Goal: Task Accomplishment & Management: Complete application form

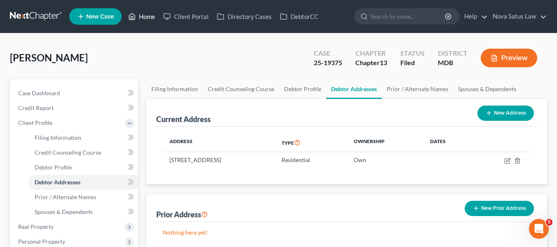
click at [150, 15] on link "Home" at bounding box center [141, 16] width 35 height 15
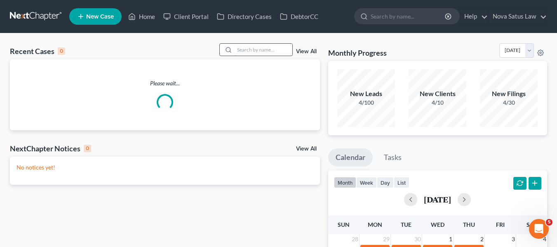
click at [247, 50] on input "search" at bounding box center [264, 50] width 58 height 12
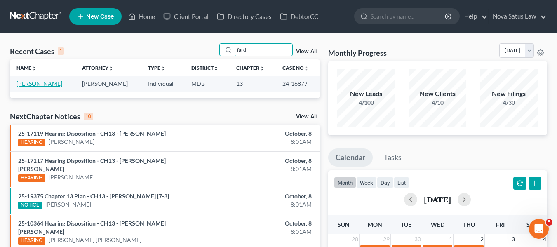
type input "fard"
click at [34, 83] on link "[PERSON_NAME]" at bounding box center [39, 83] width 46 height 7
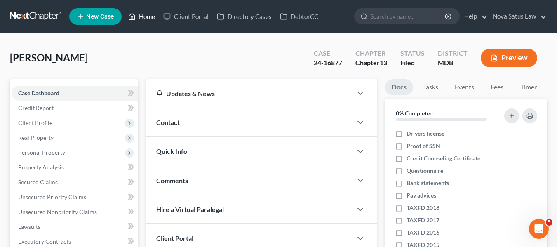
click at [148, 18] on link "Home" at bounding box center [141, 16] width 35 height 15
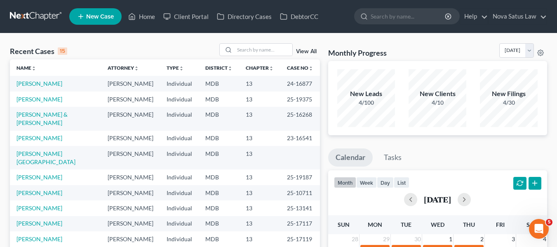
click at [301, 50] on link "View All" at bounding box center [306, 52] width 21 height 6
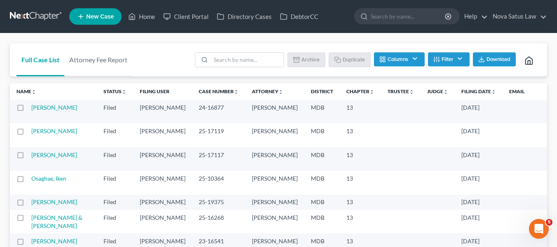
click at [28, 110] on label at bounding box center [28, 110] width 0 height 0
click at [31, 109] on input "checkbox" at bounding box center [33, 105] width 5 height 5
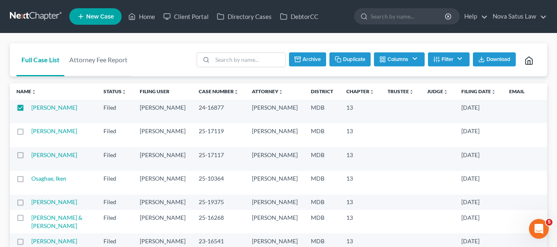
click at [347, 54] on button "Duplicate" at bounding box center [349, 59] width 41 height 14
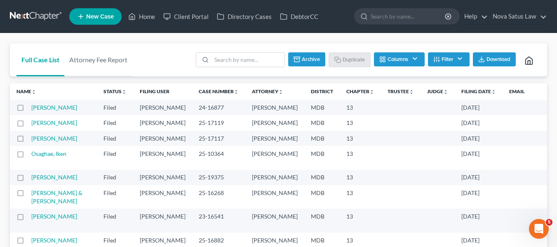
checkbox input "false"
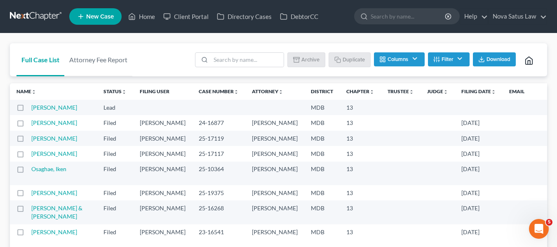
click at [36, 111] on td "[PERSON_NAME]" at bounding box center [64, 107] width 66 height 15
click at [39, 108] on link "[PERSON_NAME]" at bounding box center [54, 107] width 46 height 7
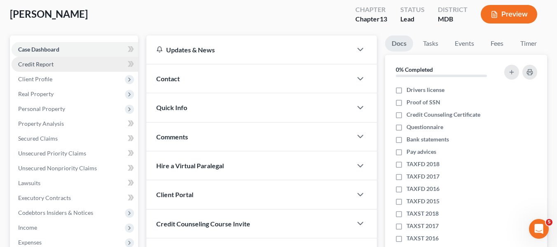
scroll to position [44, 0]
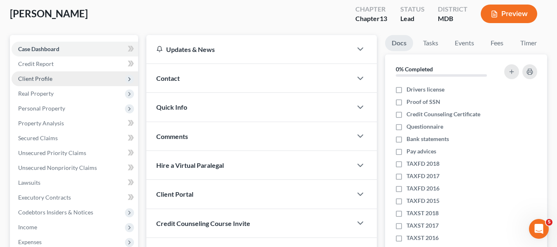
click at [31, 76] on span "Client Profile" at bounding box center [35, 78] width 34 height 7
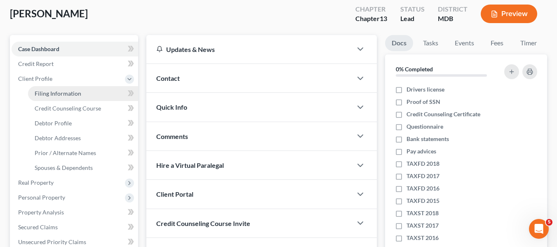
click at [46, 96] on span "Filing Information" at bounding box center [58, 93] width 47 height 7
select select "1"
select select "0"
select select "3"
select select "38"
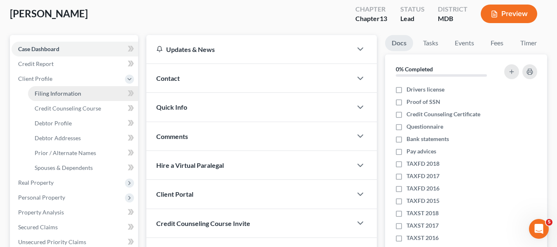
select select "0"
select select "21"
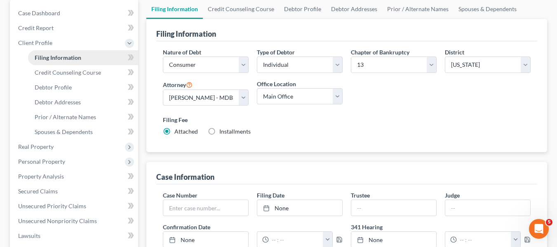
scroll to position [81, 0]
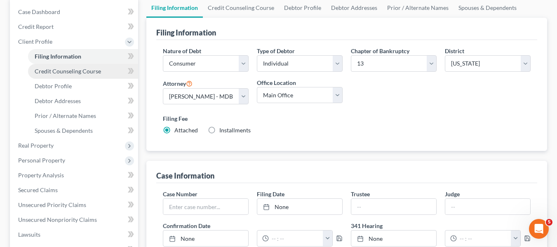
click at [52, 73] on span "Credit Counseling Course" at bounding box center [68, 71] width 66 height 7
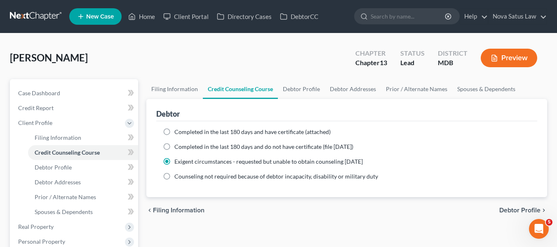
click at [174, 132] on label "Completed in the last 180 days and have certificate (attached)" at bounding box center [252, 132] width 156 height 8
click at [178, 132] on input "Completed in the last 180 days and have certificate (attached)" at bounding box center [180, 130] width 5 height 5
radio input "true"
radio input "false"
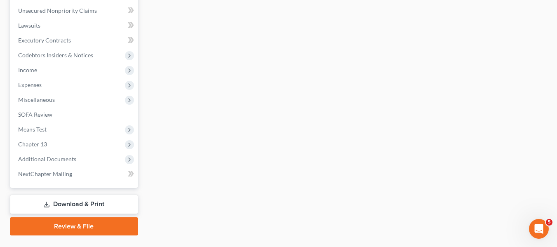
scroll to position [291, 0]
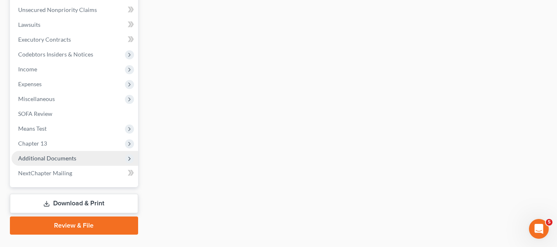
click at [38, 155] on span "Additional Documents" at bounding box center [47, 158] width 58 height 7
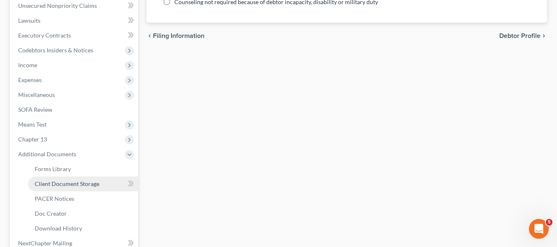
scroll to position [202, 0]
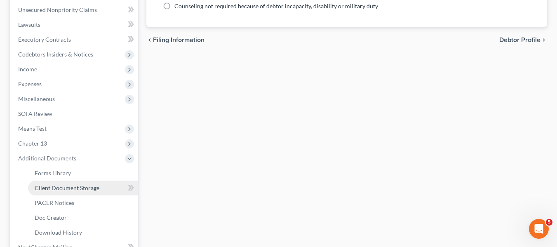
click at [62, 188] on span "Client Document Storage" at bounding box center [67, 187] width 65 height 7
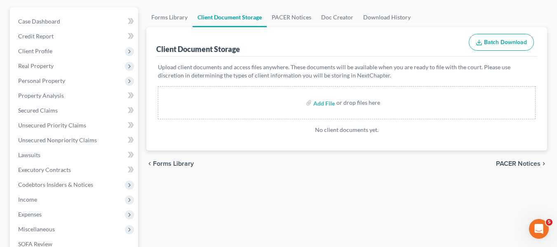
scroll to position [72, 0]
click at [321, 103] on input "file" at bounding box center [323, 102] width 20 height 15
type input "C:\fakepath\[PERSON_NAME] A 15317-MD-CC-040156669.pdf"
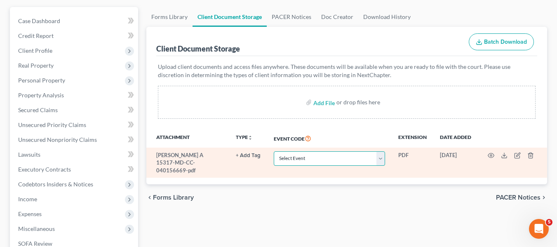
click at [341, 160] on select "Select Event Affidavit Affidavit of Adequate Protection and Lease Payments Affi…" at bounding box center [329, 158] width 111 height 14
select select "14"
click at [274, 151] on select "Select Event Affidavit Affidavit of Adequate Protection and Lease Payments Affi…" at bounding box center [329, 158] width 111 height 14
click at [493, 153] on icon "button" at bounding box center [491, 155] width 7 height 7
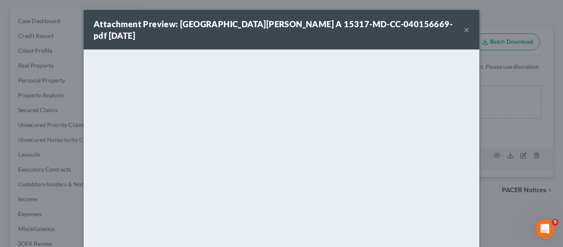
click at [465, 25] on button "×" at bounding box center [467, 30] width 6 height 10
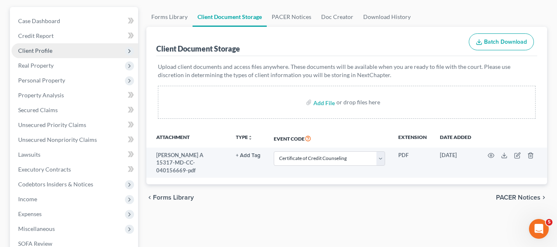
click at [29, 56] on span "Client Profile" at bounding box center [75, 50] width 127 height 15
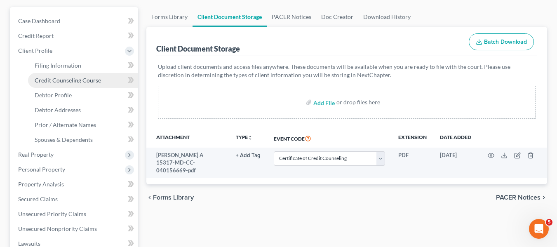
click at [47, 80] on span "Credit Counseling Course" at bounding box center [68, 80] width 66 height 7
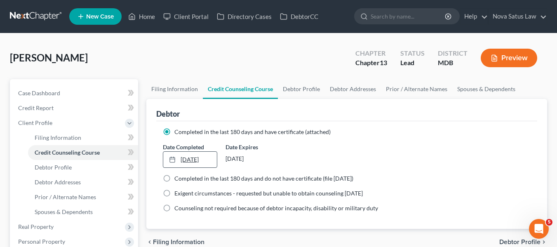
click at [183, 158] on link "[DATE]" at bounding box center [190, 160] width 54 height 16
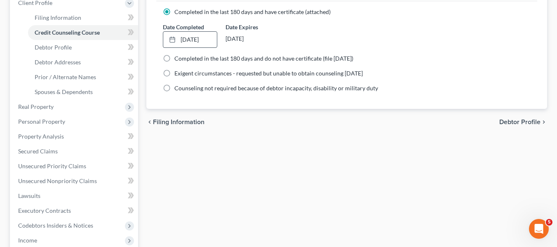
scroll to position [122, 0]
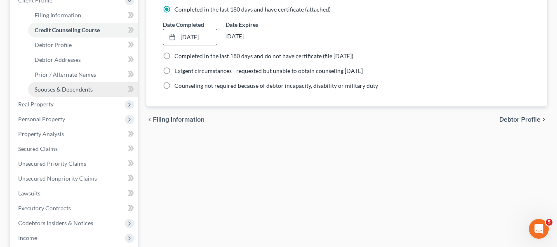
click at [55, 89] on span "Spouses & Dependents" at bounding box center [64, 89] width 58 height 7
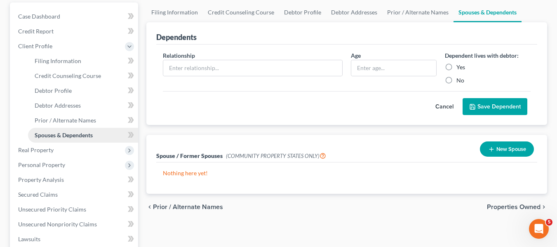
scroll to position [77, 0]
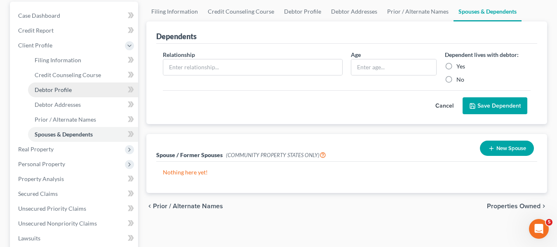
click at [54, 92] on span "Debtor Profile" at bounding box center [53, 89] width 37 height 7
select select "0"
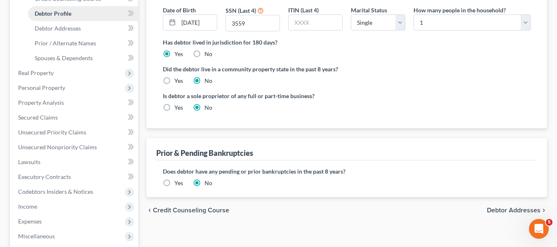
scroll to position [154, 0]
click at [52, 99] on span "Property Analysis" at bounding box center [41, 102] width 46 height 7
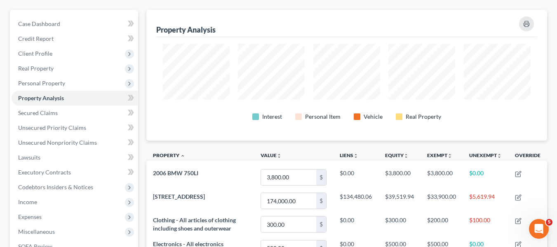
scroll to position [69, 0]
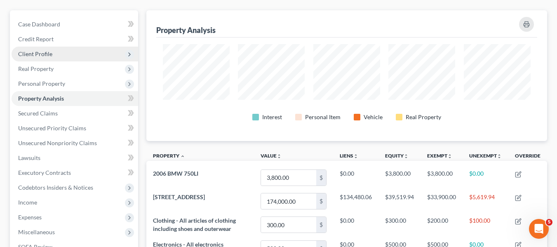
click at [46, 55] on span "Client Profile" at bounding box center [35, 53] width 34 height 7
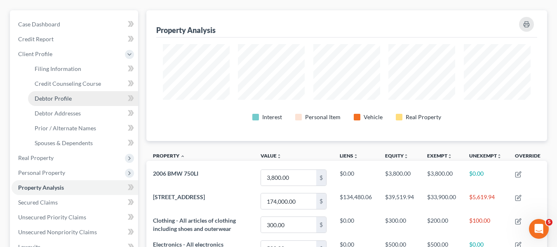
click at [56, 96] on span "Debtor Profile" at bounding box center [53, 98] width 37 height 7
select select "0"
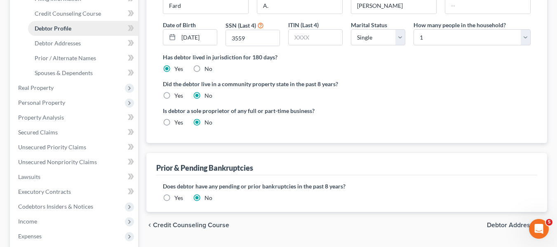
scroll to position [139, 0]
click at [174, 197] on label "Yes" at bounding box center [178, 197] width 9 height 8
click at [178, 197] on input "Yes" at bounding box center [180, 195] width 5 height 5
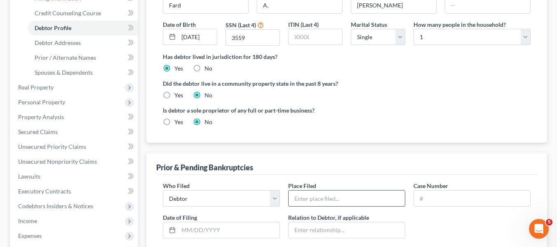
click at [304, 197] on input "text" at bounding box center [347, 198] width 116 height 16
type input "MD"
type input "2416877"
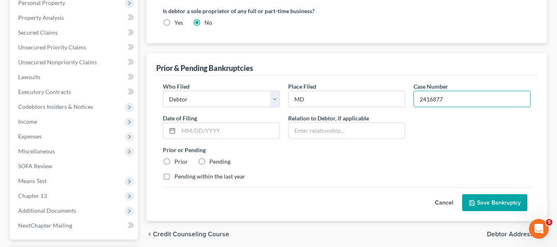
scroll to position [242, 0]
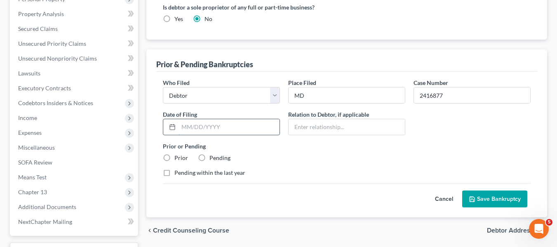
click at [187, 123] on input "text" at bounding box center [228, 127] width 101 height 16
type input "[DATE]"
click at [174, 157] on label "Prior" at bounding box center [181, 158] width 14 height 8
click at [178, 157] on input "Prior" at bounding box center [180, 156] width 5 height 5
radio input "true"
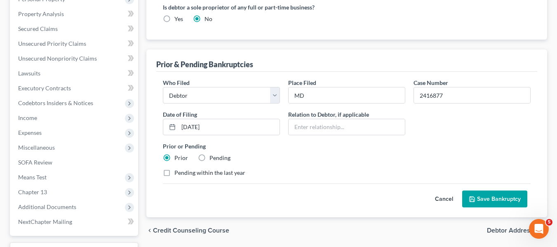
click at [474, 199] on icon "submit" at bounding box center [472, 199] width 7 height 7
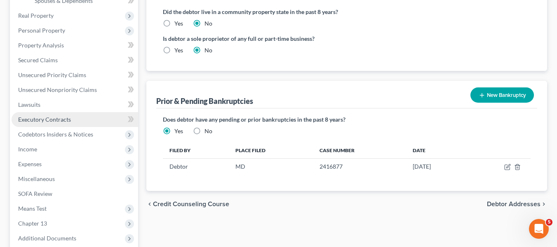
scroll to position [211, 0]
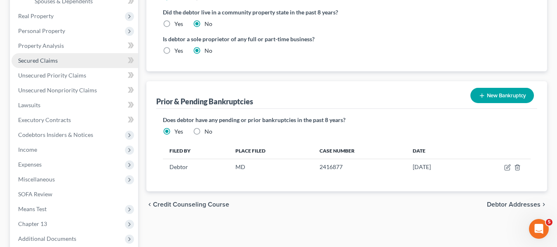
click at [29, 61] on span "Secured Claims" at bounding box center [38, 60] width 40 height 7
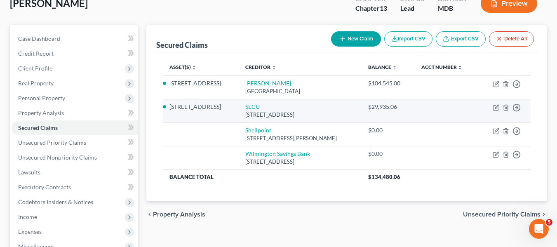
scroll to position [58, 0]
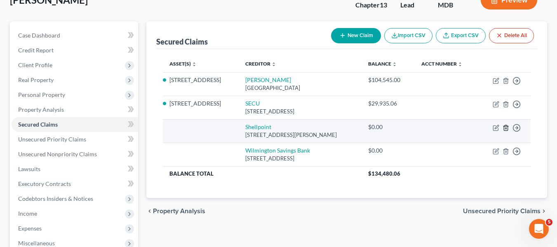
click at [505, 128] on line "button" at bounding box center [505, 128] width 0 height 2
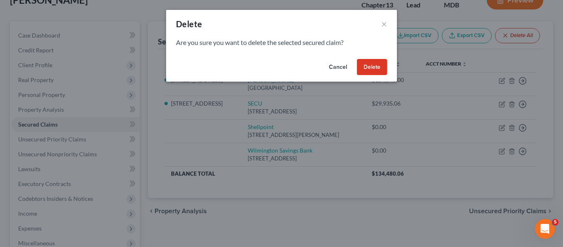
click at [362, 67] on button "Delete" at bounding box center [372, 67] width 30 height 16
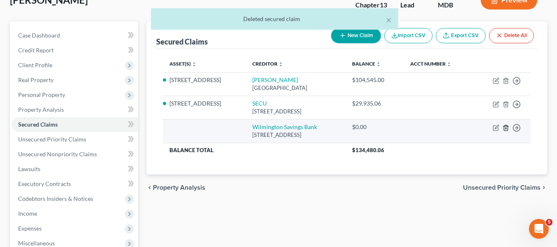
click at [507, 126] on polyline "button" at bounding box center [505, 126] width 5 height 0
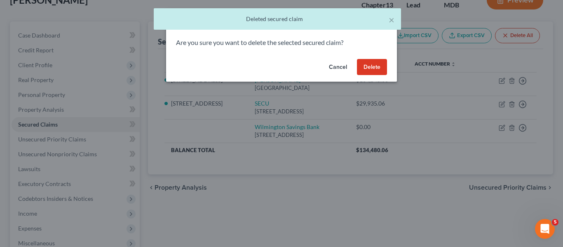
click at [366, 69] on button "Delete" at bounding box center [372, 67] width 30 height 16
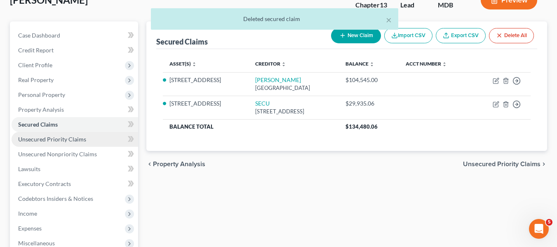
click at [54, 137] on span "Unsecured Priority Claims" at bounding box center [52, 139] width 68 height 7
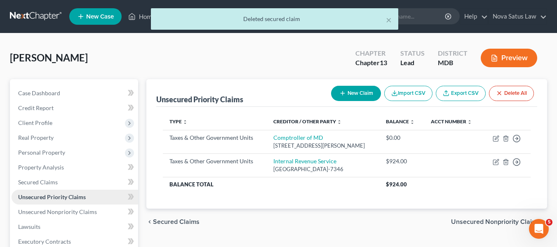
scroll to position [77, 0]
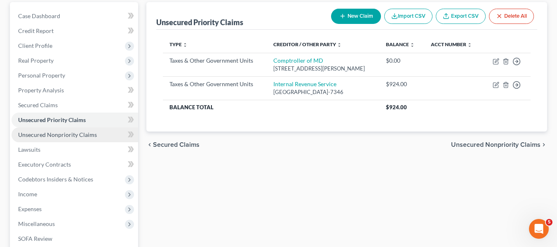
click at [54, 139] on link "Unsecured Nonpriority Claims" at bounding box center [75, 134] width 127 height 15
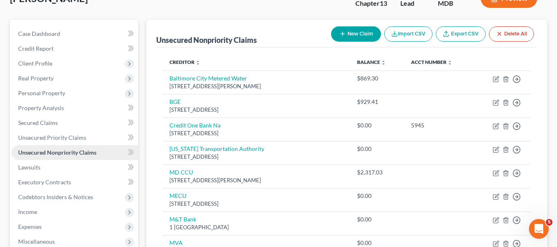
scroll to position [59, 0]
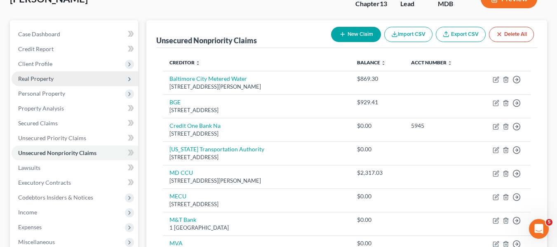
click at [26, 81] on span "Real Property" at bounding box center [35, 78] width 35 height 7
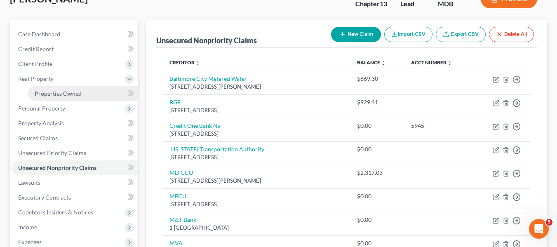
click at [42, 91] on span "Properties Owned" at bounding box center [58, 93] width 47 height 7
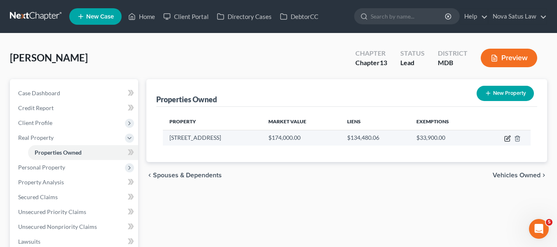
click at [507, 139] on icon "button" at bounding box center [508, 138] width 4 height 4
select select "21"
select select "3"
select select "0"
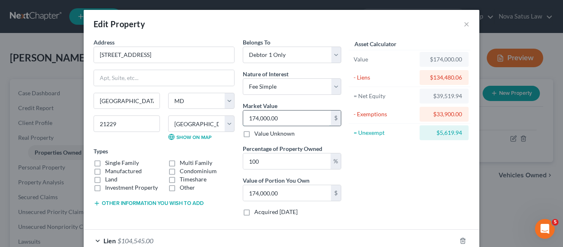
click at [293, 111] on input "174,000.00" at bounding box center [287, 118] width 88 height 16
type input "1"
type input "1.00"
type input "16"
type input "16.00"
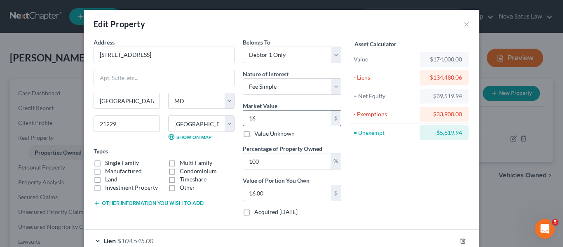
type input "162"
type input "162.00"
type input "1629"
type input "1,629.00"
type input "1,6290"
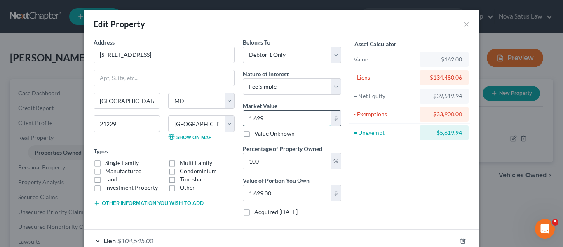
type input "16,290.00"
type input "16,2900"
type input "162,900.00"
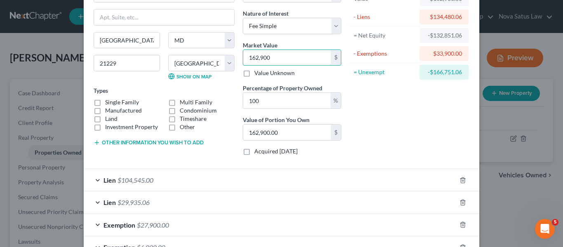
type input "162,900"
click at [146, 140] on button "Other information you wish to add" at bounding box center [149, 142] width 110 height 7
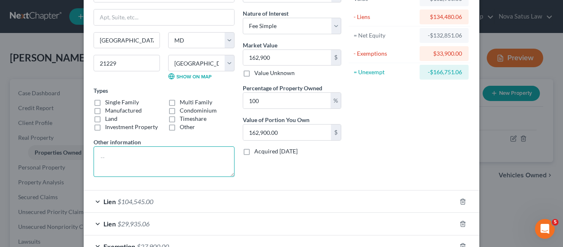
click at [121, 152] on textarea at bounding box center [164, 161] width 141 height 30
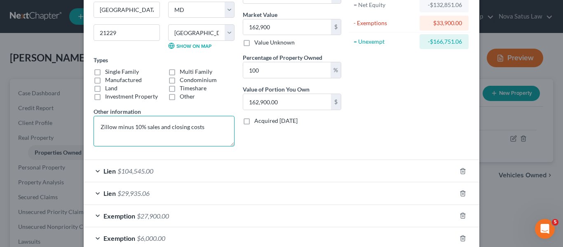
scroll to position [139, 0]
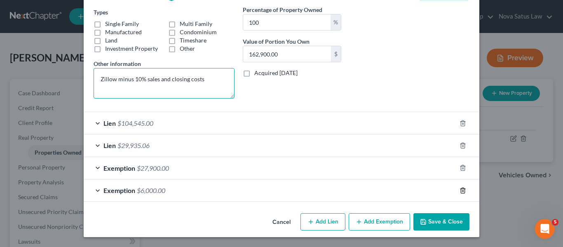
type textarea "Zillow minus 10% sales and closing costs"
click at [461, 189] on icon "button" at bounding box center [463, 190] width 7 height 7
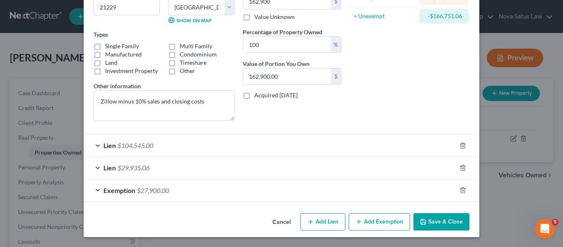
scroll to position [117, 0]
click at [460, 188] on polyline "button" at bounding box center [462, 188] width 5 height 0
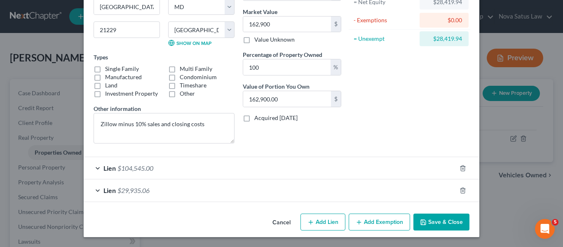
click at [439, 223] on button "Save & Close" at bounding box center [441, 221] width 56 height 17
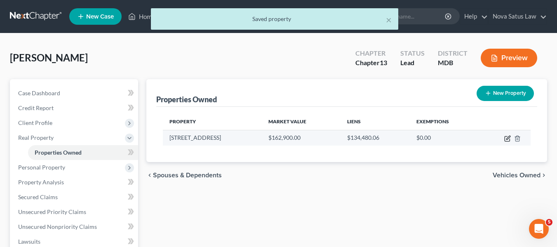
click at [509, 137] on icon "button" at bounding box center [507, 138] width 7 height 7
select select "21"
select select "3"
select select "0"
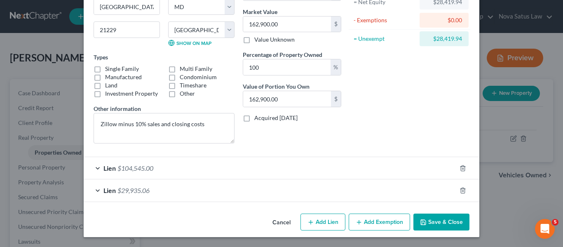
click at [356, 222] on icon "button" at bounding box center [359, 222] width 7 height 7
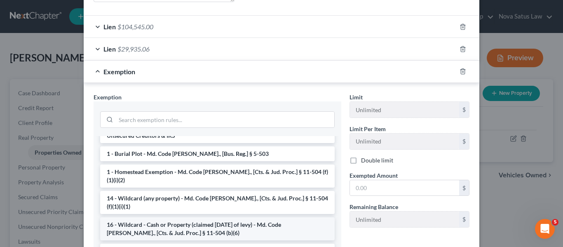
scroll to position [0, 0]
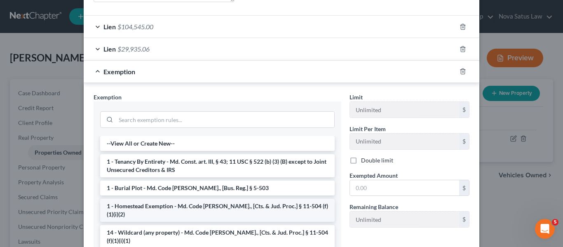
click at [157, 208] on li "1 - Homestead Exemption - Md. Code [PERSON_NAME]., [Cts. & Jud. Proc.] § 11-504…" at bounding box center [217, 210] width 235 height 23
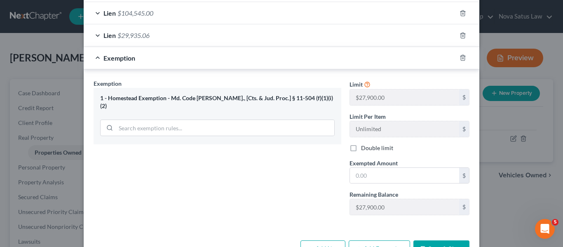
scroll to position [249, 0]
click at [390, 180] on input "text" at bounding box center [404, 175] width 109 height 16
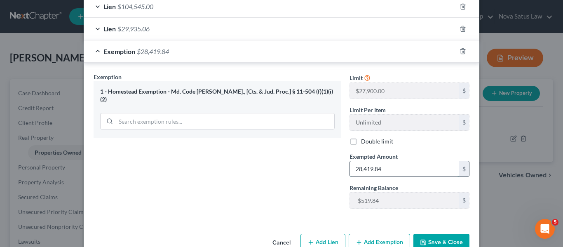
scroll to position [256, 0]
type input "2"
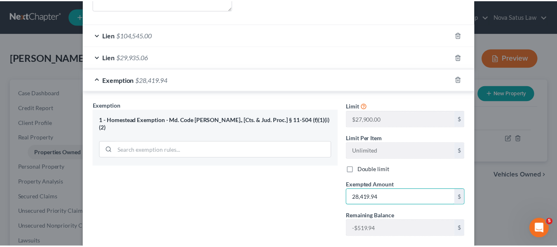
scroll to position [276, 0]
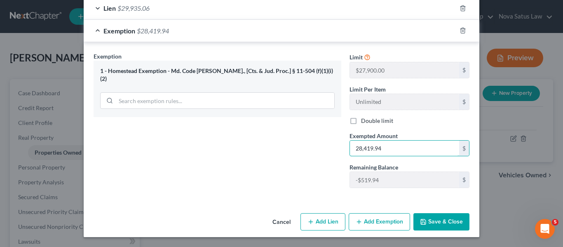
type input "28,419.94"
click at [425, 217] on button "Save & Close" at bounding box center [441, 221] width 56 height 17
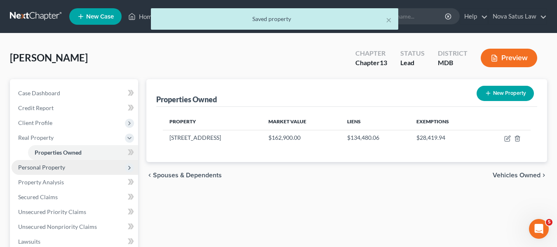
click at [59, 168] on span "Personal Property" at bounding box center [41, 167] width 47 height 7
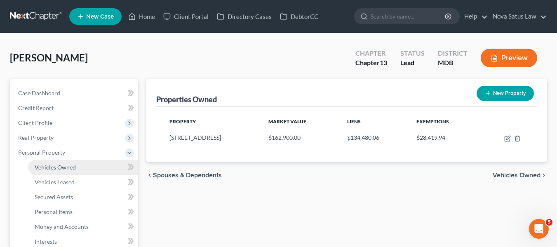
click at [63, 165] on span "Vehicles Owned" at bounding box center [55, 167] width 41 height 7
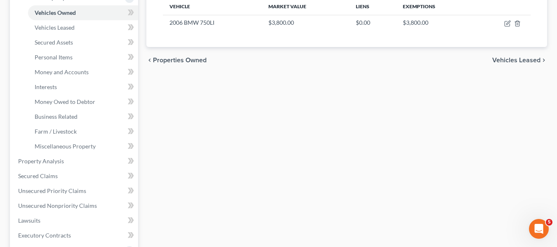
scroll to position [155, 0]
click at [67, 62] on link "Personal Items" at bounding box center [83, 56] width 110 height 15
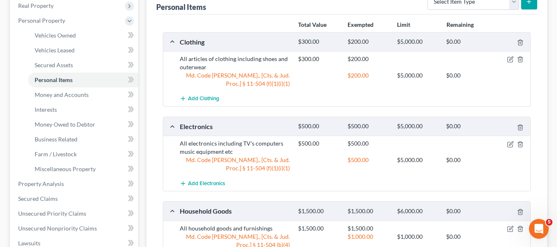
scroll to position [131, 0]
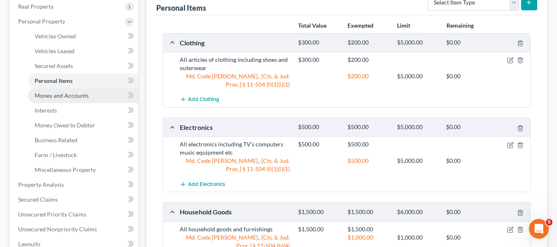
click at [66, 91] on link "Money and Accounts" at bounding box center [83, 95] width 110 height 15
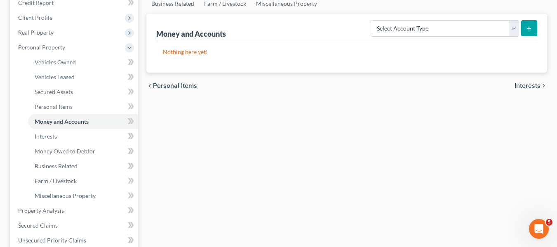
scroll to position [106, 0]
click at [73, 141] on link "Interests" at bounding box center [83, 136] width 110 height 15
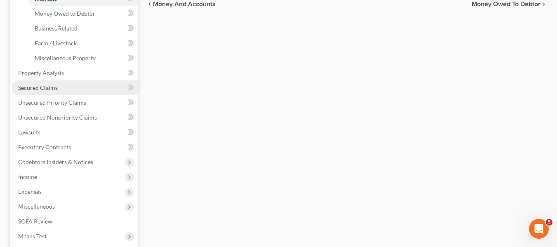
scroll to position [244, 0]
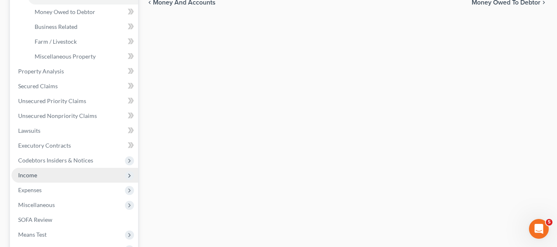
click at [40, 174] on span "Income" at bounding box center [75, 175] width 127 height 15
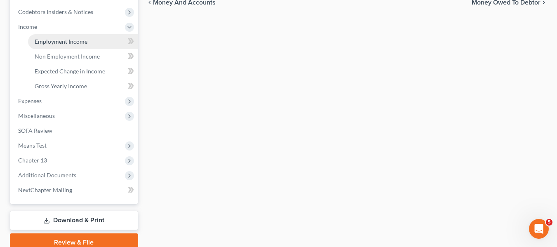
click at [50, 40] on span "Employment Income" at bounding box center [61, 41] width 53 height 7
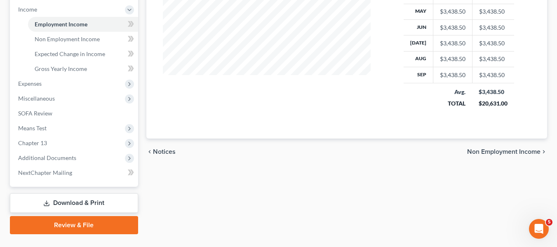
scroll to position [262, 0]
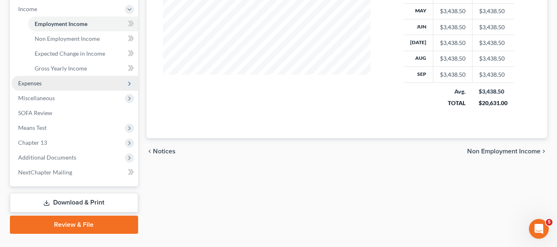
click at [61, 82] on span "Expenses" at bounding box center [75, 83] width 127 height 15
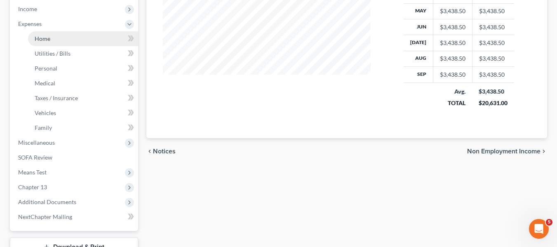
click at [47, 41] on span "Home" at bounding box center [43, 38] width 16 height 7
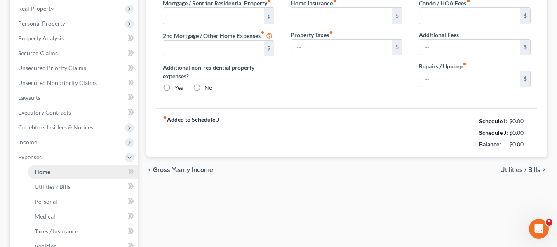
type input "730.00"
type input "0.00"
radio input "true"
type input "0.00"
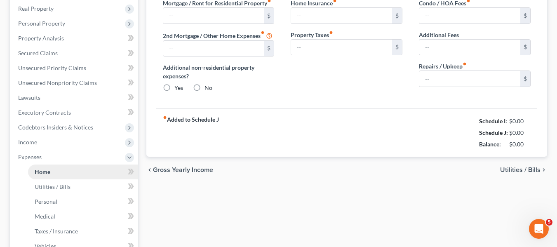
type input "0.00"
type input "100.00"
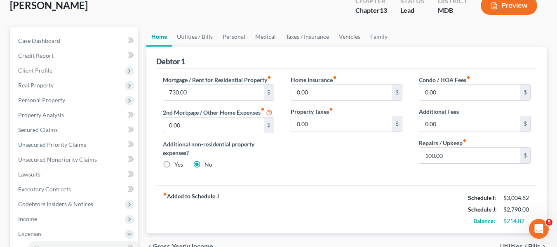
scroll to position [52, 0]
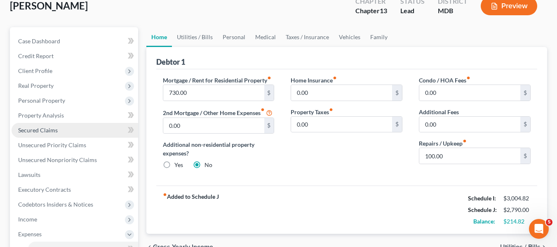
click at [46, 127] on span "Secured Claims" at bounding box center [38, 130] width 40 height 7
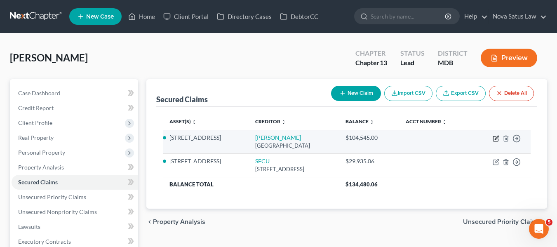
click at [495, 138] on icon "button" at bounding box center [497, 138] width 4 height 4
select select "14"
select select "0"
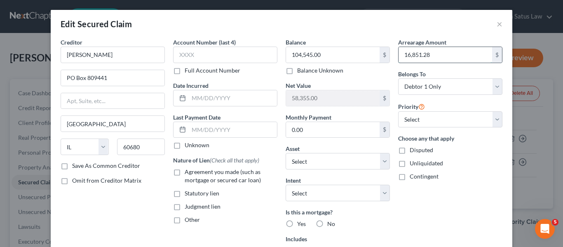
click at [431, 53] on input "16,851.28" at bounding box center [446, 55] width 94 height 16
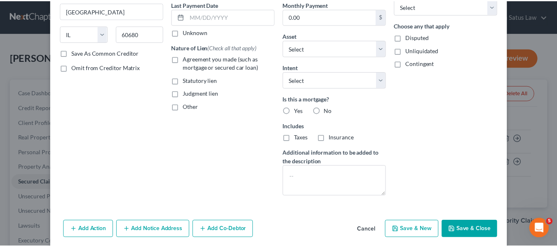
scroll to position [144, 0]
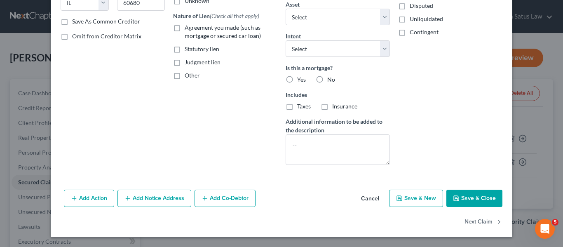
type input "20,000"
click at [465, 194] on button "Save & Close" at bounding box center [474, 198] width 56 height 17
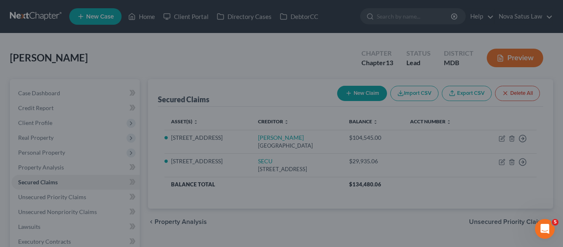
select select "8"
type input "20,000.00"
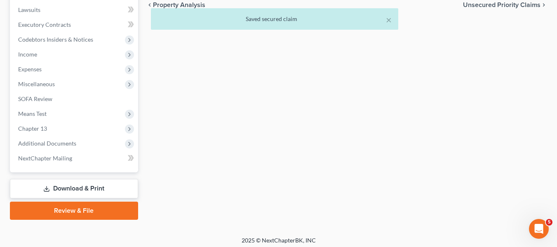
scroll to position [217, 0]
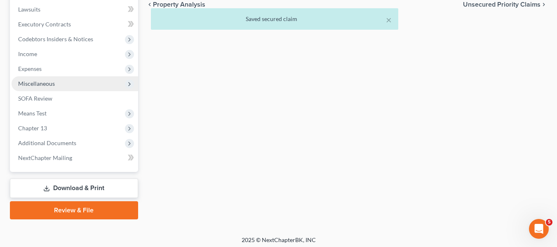
click at [30, 87] on span "Miscellaneous" at bounding box center [36, 83] width 37 height 7
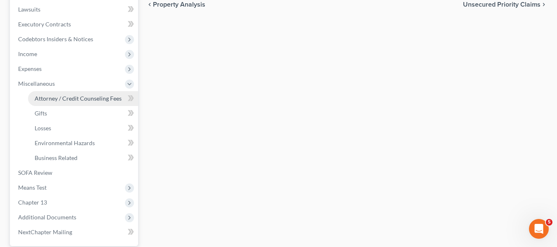
click at [58, 96] on span "Attorney / Credit Counseling Fees" at bounding box center [78, 98] width 87 height 7
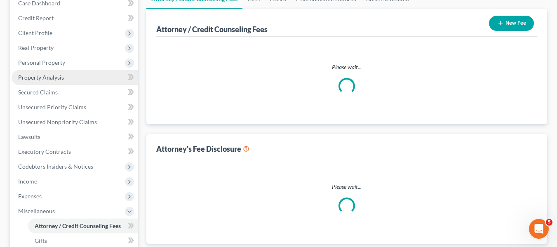
select select "2"
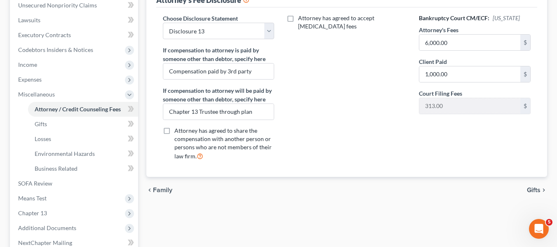
scroll to position [209, 0]
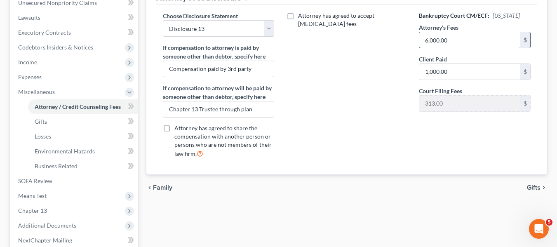
click at [452, 44] on input "6,000.00" at bounding box center [469, 40] width 101 height 16
type input "6,800"
click at [452, 68] on input "1,000.00" at bounding box center [469, 72] width 101 height 16
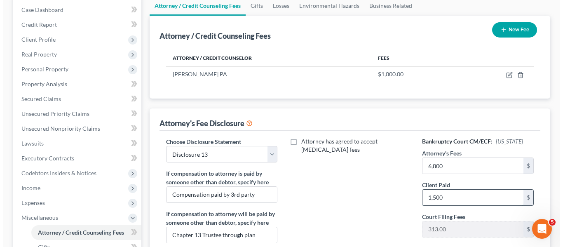
scroll to position [83, 0]
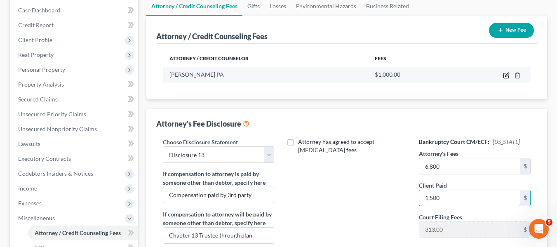
type input "1,500"
click at [507, 74] on icon "button" at bounding box center [507, 75] width 4 height 4
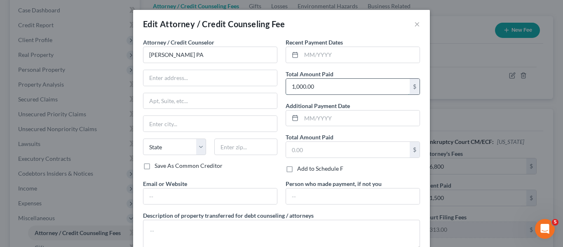
click at [322, 86] on input "1,000.00" at bounding box center [348, 87] width 124 height 16
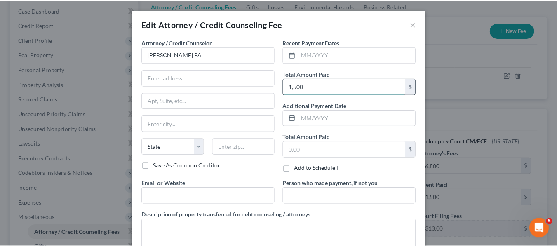
scroll to position [55, 0]
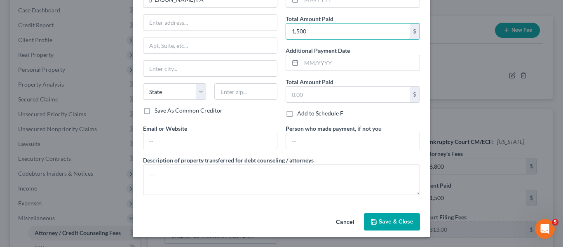
type input "1,500"
click at [385, 230] on div "Cancel Save & Close" at bounding box center [281, 223] width 297 height 27
click at [382, 227] on button "Save & Close" at bounding box center [392, 221] width 56 height 17
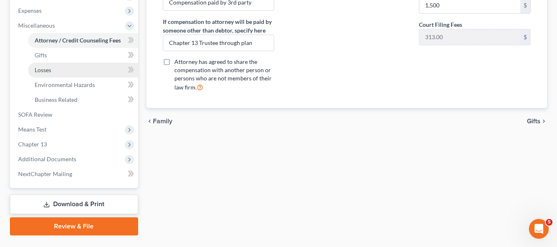
scroll to position [282, 0]
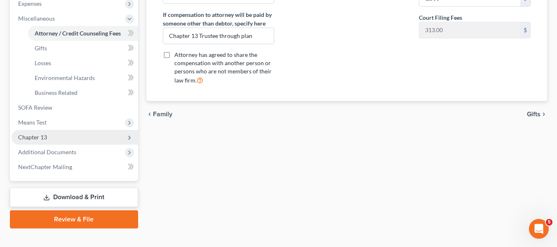
click at [66, 135] on span "Chapter 13" at bounding box center [75, 137] width 127 height 15
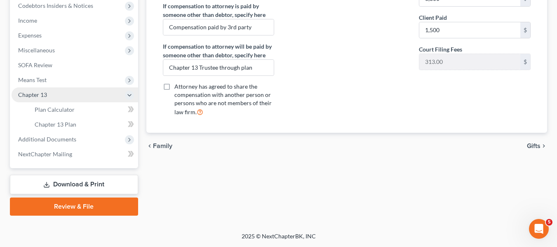
scroll to position [251, 0]
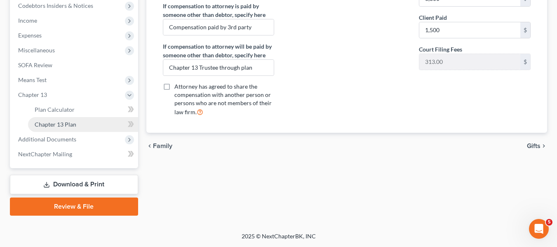
click at [63, 124] on span "Chapter 13 Plan" at bounding box center [56, 124] width 42 height 7
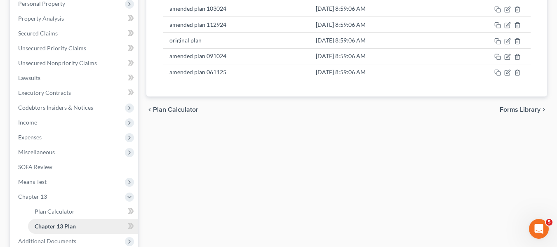
scroll to position [149, 0]
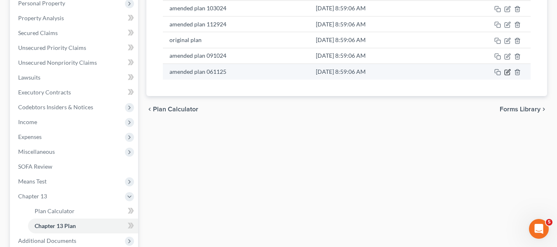
click at [507, 70] on icon "button" at bounding box center [507, 72] width 7 height 7
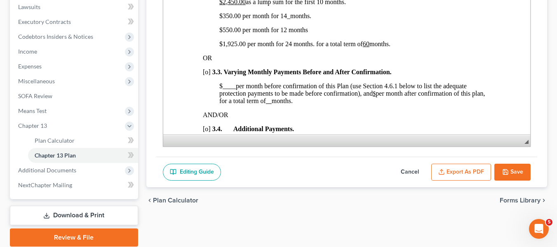
scroll to position [251, 0]
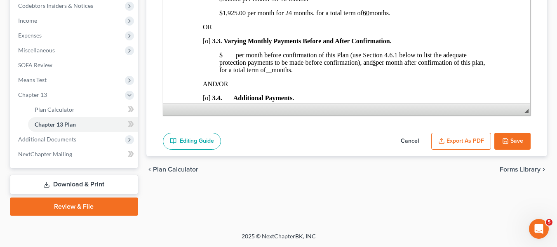
click at [410, 139] on button "Cancel" at bounding box center [410, 141] width 36 height 17
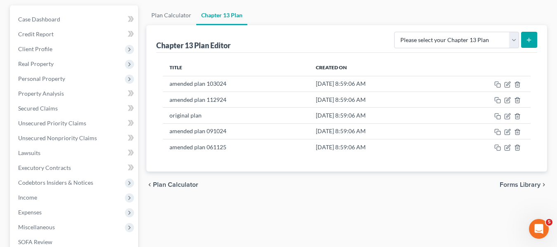
scroll to position [73, 0]
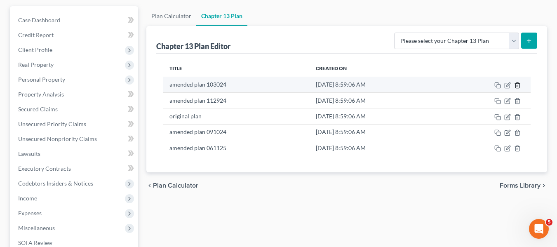
click at [518, 83] on icon "button" at bounding box center [517, 84] width 4 height 5
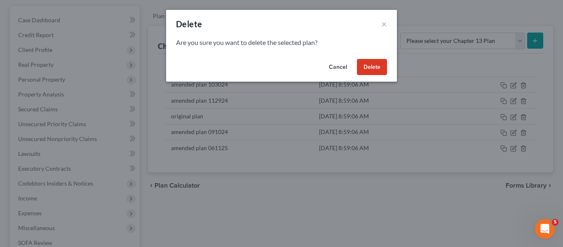
click at [373, 62] on button "Delete" at bounding box center [372, 67] width 30 height 16
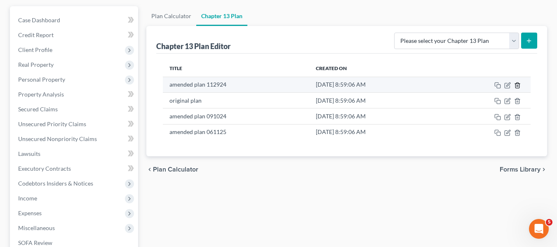
click at [517, 84] on polyline "button" at bounding box center [517, 84] width 5 height 0
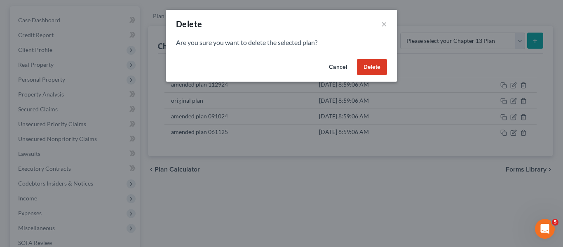
click at [366, 68] on button "Delete" at bounding box center [372, 67] width 30 height 16
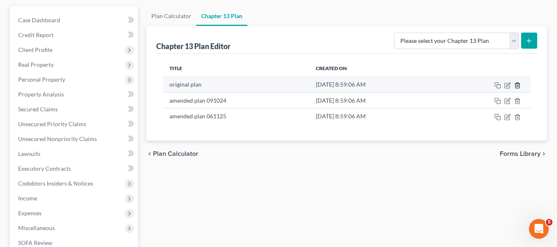
click at [517, 85] on icon "button" at bounding box center [517, 85] width 7 height 7
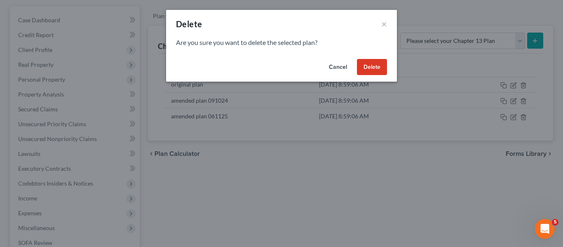
click at [376, 63] on button "Delete" at bounding box center [372, 67] width 30 height 16
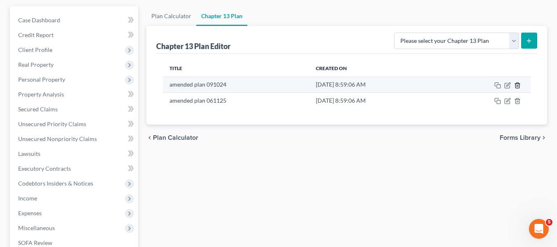
click at [516, 84] on icon "button" at bounding box center [517, 84] width 4 height 5
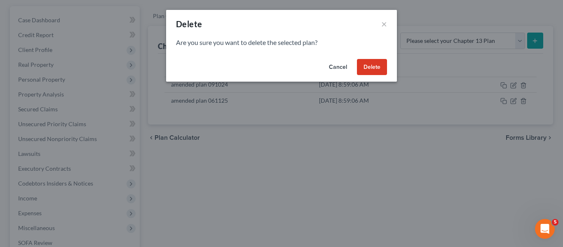
click at [367, 65] on button "Delete" at bounding box center [372, 67] width 30 height 16
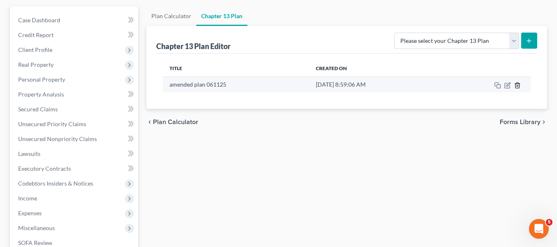
click at [518, 84] on icon "button" at bounding box center [517, 84] width 4 height 5
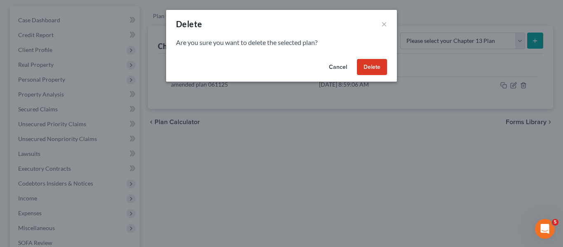
click at [365, 68] on button "Delete" at bounding box center [372, 67] width 30 height 16
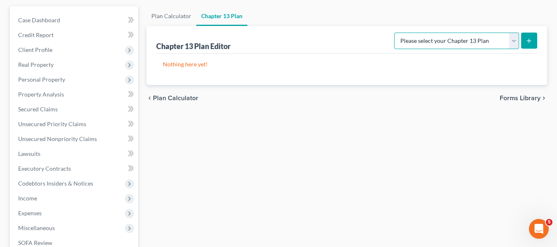
click at [423, 43] on select "Please select your Chapter 13 Plan District of [US_STATE][GEOGRAPHIC_DATA] of […" at bounding box center [456, 41] width 125 height 16
select select "1"
click at [397, 33] on select "Please select your Chapter 13 Plan District of [US_STATE][GEOGRAPHIC_DATA] of […" at bounding box center [456, 41] width 125 height 16
click at [524, 40] on button "submit" at bounding box center [529, 41] width 16 height 16
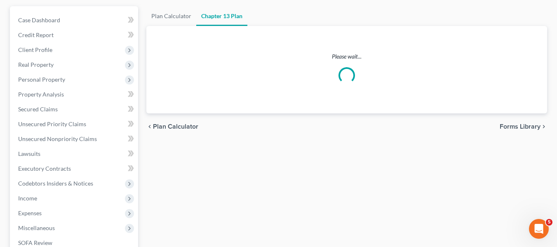
click at [334, 96] on div "Please wait..." at bounding box center [346, 69] width 381 height 87
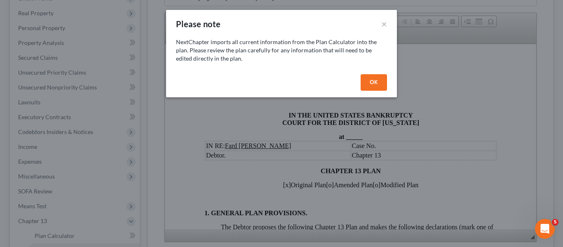
scroll to position [0, 0]
click at [376, 82] on button "OK" at bounding box center [374, 82] width 26 height 16
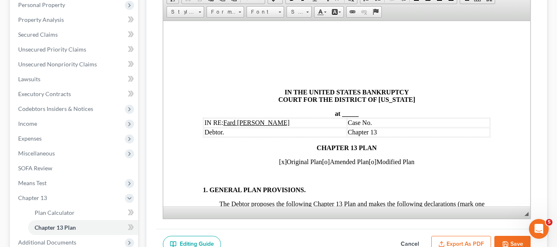
scroll to position [150, 0]
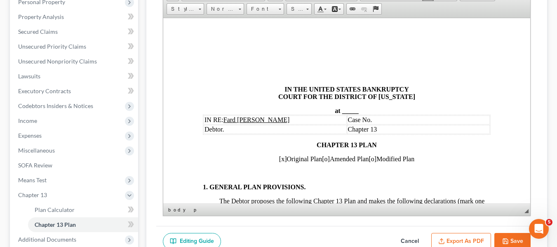
click at [342, 109] on span "_____" at bounding box center [350, 110] width 16 height 7
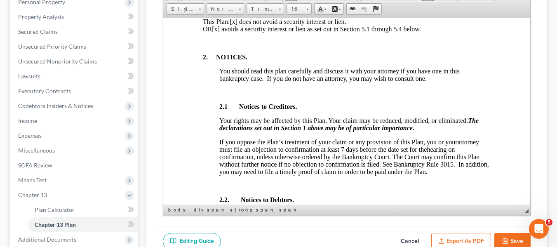
scroll to position [352, 0]
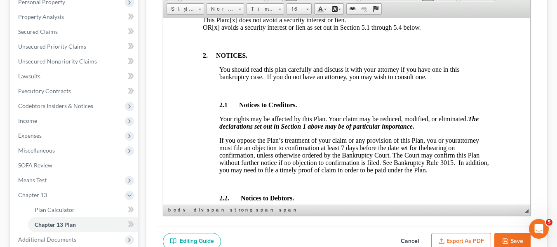
click at [241, 30] on span "[x] avoids a security interest or lien as set out in Section 5.1 through 5.4 be…" at bounding box center [315, 26] width 209 height 7
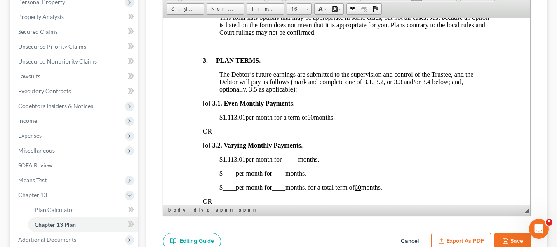
scroll to position [547, 0]
click at [222, 120] on u "$1,113.01" at bounding box center [232, 116] width 26 height 7
click at [291, 120] on u "60" at bounding box center [287, 116] width 7 height 7
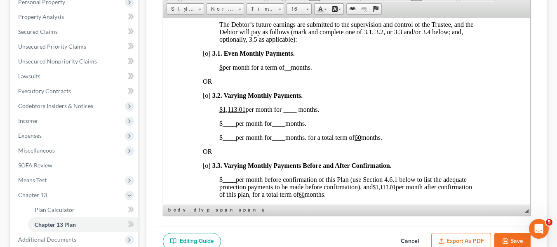
scroll to position [600, 0]
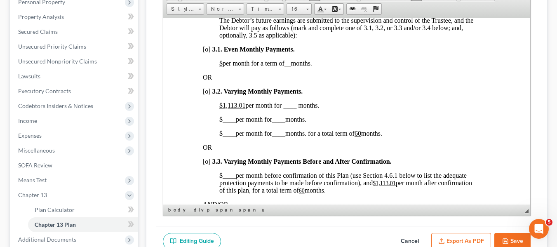
click at [204, 94] on span "[o]" at bounding box center [206, 90] width 8 height 7
click at [222, 108] on u "$1,113.01" at bounding box center [232, 104] width 26 height 7
click at [279, 108] on span "$400.00 per month for ____ months." at bounding box center [266, 104] width 95 height 7
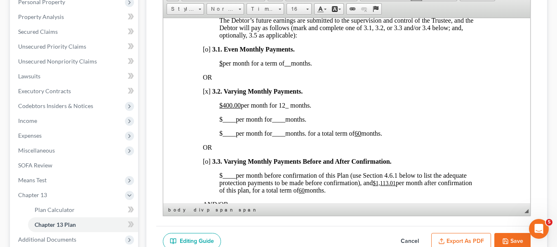
scroll to position [629, 0]
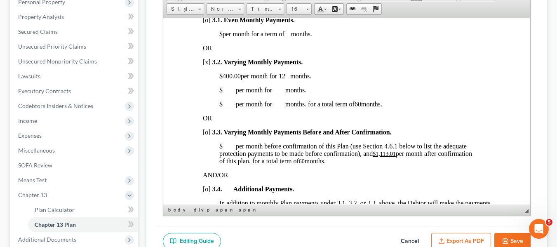
click at [223, 93] on span "____" at bounding box center [228, 89] width 13 height 7
click at [286, 93] on span "____" at bounding box center [288, 89] width 13 height 7
click at [219, 107] on span "$ ____ per month for ____ months. for a total term of 60 months." at bounding box center [300, 103] width 163 height 7
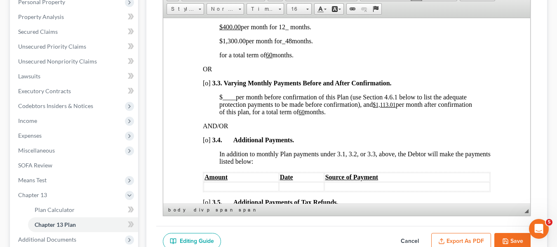
scroll to position [679, 0]
click at [377, 107] on u "$1,113.01" at bounding box center [383, 104] width 23 height 6
click at [271, 115] on u "60" at bounding box center [268, 111] width 6 height 6
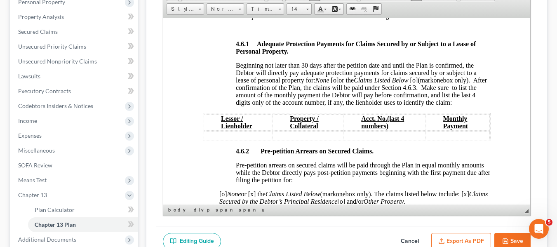
scroll to position [1361, 0]
click at [335, 83] on span "[o]" at bounding box center [335, 79] width 8 height 7
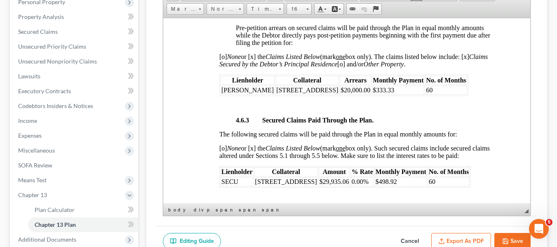
scroll to position [1498, 0]
click at [384, 94] on td "$333.33" at bounding box center [397, 89] width 52 height 9
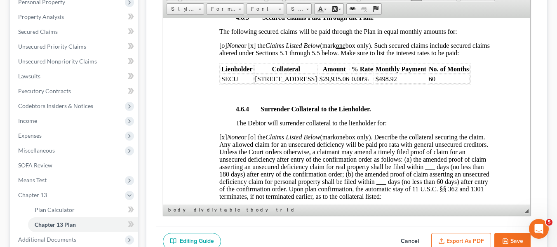
scroll to position [1600, 0]
click at [397, 83] on td "$498.92" at bounding box center [400, 78] width 52 height 9
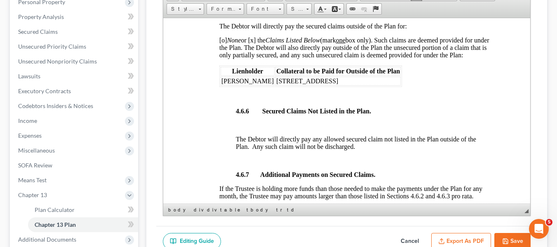
scroll to position [1841, 0]
click at [223, 54] on span "[o] None or [x] the Claims Listed Below (mark one box only). Such claims are de…" at bounding box center [354, 47] width 270 height 22
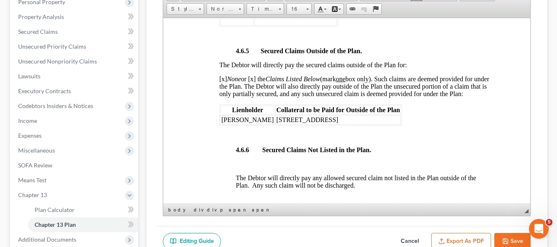
scroll to position [1801, 0]
click at [221, 123] on span "[PERSON_NAME]" at bounding box center [247, 119] width 52 height 7
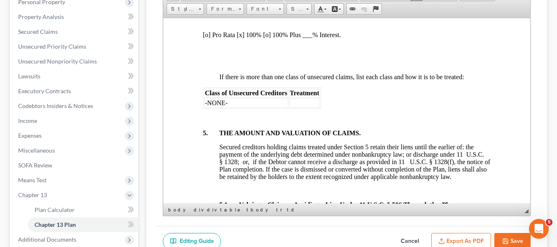
scroll to position [2076, 0]
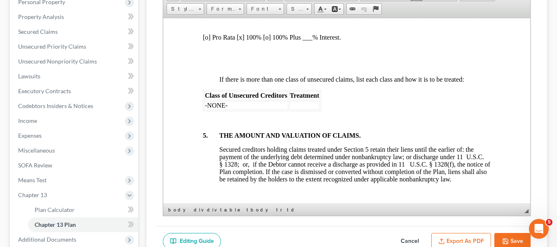
click at [205, 41] on p "[o] Pro Rata [x] 100% [o] 100% Plus ___% Interest." at bounding box center [346, 36] width 288 height 7
click at [239, 41] on p "[x] Pro Rata [x] 100% [o] 100% Plus ___% Interest." at bounding box center [346, 36] width 288 height 7
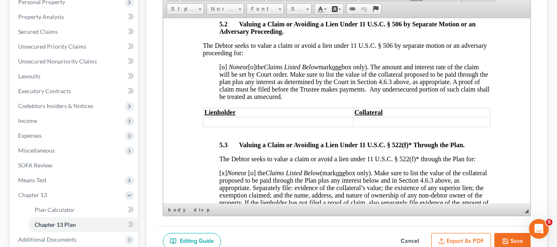
scroll to position [2397, 0]
click at [222, 70] on span "[o]" at bounding box center [223, 66] width 8 height 7
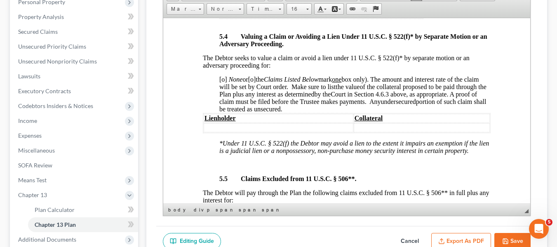
scroll to position [2635, 0]
click at [222, 82] on span "[o]" at bounding box center [223, 78] width 8 height 7
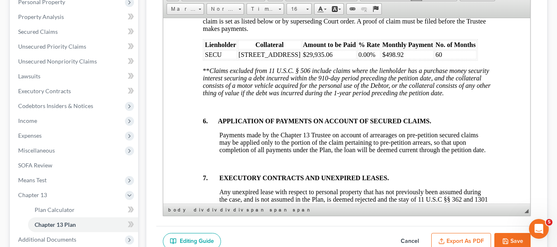
scroll to position [2846, 0]
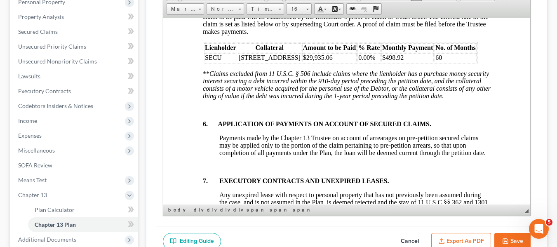
click at [204, 30] on span "[o] None or [x] the Claims Listed Below (mark one box only). Make sure to list …" at bounding box center [344, 16] width 285 height 37
click at [236, 31] on span "[x] None or [x] the Claims Listed Below (mark one box only). Make sure to list …" at bounding box center [344, 16] width 285 height 37
click at [205, 61] on span "SECU" at bounding box center [212, 57] width 17 height 7
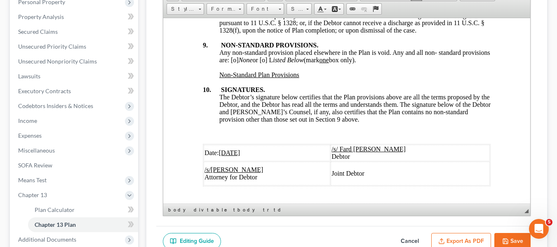
scroll to position [3133, 0]
click at [262, 63] on span "Any non-standard provision placed elsewhere in the Plan is void. Any and all no…" at bounding box center [354, 55] width 271 height 14
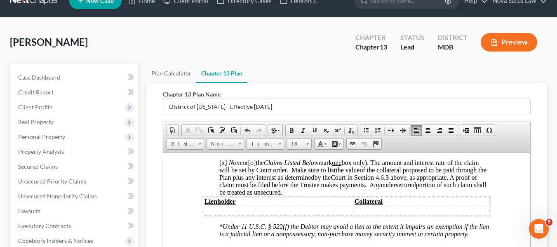
scroll to position [0, 0]
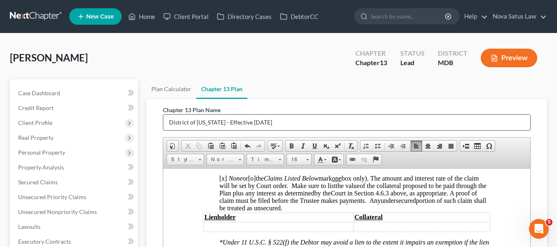
click at [283, 118] on input "District of [US_STATE] - Effective [DATE]" at bounding box center [346, 123] width 367 height 16
type input "D"
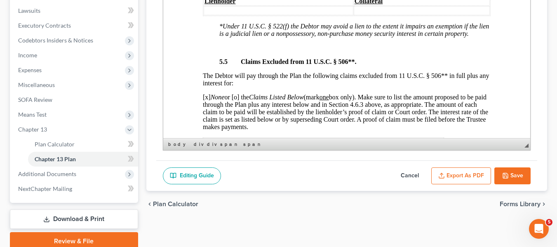
type input "original plan"
click at [449, 180] on button "Export as PDF" at bounding box center [461, 175] width 60 height 17
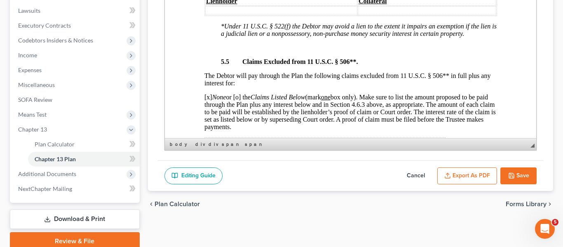
scroll to position [2663, 0]
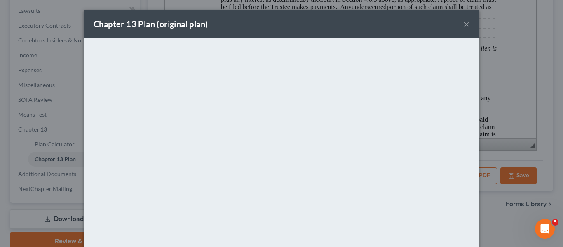
click at [325, 27] on div "Chapter 13 Plan (original plan) ×" at bounding box center [282, 24] width 396 height 28
click at [464, 22] on button "×" at bounding box center [467, 24] width 6 height 10
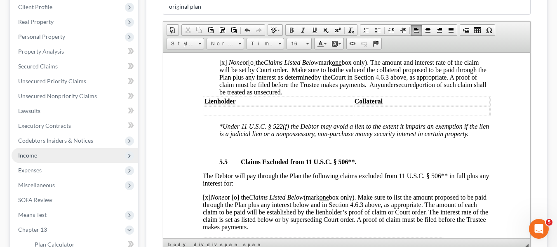
scroll to position [64, 0]
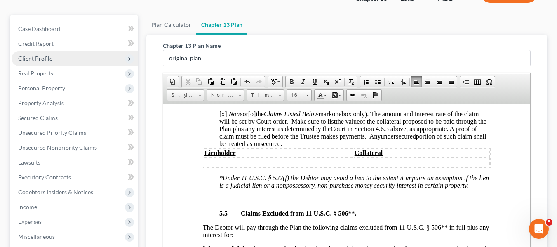
click at [46, 59] on span "Client Profile" at bounding box center [35, 58] width 34 height 7
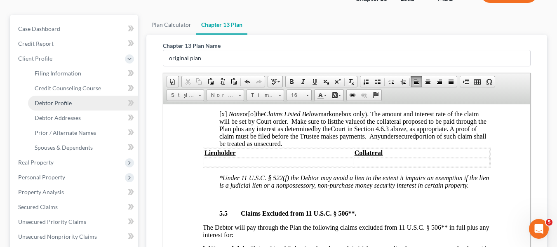
click at [54, 103] on span "Debtor Profile" at bounding box center [53, 102] width 37 height 7
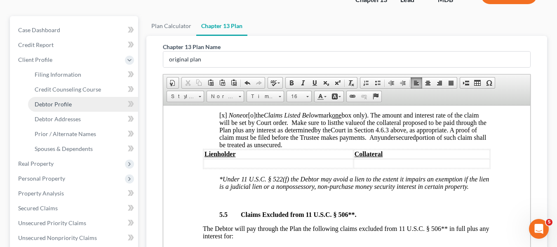
select select "0"
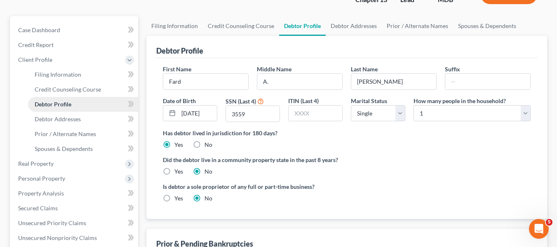
radio input "true"
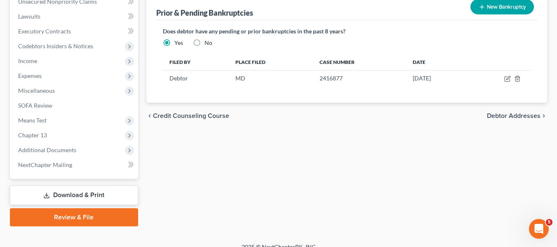
scroll to position [310, 0]
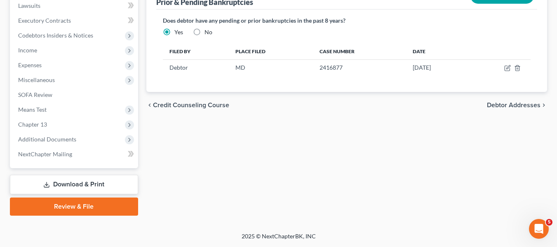
click at [78, 184] on link "Download & Print" at bounding box center [74, 184] width 128 height 19
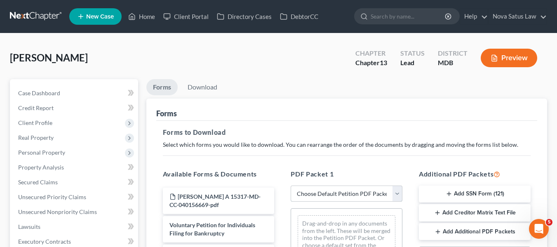
click at [361, 188] on select "Choose Default Petition PDF Packet Complete Bankruptcy Petition (all forms and …" at bounding box center [347, 193] width 112 height 16
select select "0"
click at [291, 185] on select "Choose Default Petition PDF Packet Complete Bankruptcy Petition (all forms and …" at bounding box center [347, 193] width 112 height 16
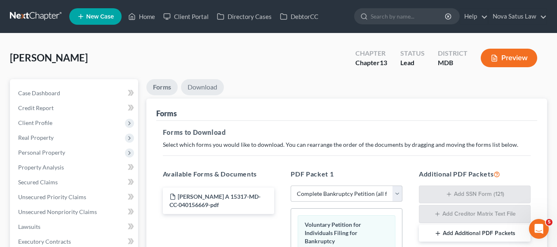
click at [204, 87] on link "Download" at bounding box center [202, 87] width 43 height 16
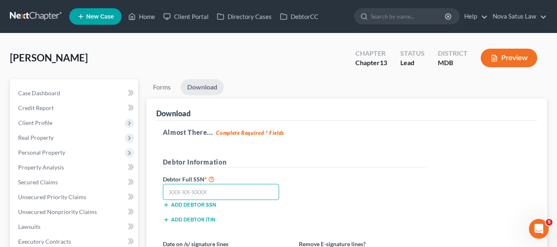
click at [169, 194] on input "text" at bounding box center [221, 192] width 117 height 16
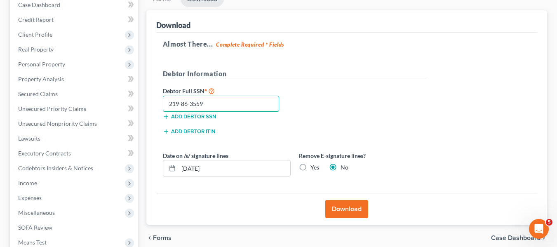
scroll to position [89, 0]
type input "219-86-3559"
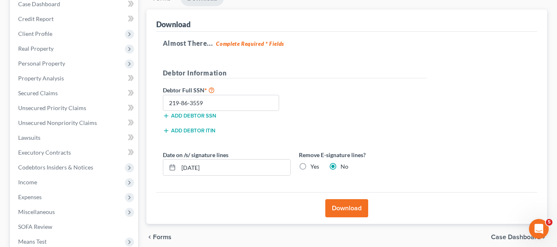
click at [333, 209] on button "Download" at bounding box center [346, 208] width 43 height 18
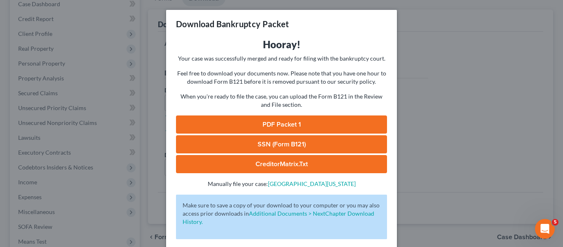
click at [281, 120] on link "PDF Packet 1" at bounding box center [281, 124] width 211 height 18
click at [282, 140] on link "SSN (Form B121)" at bounding box center [281, 144] width 211 height 18
click at [417, 51] on div "Download Bankruptcy Packet Hooray! Your case was successfully merged and ready …" at bounding box center [281, 123] width 563 height 247
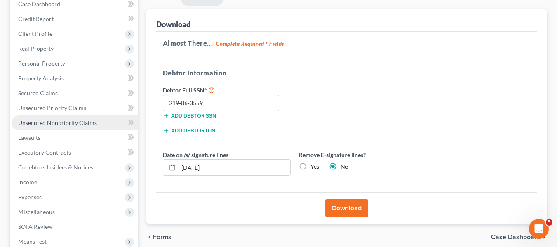
click at [44, 129] on link "Unsecured Nonpriority Claims" at bounding box center [75, 122] width 127 height 15
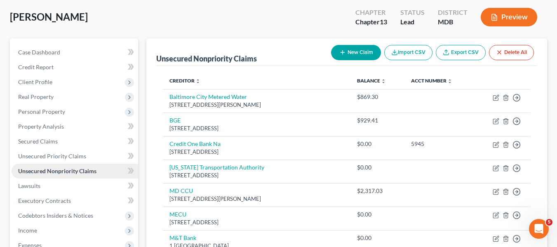
scroll to position [40, 0]
click at [340, 56] on icon "button" at bounding box center [342, 52] width 7 height 7
select select "0"
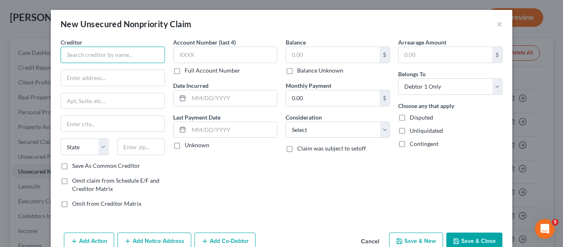
click at [73, 49] on input "text" at bounding box center [113, 55] width 104 height 16
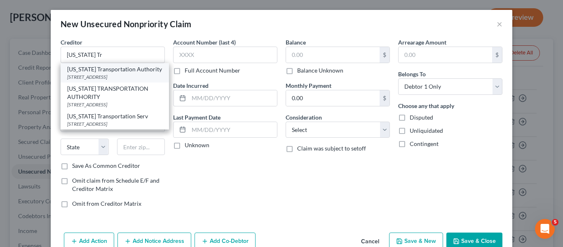
click at [125, 74] on div "[STREET_ADDRESS]" at bounding box center [114, 76] width 95 height 7
type input "[US_STATE] Transportation Authority"
type input "[STREET_ADDRESS]"
type input "[GEOGRAPHIC_DATA]"
select select "21"
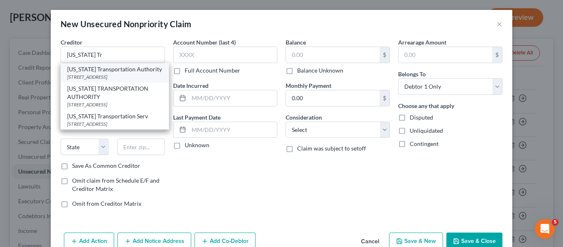
type input "21224"
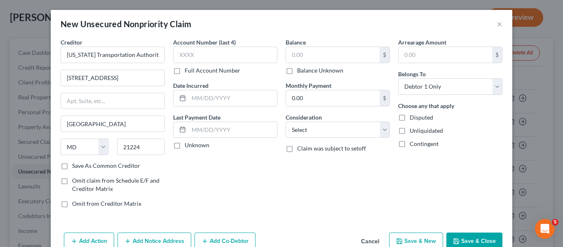
click at [471, 236] on button "Save & Close" at bounding box center [474, 240] width 56 height 17
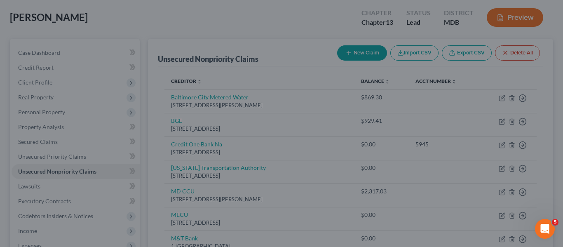
type input "0.00"
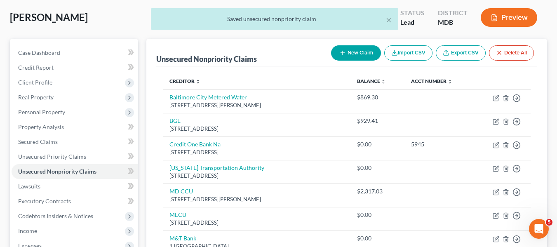
click at [357, 52] on button "New Claim" at bounding box center [356, 52] width 50 height 15
select select "0"
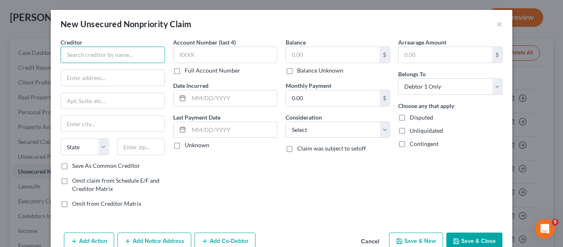
click at [125, 61] on input "text" at bounding box center [113, 55] width 104 height 16
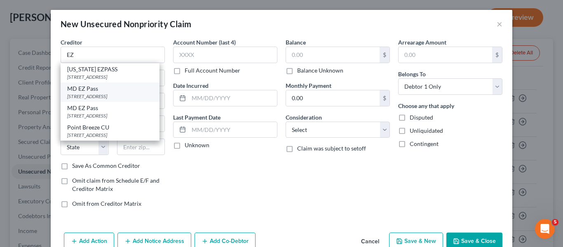
click at [121, 84] on div "MD EZ Pass" at bounding box center [110, 88] width 86 height 8
type input "MD EZ Pass"
type input "1 Turnpike Dr"
type input "[GEOGRAPHIC_DATA]"
select select "21"
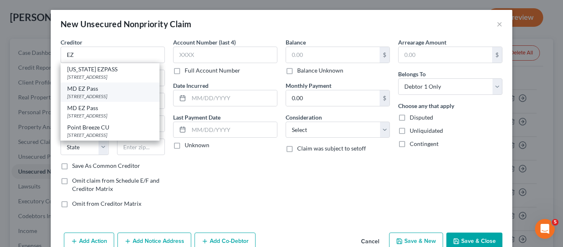
type input "21903"
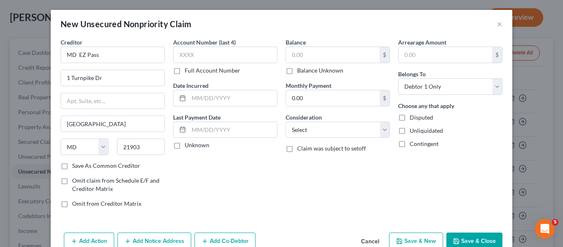
click at [462, 241] on button "Save & Close" at bounding box center [474, 240] width 56 height 17
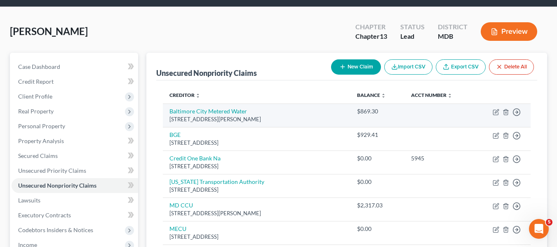
scroll to position [27, 0]
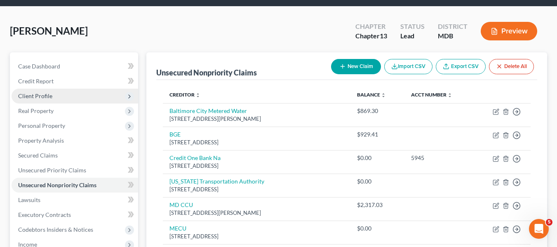
click at [55, 99] on span "Client Profile" at bounding box center [75, 96] width 127 height 15
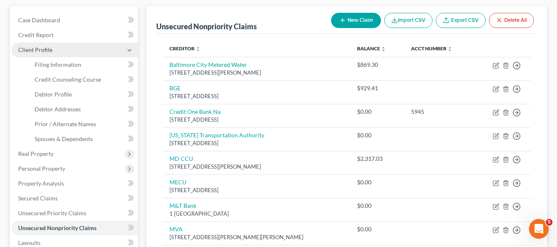
scroll to position [73, 0]
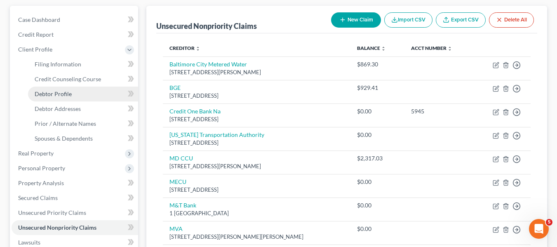
click at [57, 91] on span "Debtor Profile" at bounding box center [53, 93] width 37 height 7
select select "0"
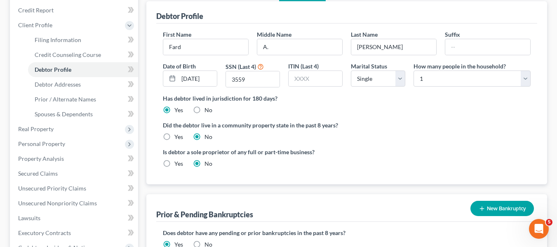
scroll to position [97, 0]
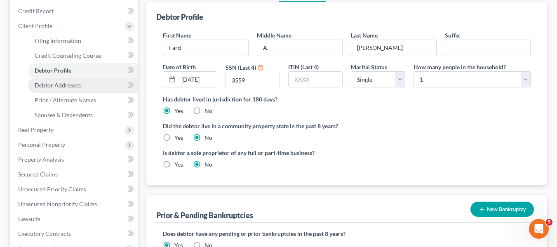
click at [87, 83] on link "Debtor Addresses" at bounding box center [83, 85] width 110 height 15
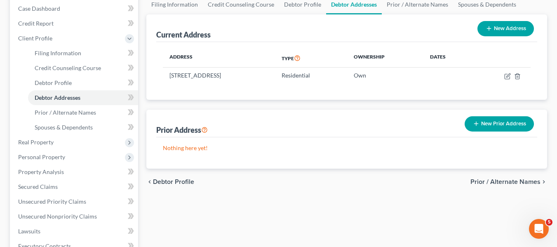
scroll to position [85, 0]
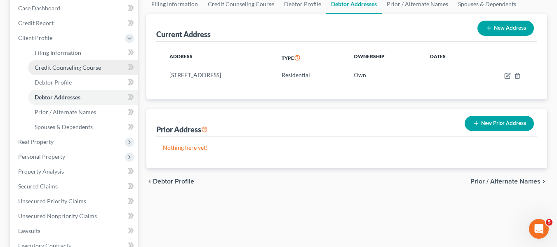
click at [84, 73] on link "Credit Counseling Course" at bounding box center [83, 67] width 110 height 15
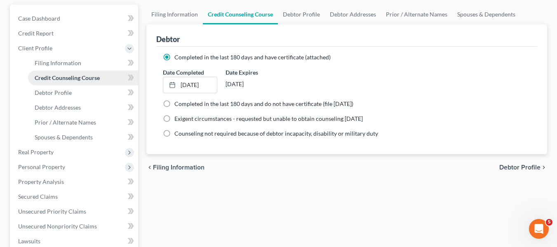
scroll to position [75, 0]
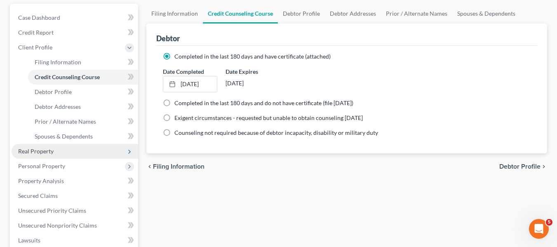
click at [44, 149] on span "Real Property" at bounding box center [35, 151] width 35 height 7
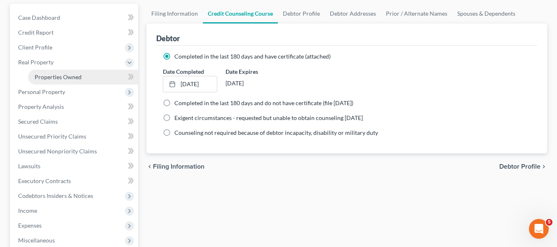
click at [47, 82] on link "Properties Owned" at bounding box center [83, 77] width 110 height 15
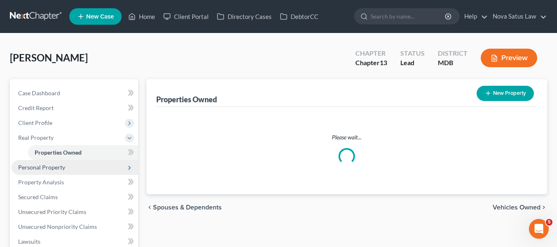
click at [55, 167] on span "Personal Property" at bounding box center [41, 167] width 47 height 7
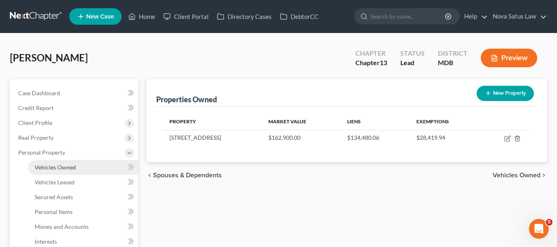
click at [55, 168] on span "Vehicles Owned" at bounding box center [55, 167] width 41 height 7
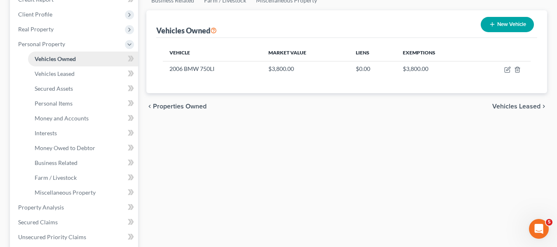
scroll to position [109, 0]
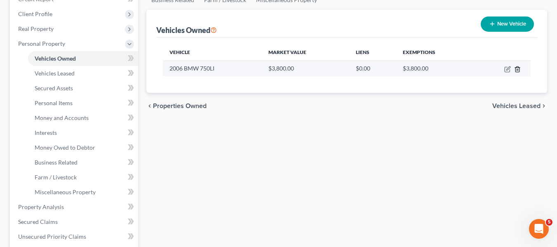
click at [520, 68] on icon "button" at bounding box center [517, 69] width 7 height 7
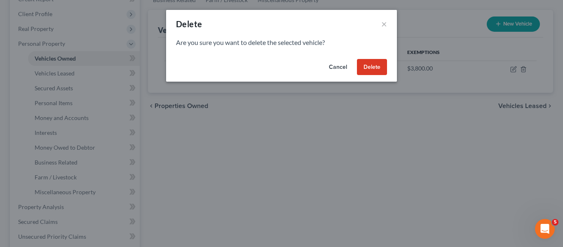
click at [368, 69] on button "Delete" at bounding box center [372, 67] width 30 height 16
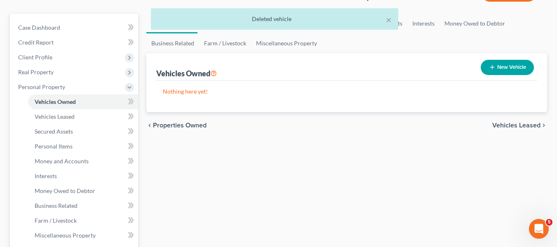
scroll to position [65, 0]
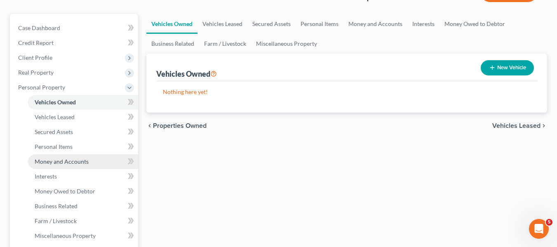
click at [77, 159] on span "Money and Accounts" at bounding box center [62, 161] width 54 height 7
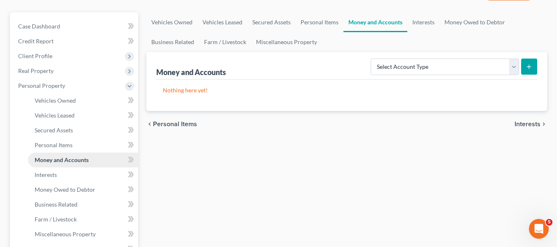
scroll to position [67, 0]
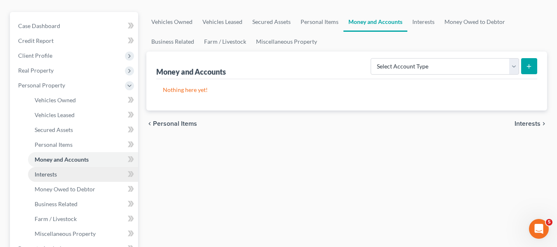
click at [47, 175] on span "Interests" at bounding box center [46, 174] width 22 height 7
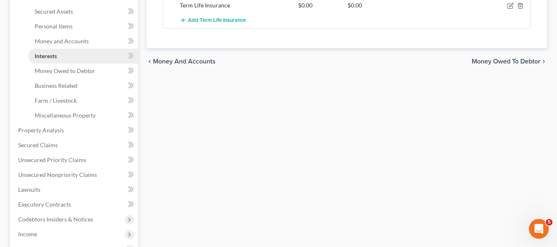
scroll to position [186, 0]
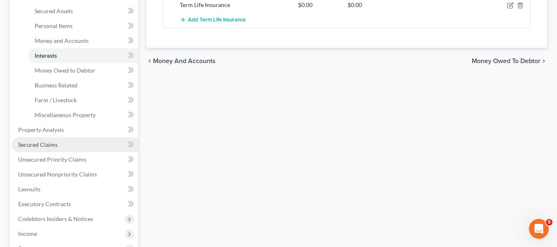
click at [28, 144] on span "Secured Claims" at bounding box center [38, 144] width 40 height 7
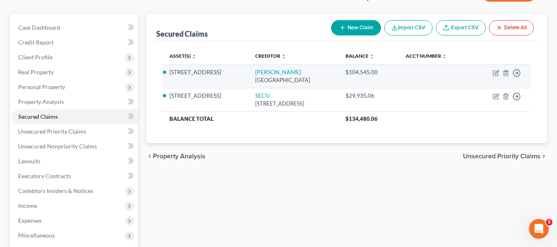
scroll to position [66, 0]
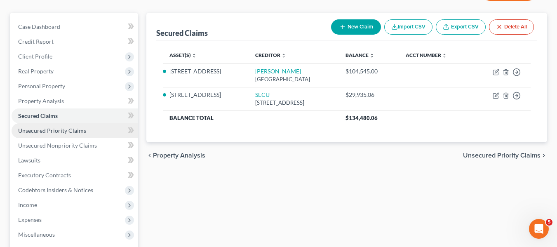
click at [77, 129] on span "Unsecured Priority Claims" at bounding box center [52, 130] width 68 height 7
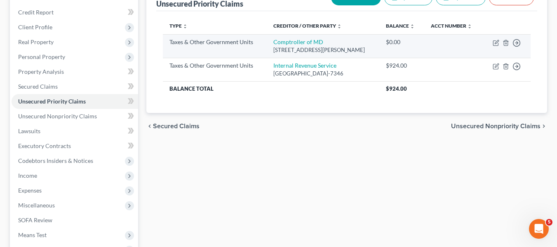
scroll to position [96, 0]
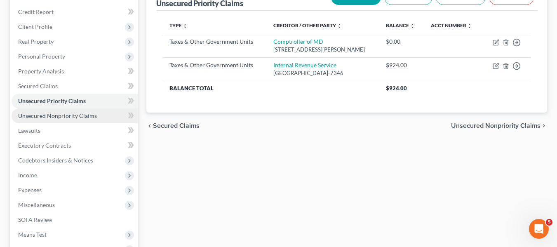
click at [85, 121] on link "Unsecured Nonpriority Claims" at bounding box center [75, 115] width 127 height 15
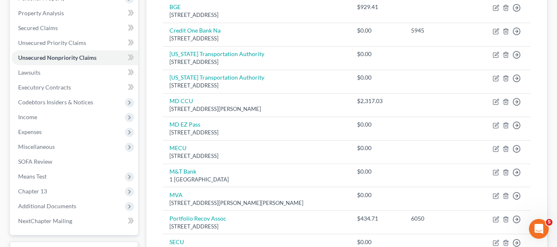
scroll to position [155, 0]
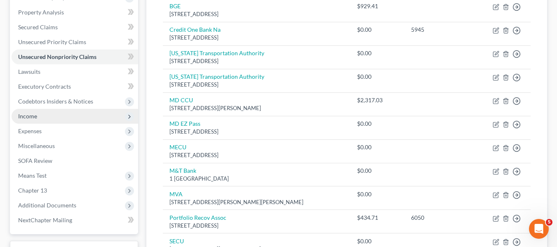
click at [71, 116] on span "Income" at bounding box center [75, 116] width 127 height 15
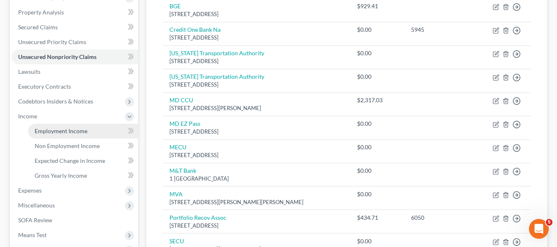
click at [72, 127] on span "Employment Income" at bounding box center [61, 130] width 53 height 7
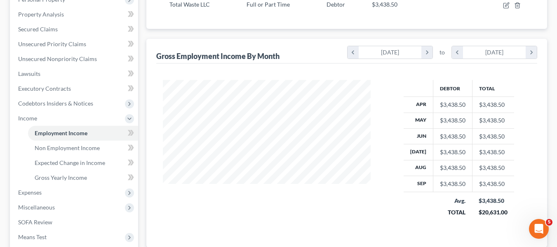
scroll to position [158, 0]
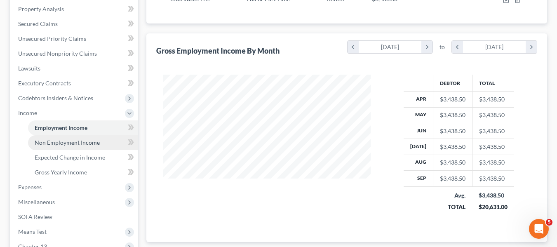
click at [51, 145] on span "Non Employment Income" at bounding box center [67, 142] width 65 height 7
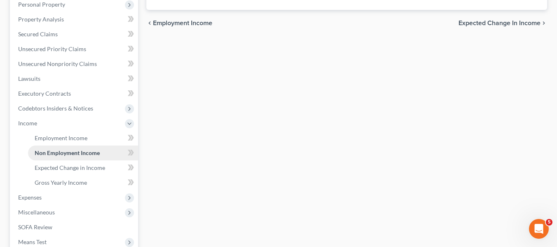
scroll to position [148, 0]
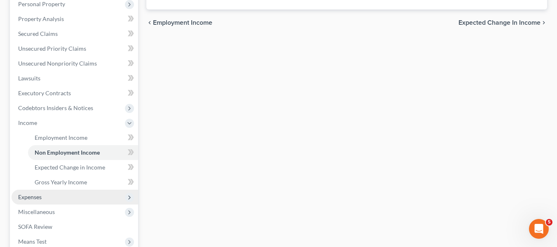
click at [29, 198] on span "Expenses" at bounding box center [29, 196] width 23 height 7
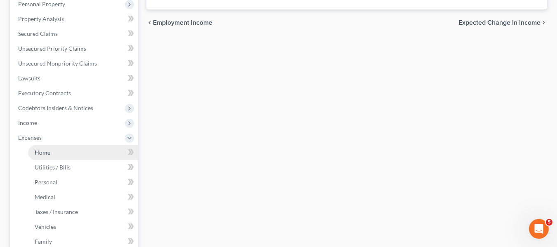
click at [40, 155] on span "Home" at bounding box center [43, 152] width 16 height 7
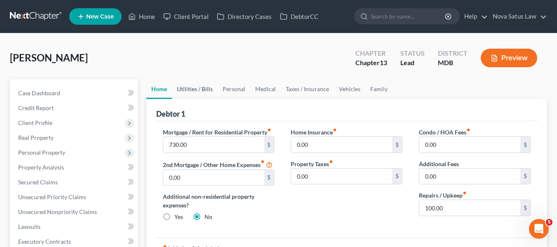
click at [191, 85] on link "Utilities / Bills" at bounding box center [195, 89] width 46 height 20
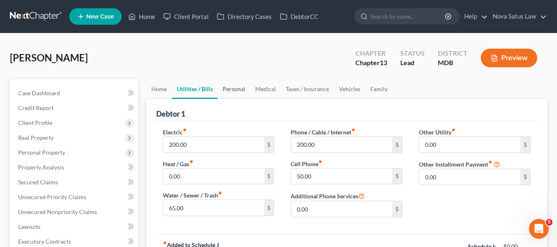
click at [232, 88] on link "Personal" at bounding box center [234, 89] width 33 height 20
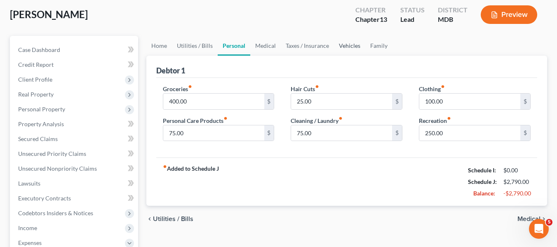
scroll to position [44, 0]
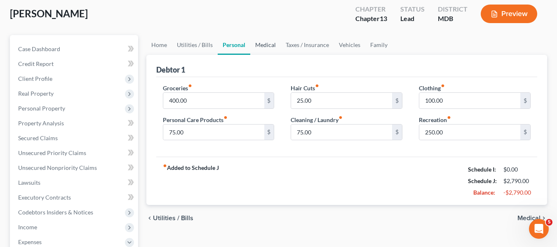
click at [254, 48] on link "Medical" at bounding box center [265, 45] width 30 height 20
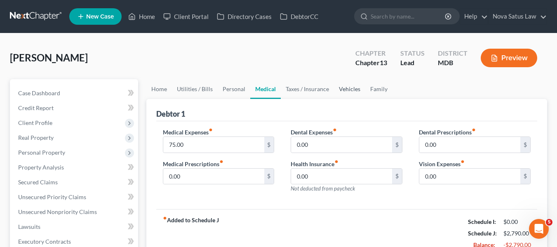
click at [343, 88] on link "Vehicles" at bounding box center [349, 89] width 31 height 20
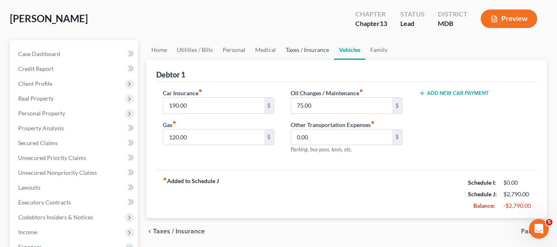
scroll to position [40, 0]
click at [200, 110] on input "190.00" at bounding box center [213, 105] width 101 height 16
type input "0"
click at [315, 108] on input "75.00" at bounding box center [341, 105] width 101 height 16
type input "0"
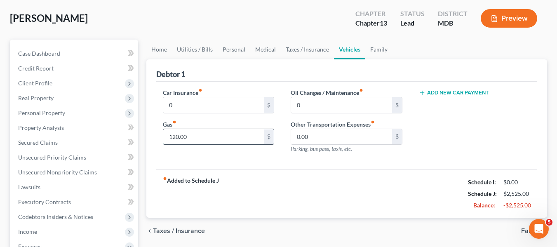
click at [223, 141] on input "120.00" at bounding box center [213, 137] width 101 height 16
type input "0"
click at [323, 134] on input "0.00" at bounding box center [341, 137] width 101 height 16
type input "3"
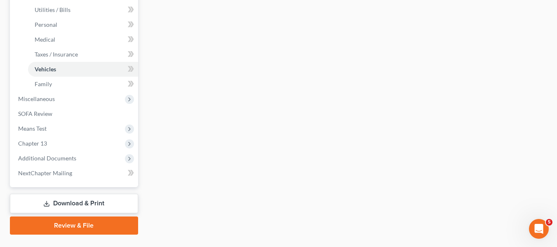
scroll to position [312, 0]
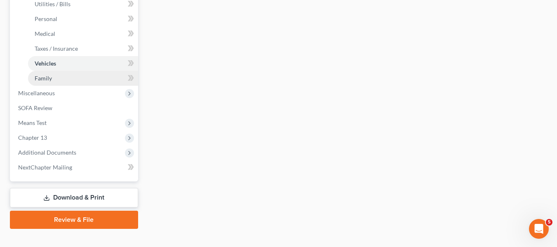
type input "50"
click at [52, 79] on link "Family" at bounding box center [83, 78] width 110 height 15
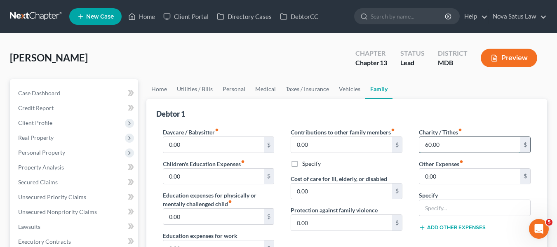
click at [441, 143] on input "60.00" at bounding box center [469, 145] width 101 height 16
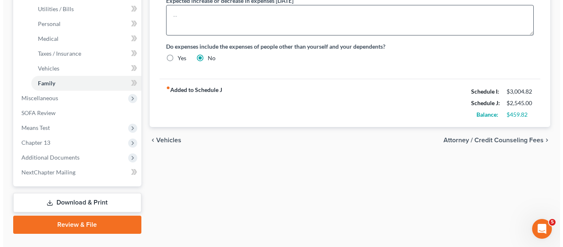
scroll to position [325, 0]
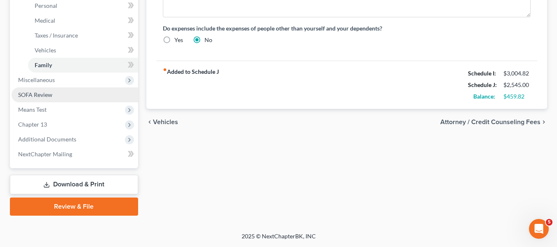
click at [47, 92] on span "SOFA Review" at bounding box center [35, 94] width 34 height 7
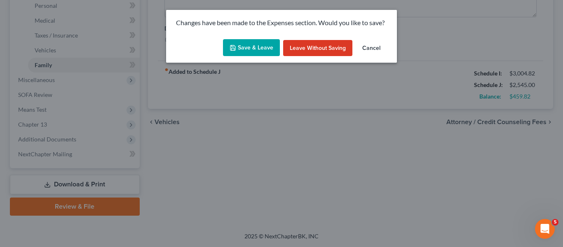
click at [238, 51] on button "Save & Leave" at bounding box center [251, 47] width 57 height 17
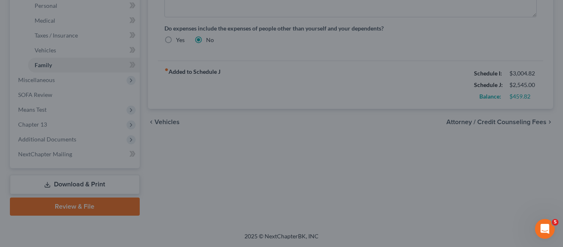
type input "150.00"
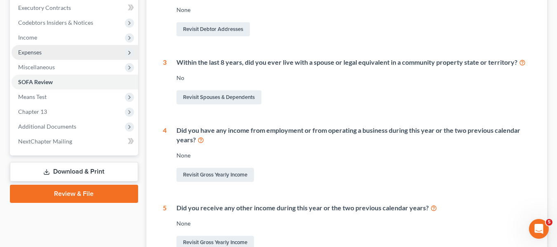
scroll to position [234, 0]
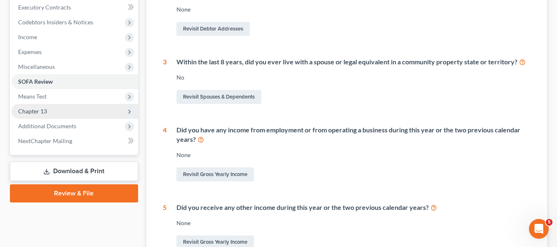
click at [41, 113] on span "Chapter 13" at bounding box center [32, 111] width 29 height 7
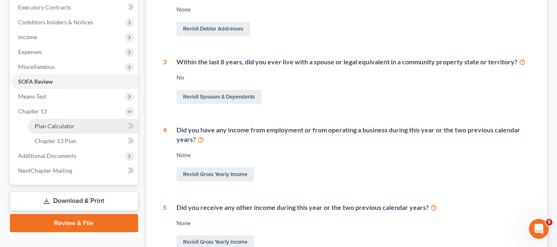
click at [48, 126] on span "Plan Calculator" at bounding box center [55, 125] width 40 height 7
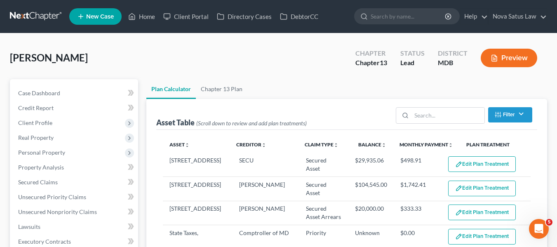
select select "59"
click at [145, 14] on link "Home" at bounding box center [141, 16] width 35 height 15
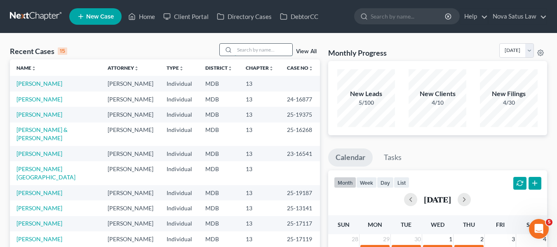
click at [250, 49] on input "search" at bounding box center [264, 50] width 58 height 12
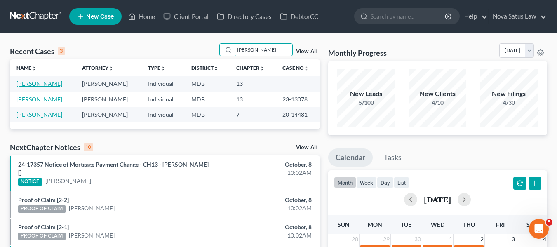
type input "[PERSON_NAME]"
click at [29, 87] on link "[PERSON_NAME]" at bounding box center [39, 83] width 46 height 7
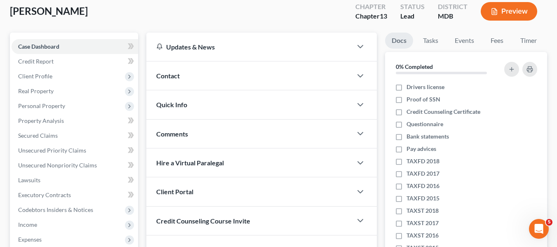
scroll to position [54, 0]
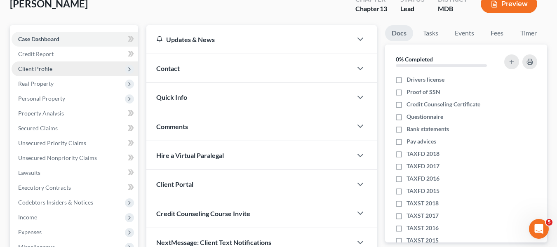
click at [24, 64] on span "Client Profile" at bounding box center [75, 68] width 127 height 15
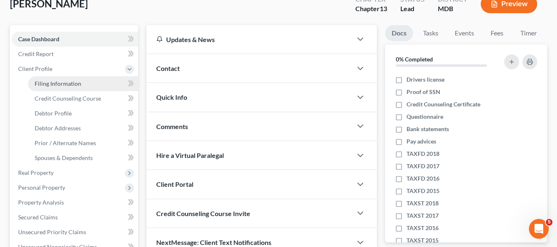
click at [46, 85] on span "Filing Information" at bounding box center [58, 83] width 47 height 7
select select "1"
select select "0"
select select "3"
select select "38"
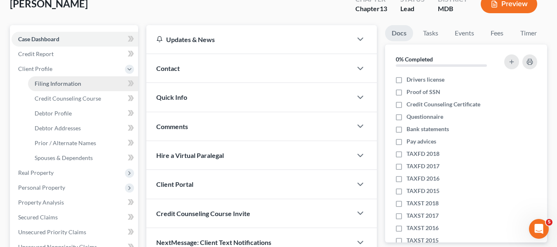
select select "0"
select select "21"
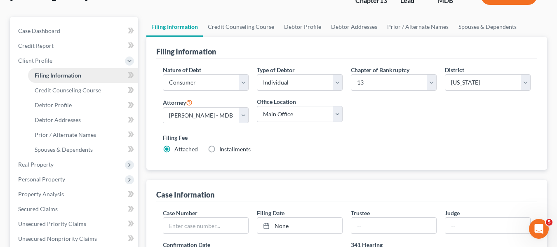
scroll to position [64, 0]
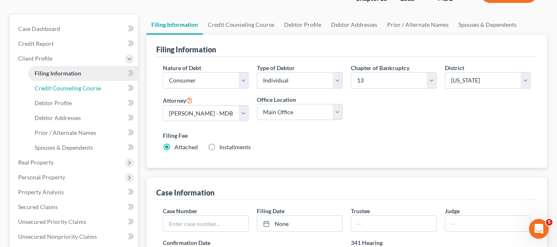
click at [46, 85] on span "Credit Counseling Course" at bounding box center [68, 87] width 66 height 7
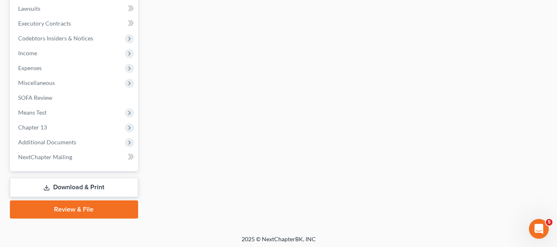
scroll to position [310, 0]
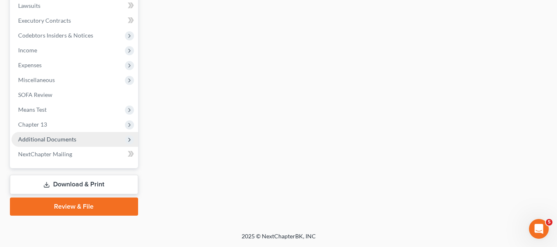
click at [34, 139] on span "Additional Documents" at bounding box center [47, 139] width 58 height 7
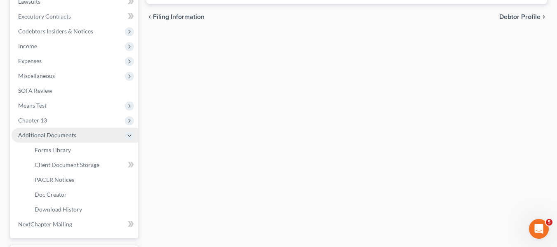
scroll to position [221, 0]
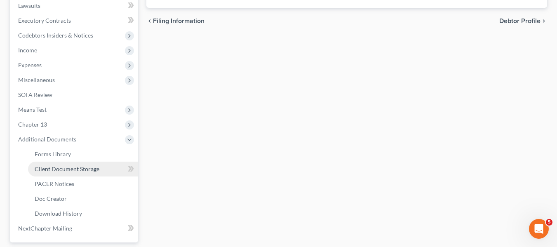
click at [54, 168] on span "Client Document Storage" at bounding box center [67, 168] width 65 height 7
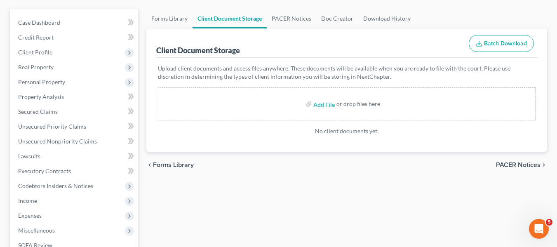
scroll to position [80, 0]
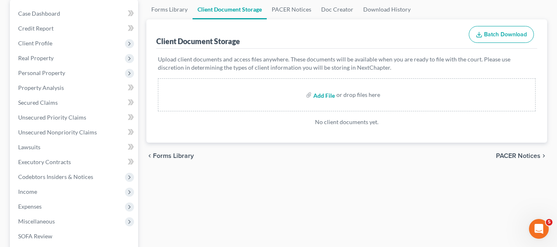
click at [321, 97] on input "file" at bounding box center [323, 94] width 20 height 15
type input "C:\fakepath\[PERSON_NAME] C 15317-MD-CC-040154951.pdf"
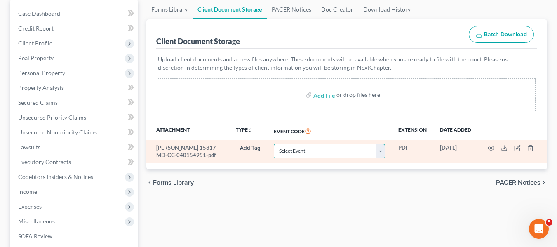
click at [362, 149] on select "Select Event Affidavit Affidavit of Adequate Protection and Lease Payments Affi…" at bounding box center [329, 151] width 111 height 14
select select "14"
click at [274, 144] on select "Select Event Affidavit Affidavit of Adequate Protection and Lease Payments Affi…" at bounding box center [329, 151] width 111 height 14
click at [490, 146] on icon "button" at bounding box center [491, 148] width 6 height 5
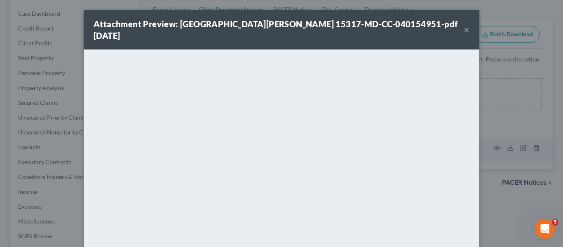
click at [464, 25] on button "×" at bounding box center [467, 30] width 6 height 10
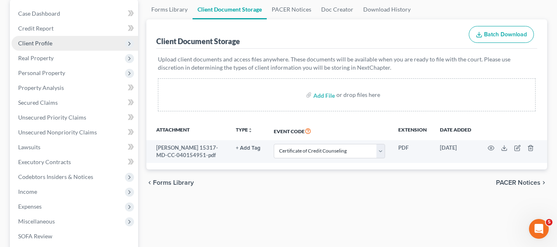
click at [45, 45] on span "Client Profile" at bounding box center [35, 43] width 34 height 7
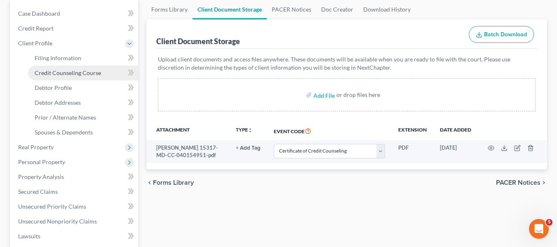
click at [54, 72] on span "Credit Counseling Course" at bounding box center [68, 72] width 66 height 7
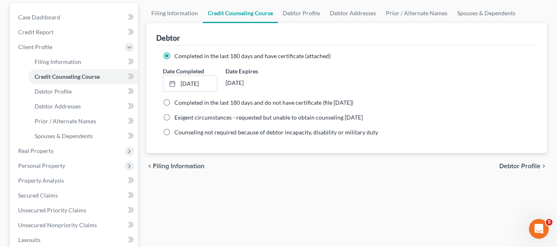
scroll to position [77, 0]
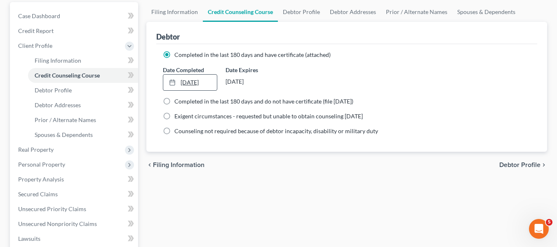
click at [183, 81] on link "[DATE]" at bounding box center [190, 83] width 54 height 16
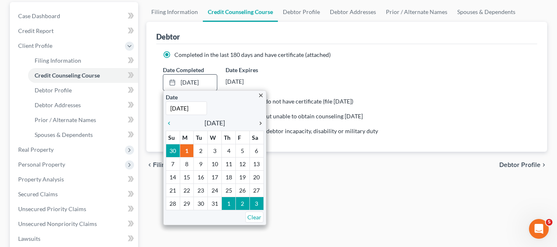
click at [259, 122] on icon "chevron_right" at bounding box center [258, 123] width 11 height 7
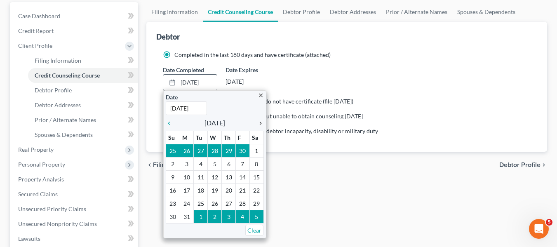
click at [259, 122] on icon "chevron_right" at bounding box center [258, 123] width 11 height 7
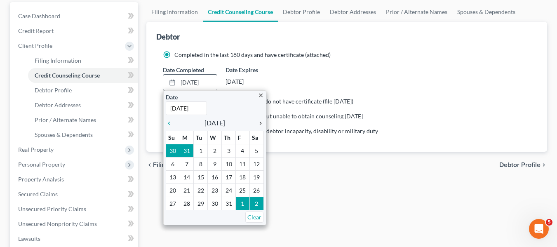
click at [259, 122] on icon "chevron_right" at bounding box center [258, 123] width 11 height 7
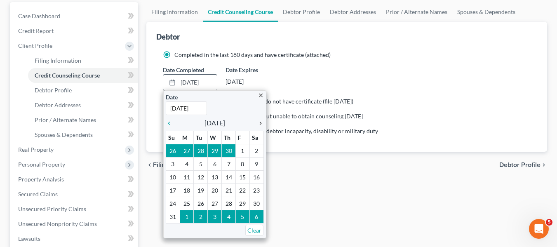
click at [259, 122] on icon "chevron_right" at bounding box center [258, 123] width 11 height 7
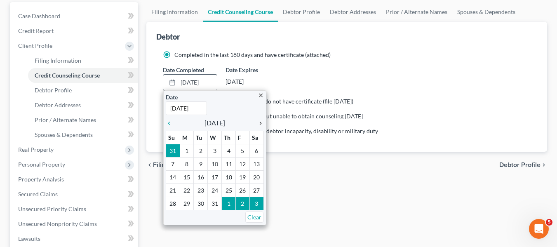
click at [260, 123] on icon "chevron_right" at bounding box center [258, 123] width 11 height 7
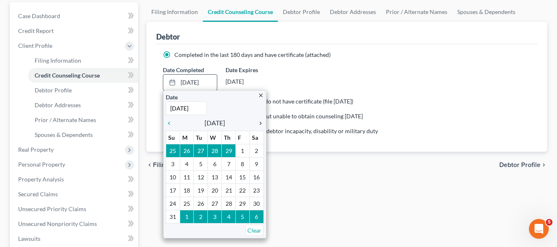
click at [260, 123] on icon "chevron_right" at bounding box center [258, 123] width 11 height 7
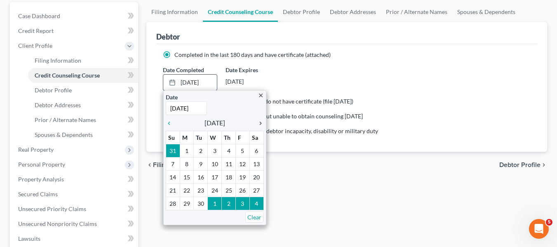
click at [260, 123] on icon "chevron_right" at bounding box center [258, 123] width 11 height 7
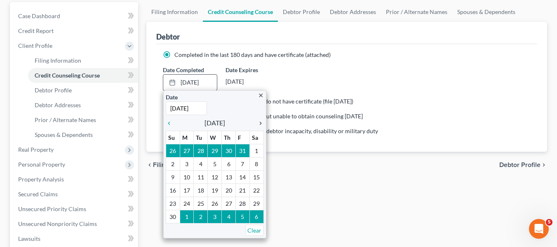
click at [260, 123] on icon "chevron_right" at bounding box center [258, 123] width 11 height 7
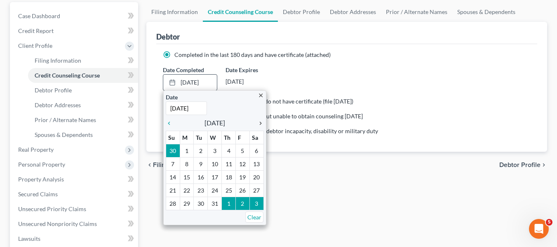
click at [260, 123] on icon "chevron_right" at bounding box center [258, 123] width 11 height 7
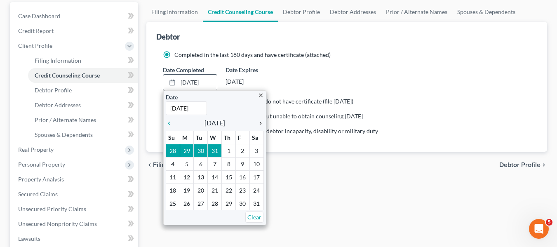
click at [260, 123] on icon "chevron_right" at bounding box center [258, 123] width 11 height 7
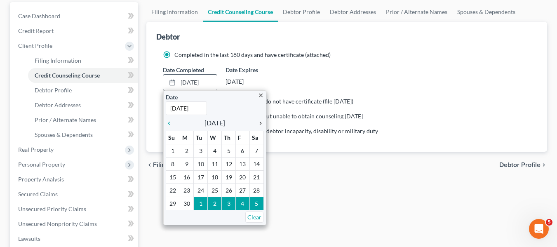
click at [260, 123] on icon "chevron_right" at bounding box center [258, 123] width 11 height 7
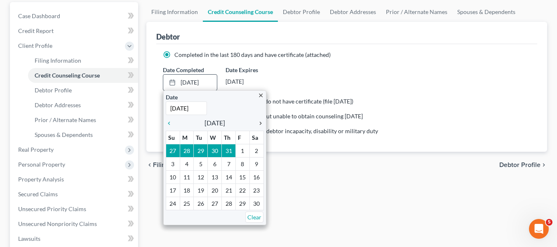
click at [260, 123] on icon "chevron_right" at bounding box center [258, 123] width 11 height 7
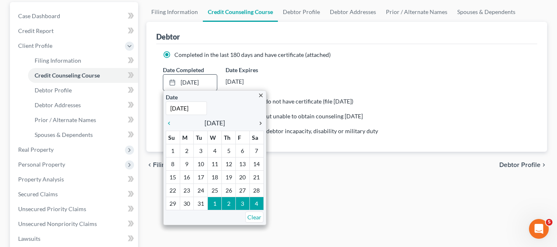
click at [260, 123] on icon "chevron_right" at bounding box center [258, 123] width 11 height 7
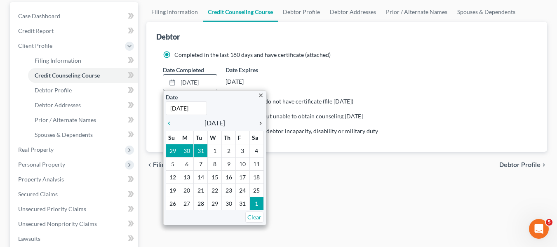
click at [260, 123] on icon "chevron_right" at bounding box center [258, 123] width 11 height 7
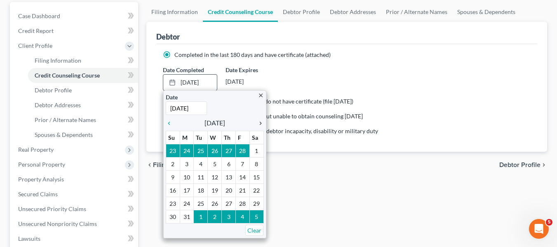
click at [260, 123] on icon "chevron_right" at bounding box center [258, 123] width 11 height 7
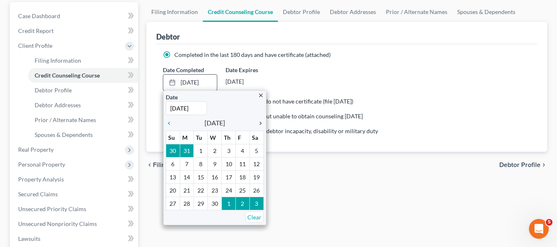
click at [260, 123] on icon "chevron_right" at bounding box center [258, 123] width 11 height 7
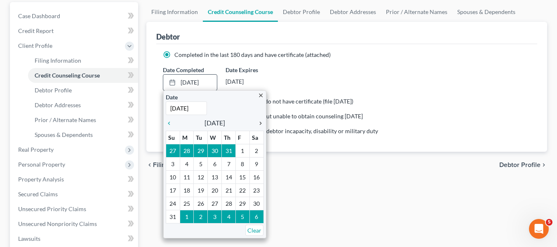
click at [260, 123] on icon "chevron_right" at bounding box center [258, 123] width 11 height 7
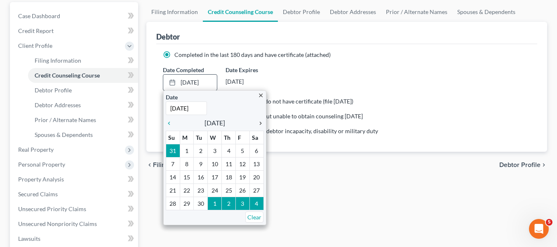
click at [260, 123] on icon "chevron_right" at bounding box center [258, 123] width 11 height 7
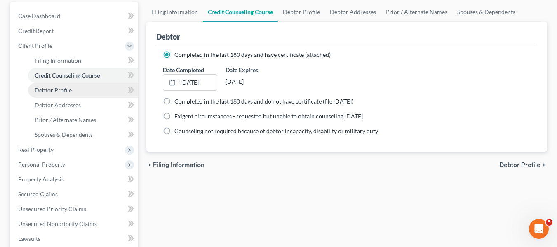
click at [44, 88] on span "Debtor Profile" at bounding box center [53, 90] width 37 height 7
select select "0"
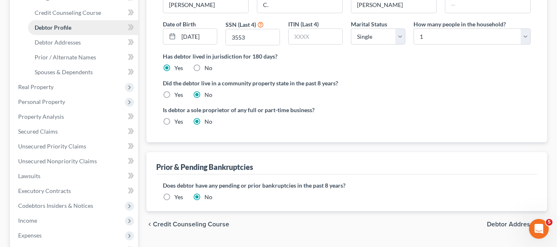
scroll to position [140, 0]
click at [174, 193] on label "Yes" at bounding box center [178, 196] width 9 height 8
click at [178, 193] on input "Yes" at bounding box center [180, 194] width 5 height 5
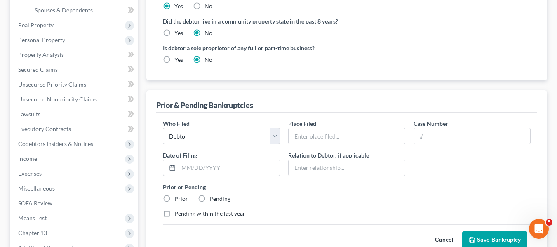
scroll to position [203, 0]
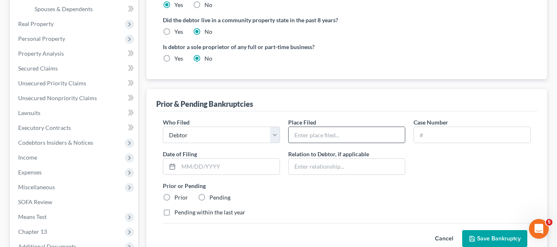
click at [327, 139] on input "text" at bounding box center [347, 135] width 116 height 16
type input "MD"
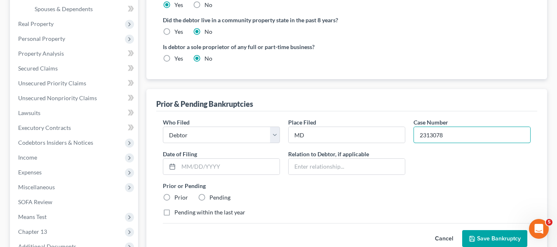
type input "2313078"
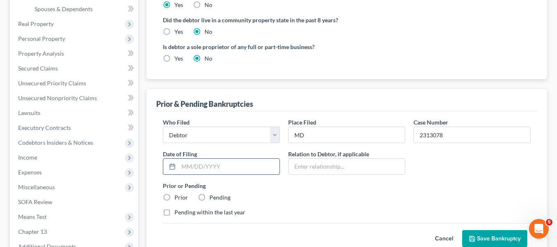
click at [190, 169] on input "text" at bounding box center [228, 167] width 101 height 16
type input "[DATE]"
click at [174, 194] on label "Prior" at bounding box center [181, 197] width 14 height 8
click at [178, 194] on input "Prior" at bounding box center [180, 195] width 5 height 5
radio input "true"
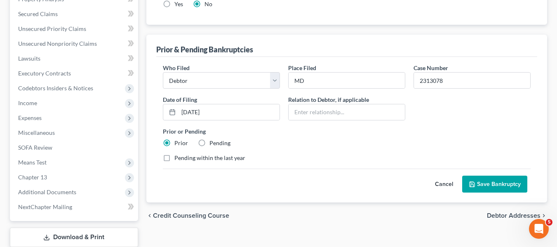
scroll to position [258, 0]
click at [471, 184] on polyline "submit" at bounding box center [472, 185] width 3 height 2
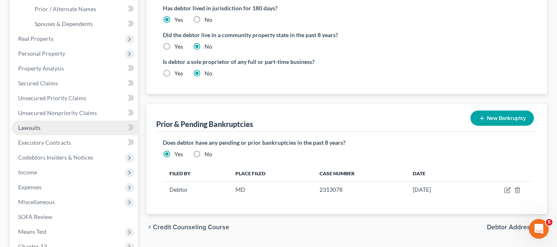
scroll to position [186, 0]
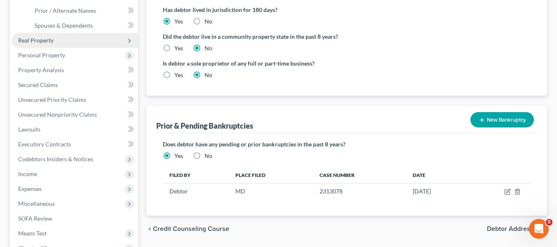
click at [42, 40] on span "Real Property" at bounding box center [35, 40] width 35 height 7
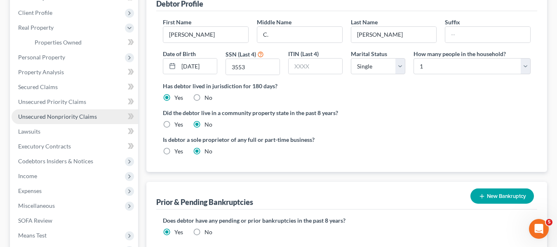
scroll to position [110, 0]
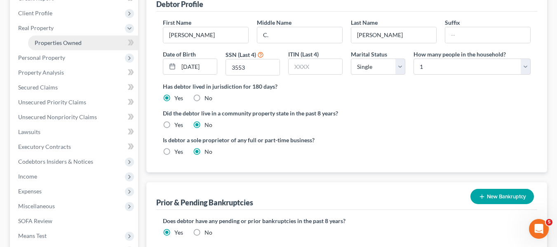
click at [57, 43] on span "Properties Owned" at bounding box center [58, 42] width 47 height 7
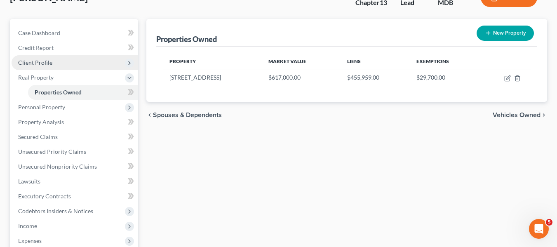
scroll to position [61, 0]
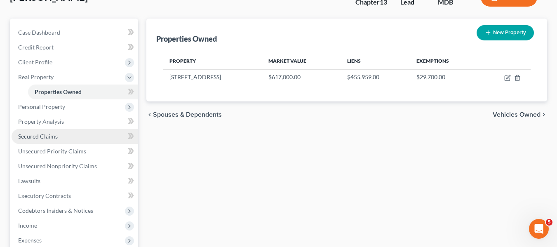
click at [61, 133] on link "Secured Claims" at bounding box center [75, 136] width 127 height 15
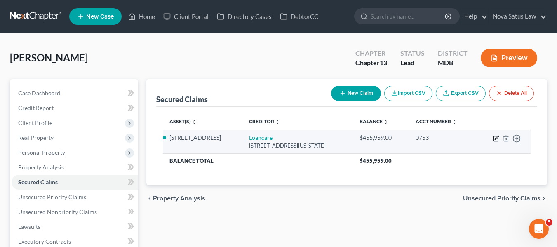
click at [495, 139] on icon "button" at bounding box center [496, 138] width 7 height 7
select select "48"
select select "0"
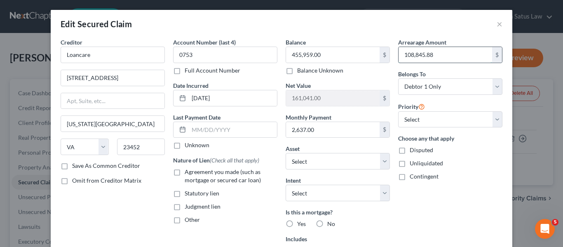
click at [436, 57] on input "108,845.88" at bounding box center [446, 55] width 94 height 16
type input "120,000"
click at [331, 55] on input "455,959.00" at bounding box center [333, 55] width 94 height 16
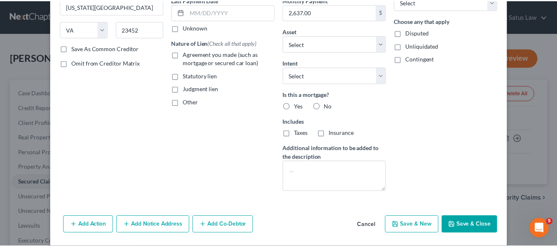
scroll to position [118, 0]
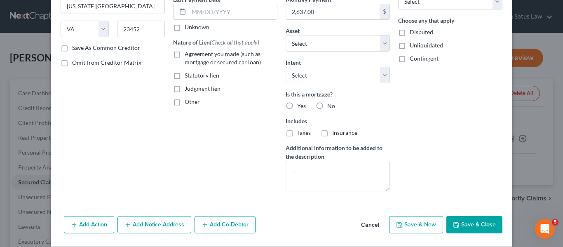
click at [464, 224] on button "Save & Close" at bounding box center [474, 224] width 56 height 17
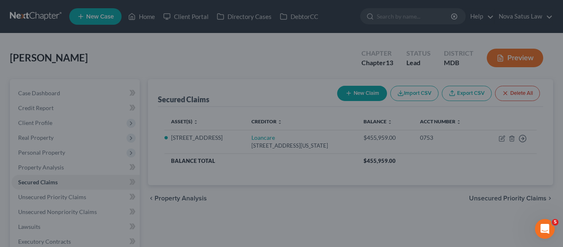
type input "480,000.00"
type input "137,000.00"
select select "6"
type input "120,000.00"
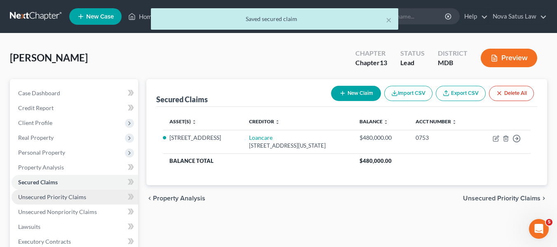
click at [60, 194] on span "Unsecured Priority Claims" at bounding box center [52, 196] width 68 height 7
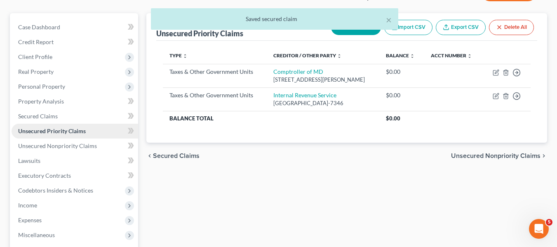
scroll to position [66, 0]
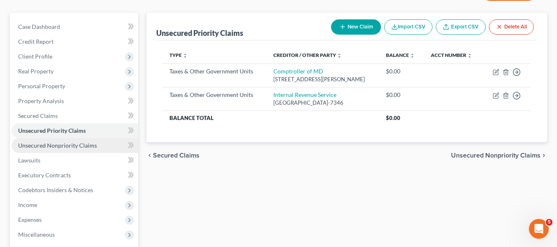
click at [52, 143] on span "Unsecured Nonpriority Claims" at bounding box center [57, 145] width 79 height 7
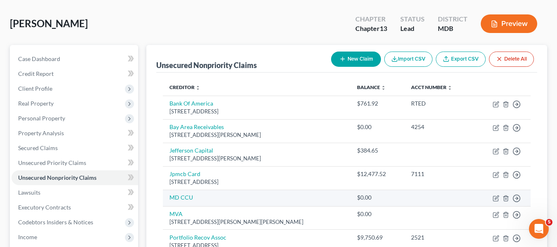
scroll to position [89, 0]
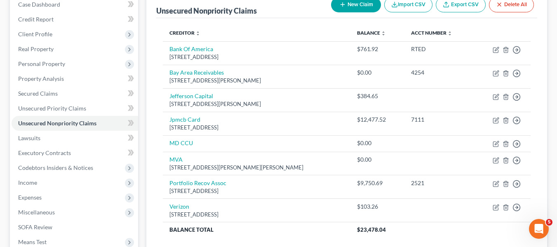
click at [342, 4] on icon "button" at bounding box center [342, 4] width 7 height 7
select select "0"
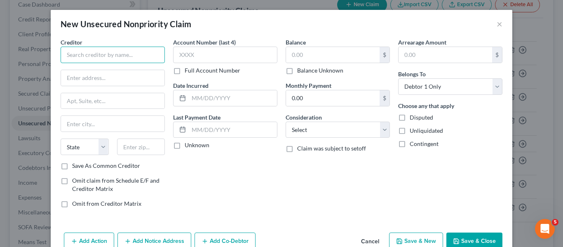
click at [88, 50] on input "text" at bounding box center [113, 55] width 104 height 16
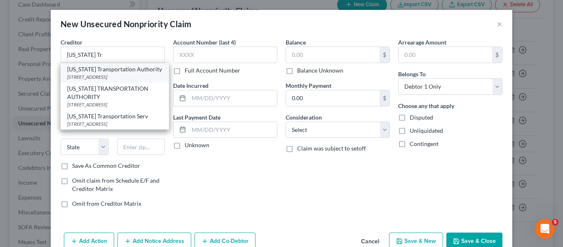
click at [96, 66] on div "[US_STATE] Transportation Authority" at bounding box center [114, 69] width 95 height 8
type input "[US_STATE] Transportation Authority"
type input "[STREET_ADDRESS]"
type input "[GEOGRAPHIC_DATA]"
select select "21"
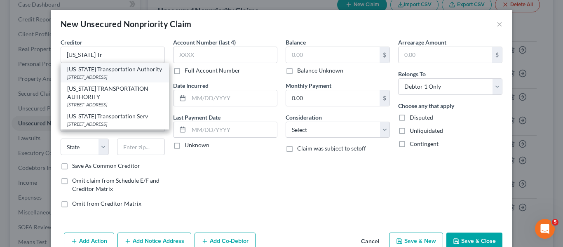
type input "21224"
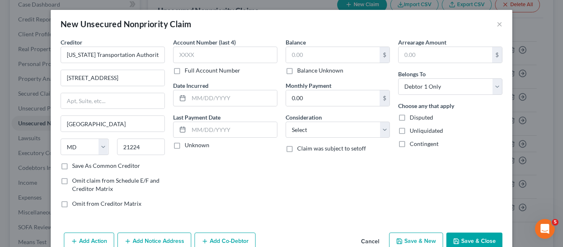
click at [458, 237] on button "Save & Close" at bounding box center [474, 240] width 56 height 17
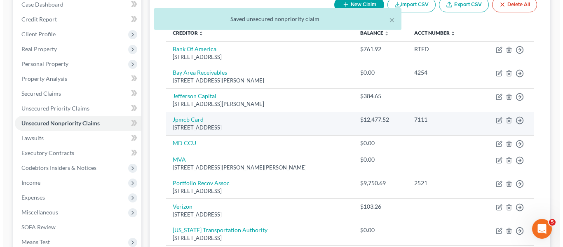
scroll to position [0, 0]
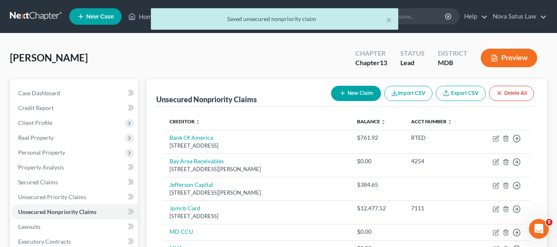
click at [341, 97] on button "New Claim" at bounding box center [356, 93] width 50 height 15
select select "0"
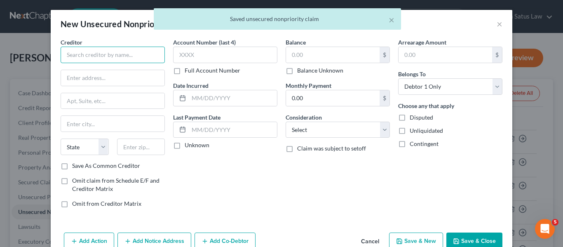
click at [76, 60] on input "text" at bounding box center [113, 55] width 104 height 16
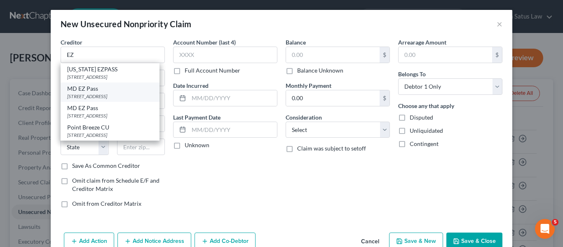
click at [92, 91] on div "MD EZ Pass" at bounding box center [110, 88] width 86 height 8
type input "MD EZ Pass"
type input "1 Turnpike Dr"
type input "[GEOGRAPHIC_DATA]"
select select "21"
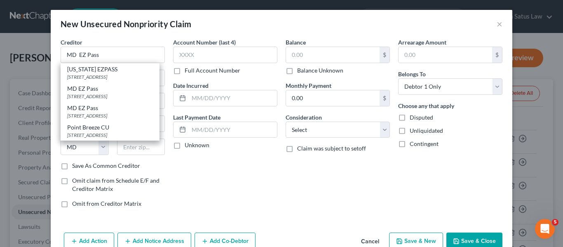
type input "21903"
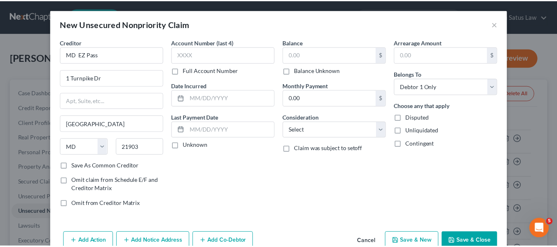
scroll to position [19, 0]
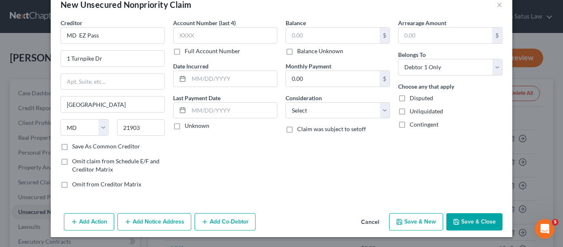
click at [455, 219] on icon "button" at bounding box center [456, 221] width 5 height 5
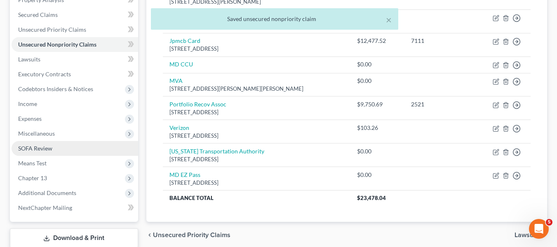
scroll to position [168, 0]
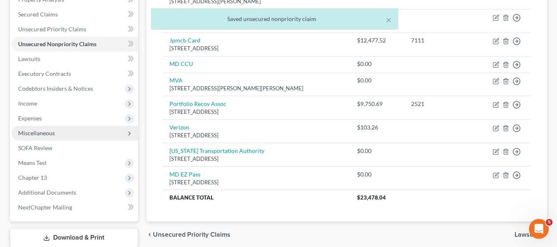
click at [27, 133] on span "Miscellaneous" at bounding box center [36, 132] width 37 height 7
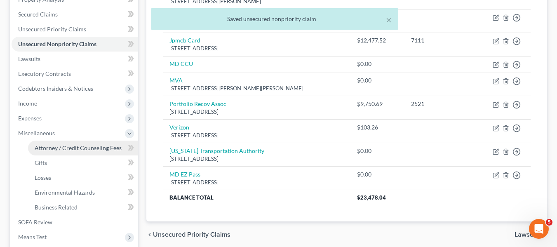
click at [61, 143] on link "Attorney / Credit Counseling Fees" at bounding box center [83, 148] width 110 height 15
select select "2"
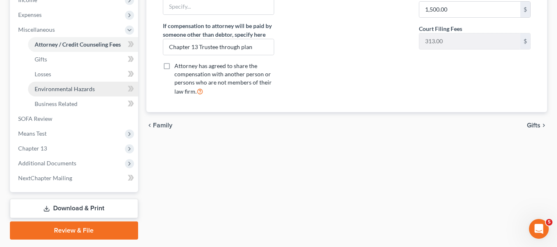
scroll to position [273, 0]
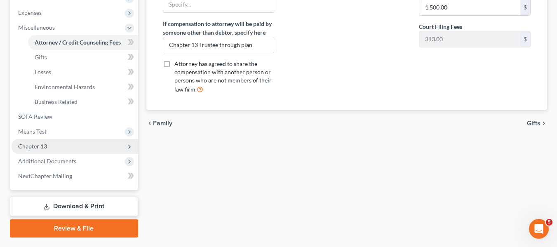
click at [46, 149] on span "Chapter 13" at bounding box center [32, 146] width 29 height 7
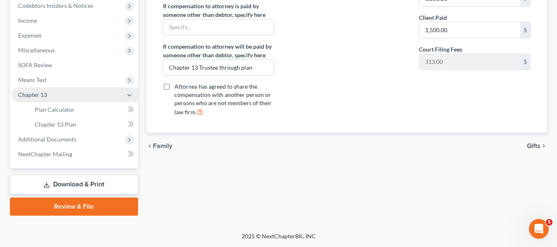
scroll to position [251, 0]
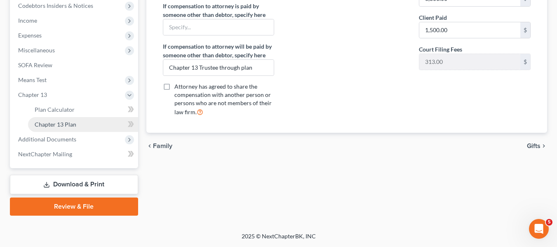
click at [60, 129] on link "Chapter 13 Plan" at bounding box center [83, 124] width 110 height 15
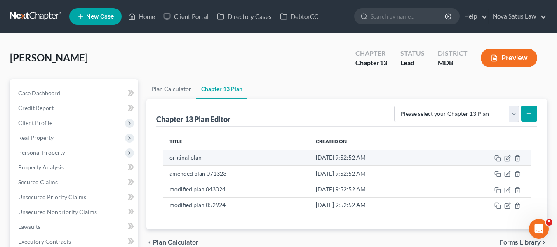
click at [518, 154] on td at bounding box center [485, 158] width 89 height 16
click at [518, 157] on icon "button" at bounding box center [517, 158] width 7 height 7
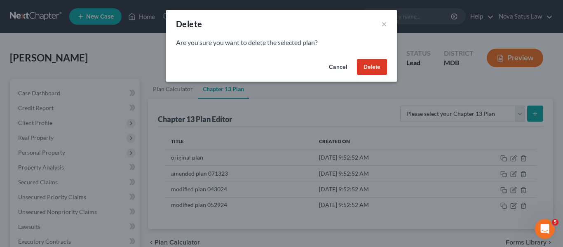
click at [372, 67] on button "Delete" at bounding box center [372, 67] width 30 height 16
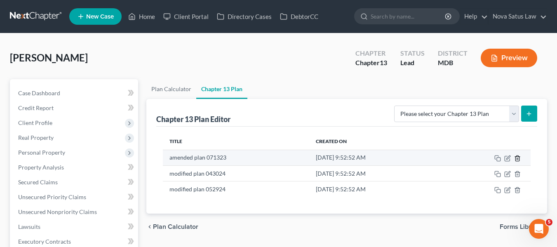
click at [517, 158] on icon "button" at bounding box center [517, 158] width 7 height 7
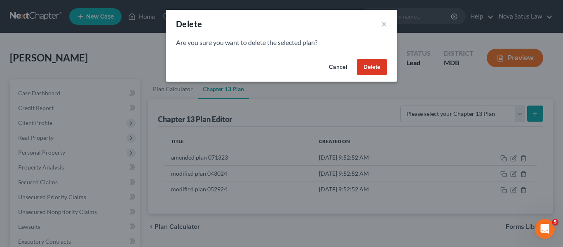
click at [372, 63] on button "Delete" at bounding box center [372, 67] width 30 height 16
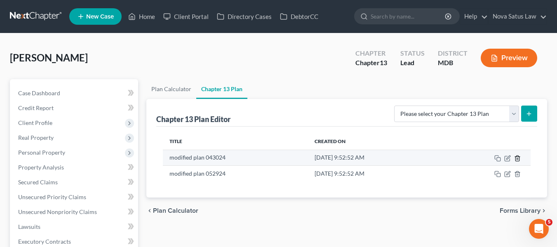
click at [516, 157] on icon "button" at bounding box center [517, 157] width 4 height 5
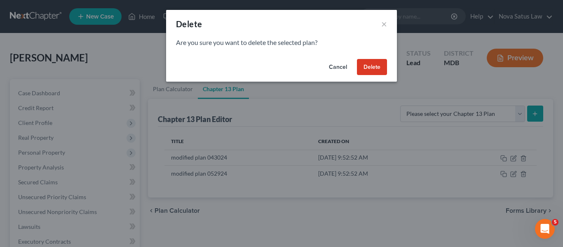
click at [369, 72] on button "Delete" at bounding box center [372, 67] width 30 height 16
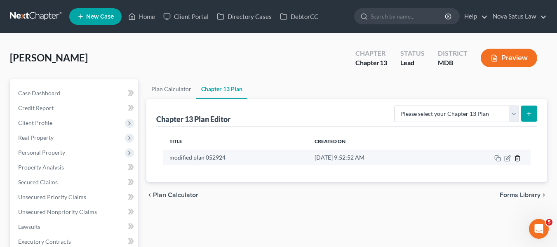
click at [518, 158] on line "button" at bounding box center [518, 159] width 0 height 2
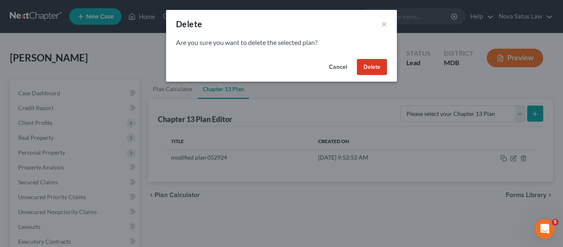
click at [374, 68] on button "Delete" at bounding box center [372, 67] width 30 height 16
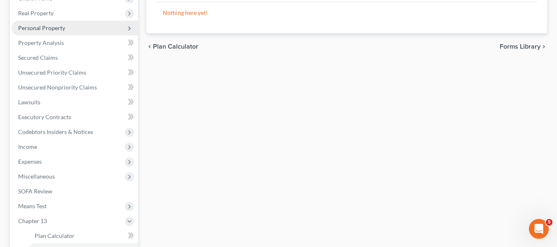
scroll to position [125, 0]
click at [57, 152] on span "Income" at bounding box center [75, 146] width 127 height 15
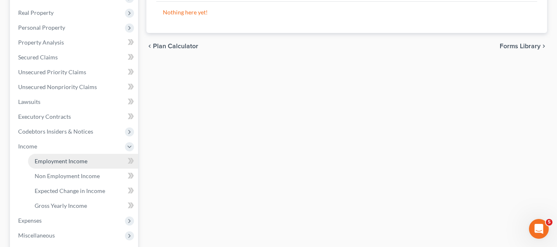
click at [60, 160] on span "Employment Income" at bounding box center [61, 160] width 53 height 7
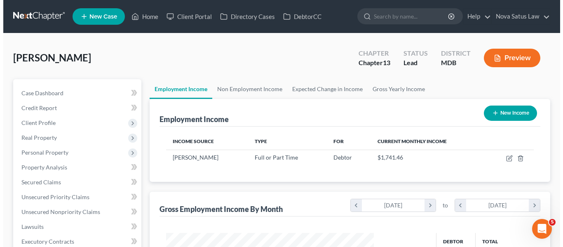
scroll to position [148, 224]
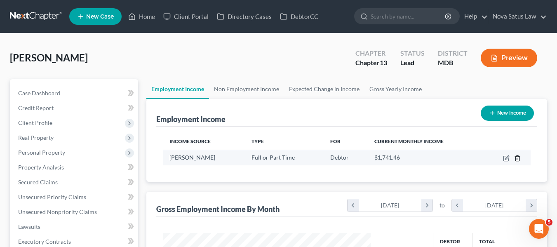
click at [518, 159] on line "button" at bounding box center [518, 159] width 0 height 2
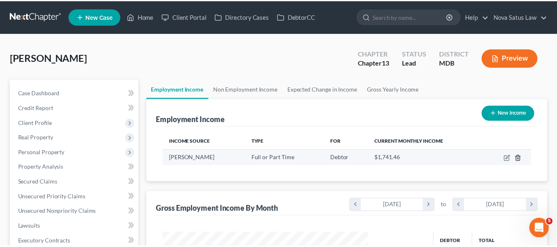
scroll to position [148, 227]
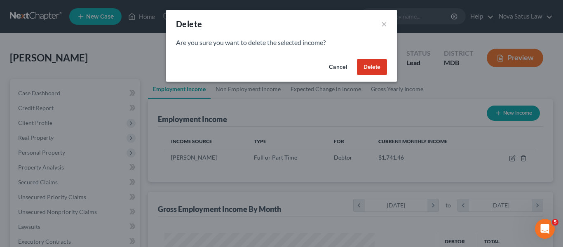
click at [369, 65] on button "Delete" at bounding box center [372, 67] width 30 height 16
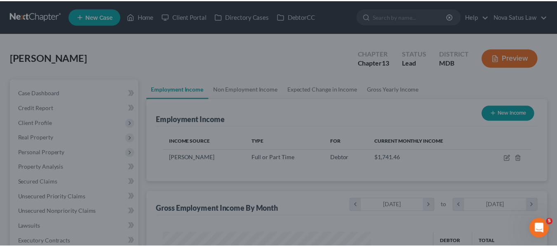
scroll to position [0, 0]
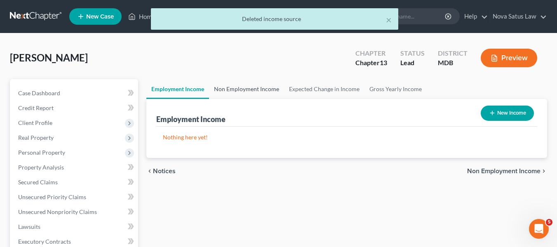
click at [241, 86] on link "Non Employment Income" at bounding box center [246, 89] width 75 height 20
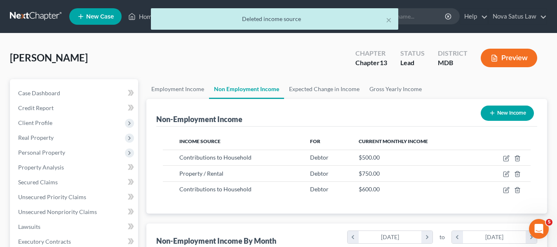
scroll to position [148, 224]
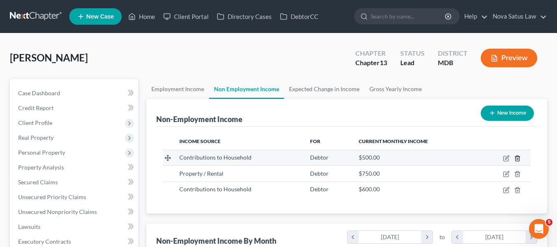
click at [516, 159] on icon "button" at bounding box center [517, 157] width 4 height 5
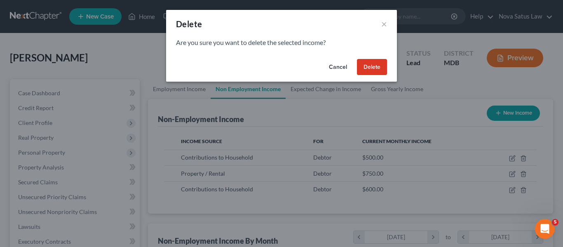
click at [366, 66] on button "Delete" at bounding box center [372, 67] width 30 height 16
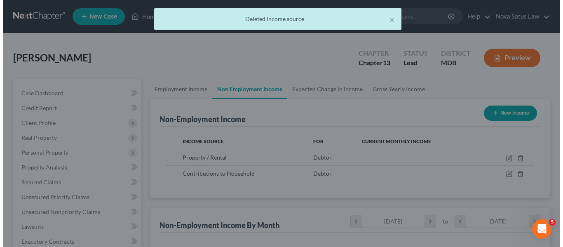
scroll to position [412009, 411932]
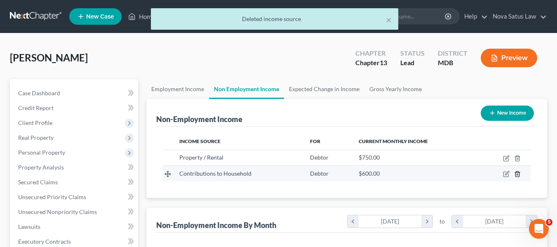
click at [519, 171] on icon "button" at bounding box center [517, 174] width 7 height 7
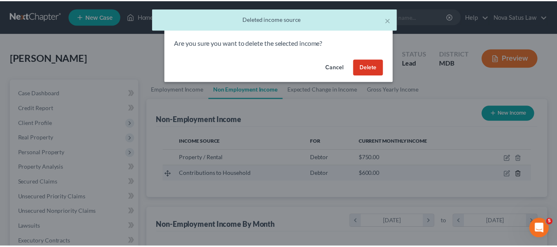
scroll to position [148, 227]
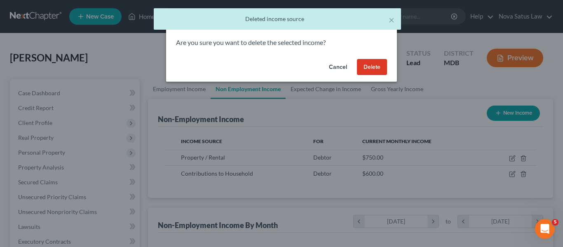
click at [365, 67] on button "Delete" at bounding box center [372, 67] width 30 height 16
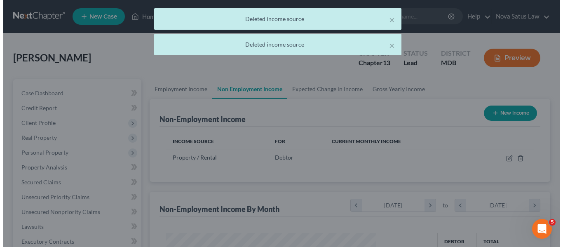
scroll to position [412009, 411932]
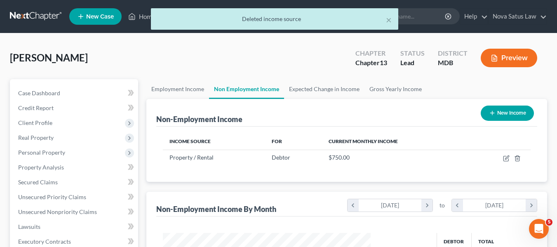
click at [506, 115] on button "New Income" at bounding box center [507, 113] width 53 height 15
select select "0"
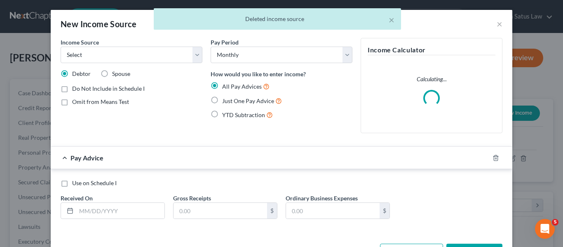
scroll to position [148, 227]
click at [101, 56] on select "Select Unemployment Disability (from employer) Pension Retirement Social Securi…" at bounding box center [132, 55] width 142 height 16
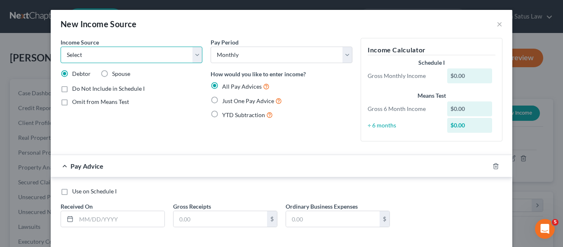
select select "8"
click at [61, 47] on select "Select Unemployment Disability (from employer) Pension Retirement Social Securi…" at bounding box center [132, 55] width 142 height 16
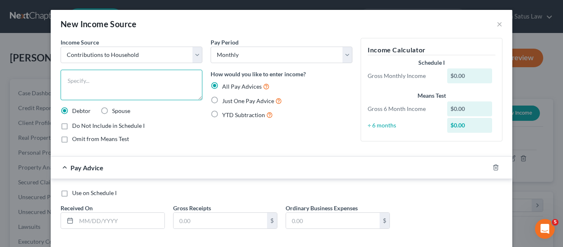
click at [75, 86] on textarea at bounding box center [132, 85] width 142 height 30
type textarea "Contributions from Family"
click at [222, 100] on label "Just One Pay Advice" at bounding box center [252, 100] width 60 height 9
click at [225, 100] on input "Just One Pay Advice" at bounding box center [227, 98] width 5 height 5
radio input "true"
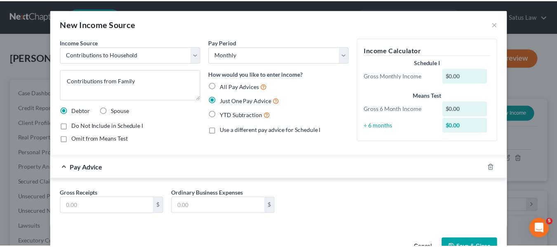
scroll to position [25, 0]
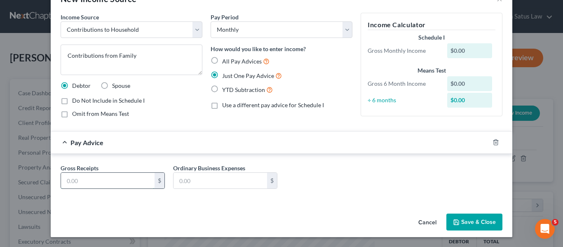
click at [102, 174] on input "text" at bounding box center [108, 181] width 94 height 16
type input "1,375"
click at [461, 222] on button "Save & Close" at bounding box center [474, 221] width 56 height 17
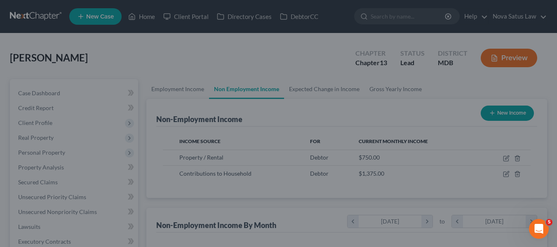
scroll to position [412009, 411932]
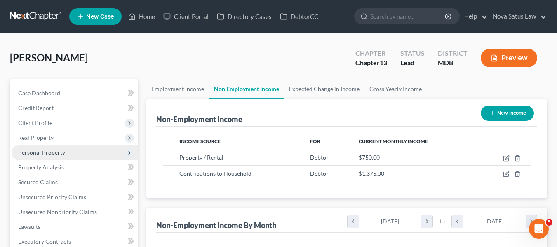
click at [48, 148] on span "Personal Property" at bounding box center [75, 152] width 127 height 15
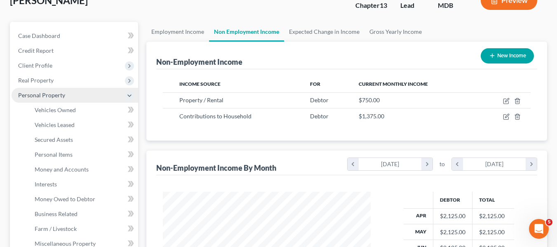
scroll to position [61, 0]
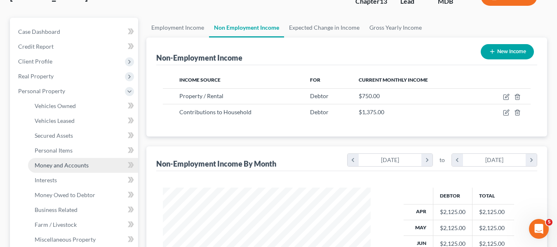
click at [54, 162] on span "Money and Accounts" at bounding box center [62, 165] width 54 height 7
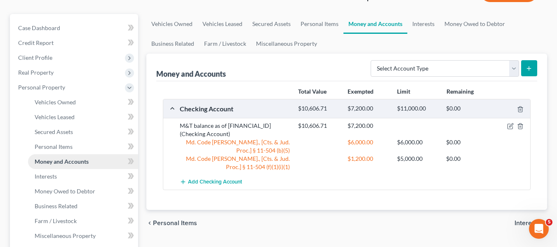
scroll to position [84, 0]
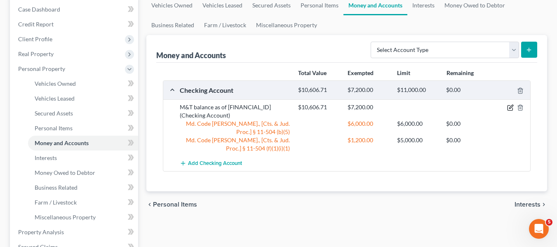
click at [511, 106] on icon "button" at bounding box center [510, 107] width 7 height 7
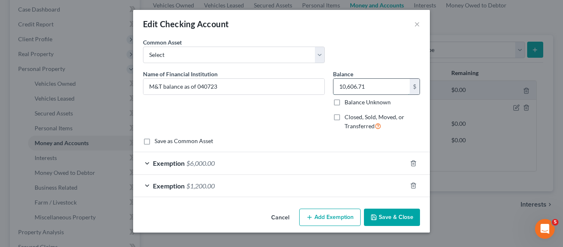
click at [392, 81] on input "10,606.71" at bounding box center [371, 87] width 76 height 16
click at [395, 85] on input "10,606.71" at bounding box center [371, 87] width 76 height 16
type input "1"
click at [263, 88] on input "M&T balance as of 040723" at bounding box center [233, 87] width 181 height 16
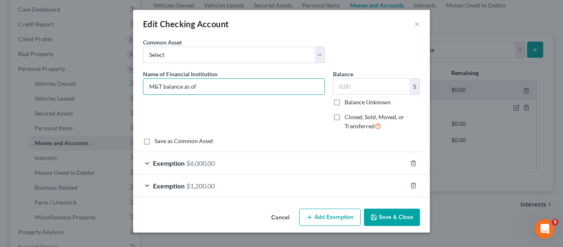
type input "M&T balance as of"
click at [287, 141] on div "Save as Common Asset" at bounding box center [281, 141] width 277 height 8
click at [414, 164] on line "button" at bounding box center [414, 164] width 0 height 2
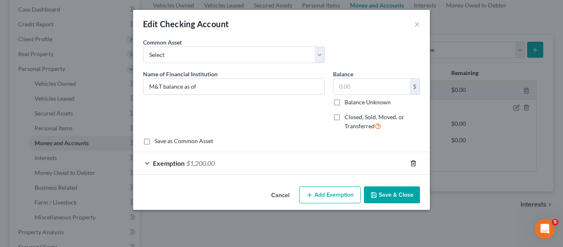
click at [415, 162] on icon "button" at bounding box center [413, 163] width 7 height 7
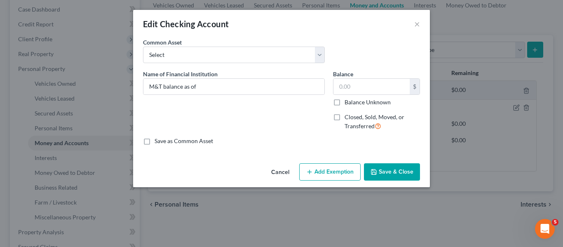
click at [387, 175] on button "Save & Close" at bounding box center [392, 171] width 56 height 17
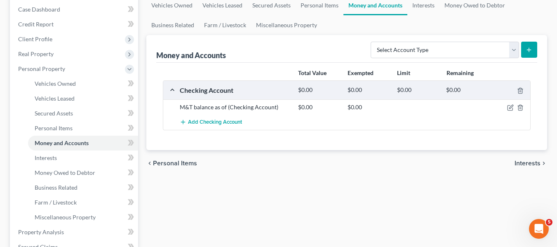
scroll to position [0, 0]
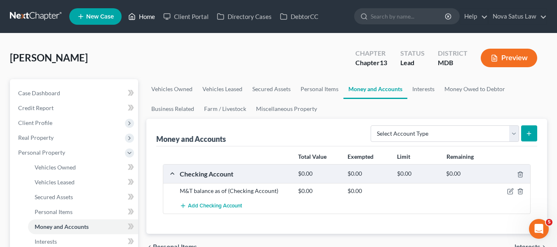
click at [142, 14] on link "Home" at bounding box center [141, 16] width 35 height 15
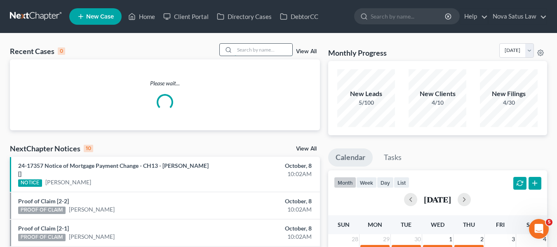
click at [244, 49] on input "search" at bounding box center [264, 50] width 58 height 12
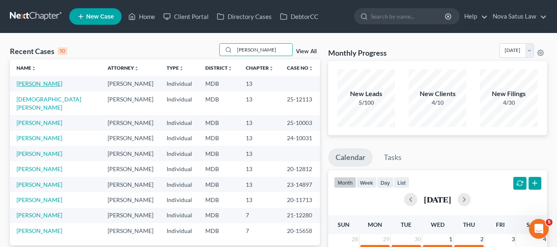
type input "[PERSON_NAME]"
click at [27, 84] on link "[PERSON_NAME]" at bounding box center [39, 83] width 46 height 7
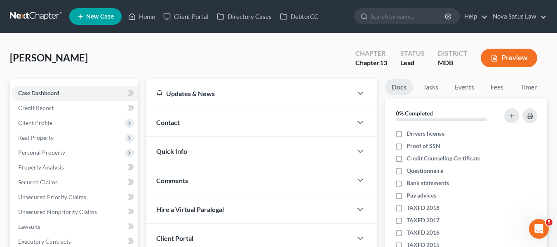
scroll to position [52, 0]
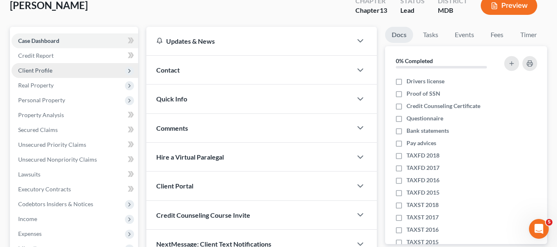
click at [26, 75] on span "Client Profile" at bounding box center [75, 70] width 127 height 15
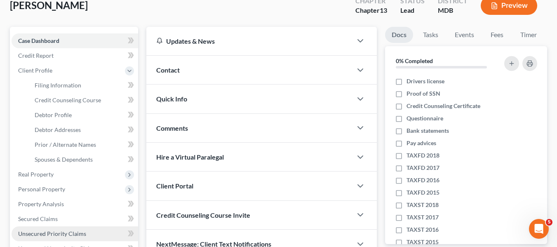
click at [57, 228] on link "Unsecured Priority Claims" at bounding box center [75, 233] width 127 height 15
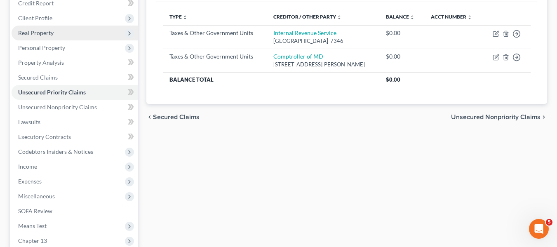
scroll to position [106, 0]
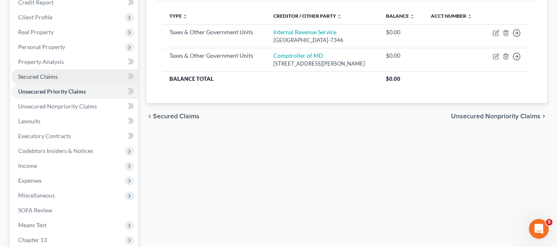
click at [42, 77] on span "Secured Claims" at bounding box center [38, 76] width 40 height 7
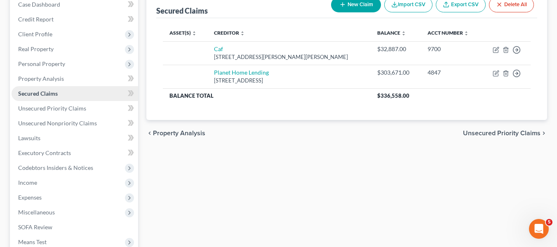
scroll to position [88, 0]
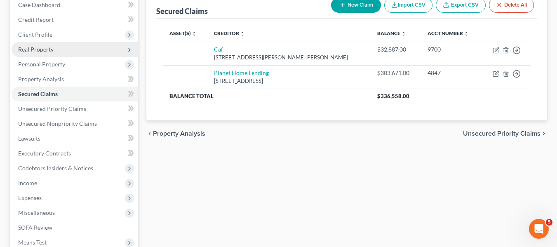
click at [32, 49] on span "Real Property" at bounding box center [35, 49] width 35 height 7
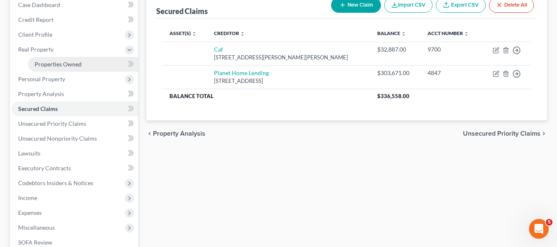
click at [41, 61] on span "Properties Owned" at bounding box center [58, 64] width 47 height 7
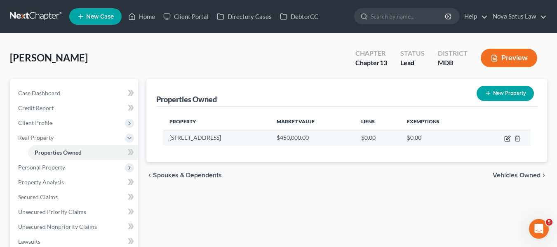
click at [505, 137] on icon "button" at bounding box center [507, 138] width 7 height 7
select select "21"
select select "2"
select select "3"
select select "1"
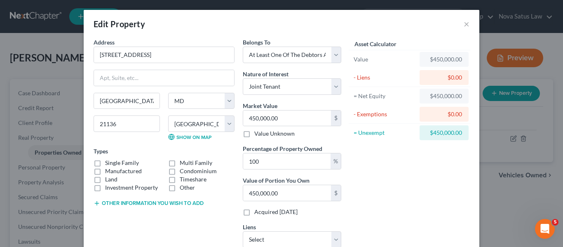
scroll to position [59, 0]
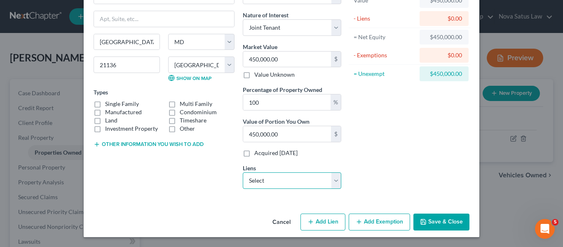
click at [313, 183] on select "Select Planet Home Lending - $303,671.00 Caf - $32,887.00" at bounding box center [292, 180] width 99 height 16
select select "0"
click at [243, 172] on select "Select Planet Home Lending - $303,671.00 Caf - $32,887.00" at bounding box center [292, 180] width 99 height 16
select select
select select "6"
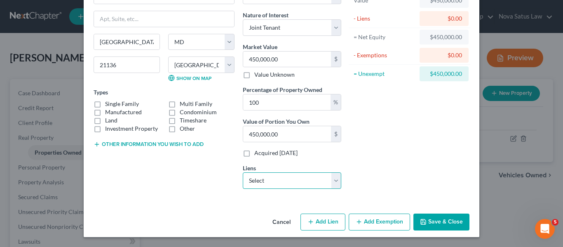
select select "0"
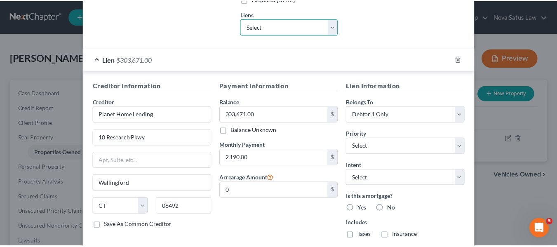
scroll to position [264, 0]
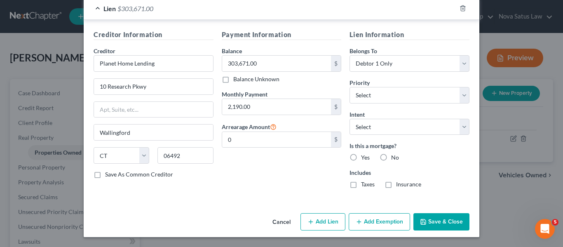
click at [422, 221] on polyline "button" at bounding box center [423, 219] width 2 height 1
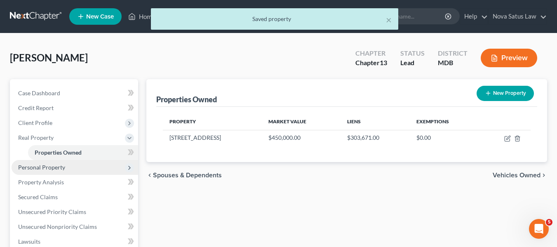
click at [46, 166] on span "Personal Property" at bounding box center [41, 167] width 47 height 7
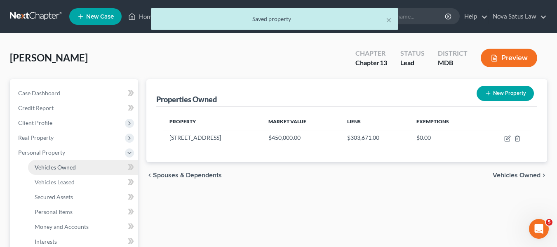
click at [48, 167] on span "Vehicles Owned" at bounding box center [55, 167] width 41 height 7
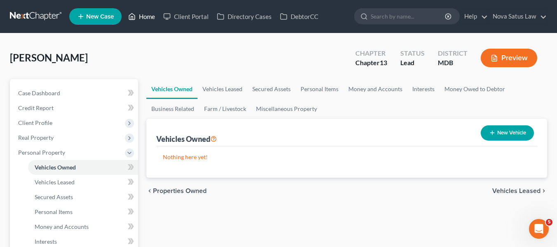
click at [137, 15] on link "Home" at bounding box center [141, 16] width 35 height 15
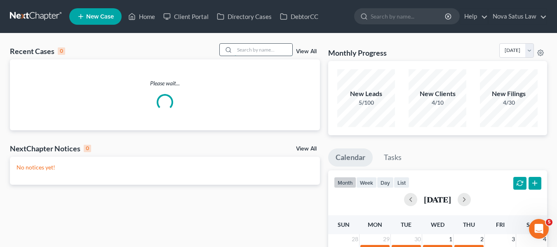
click at [244, 46] on input "search" at bounding box center [264, 50] width 58 height 12
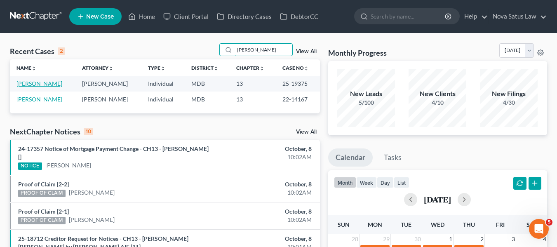
type input "[PERSON_NAME]"
click at [30, 82] on link "[PERSON_NAME]" at bounding box center [39, 83] width 46 height 7
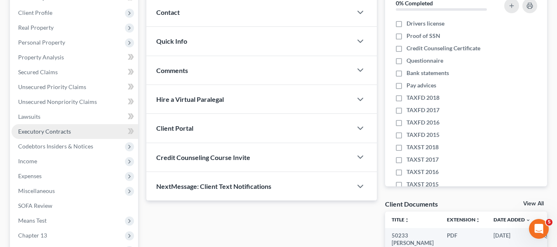
scroll to position [153, 0]
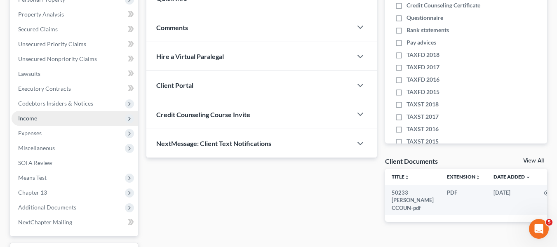
click at [44, 116] on span "Income" at bounding box center [75, 118] width 127 height 15
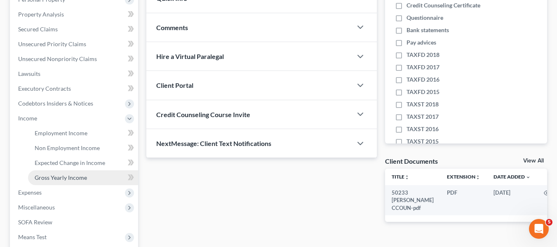
click at [56, 176] on span "Gross Yearly Income" at bounding box center [61, 177] width 52 height 7
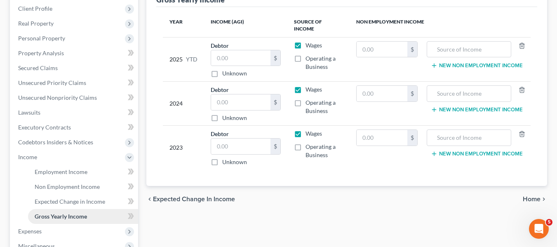
scroll to position [115, 0]
click at [55, 175] on link "Employment Income" at bounding box center [83, 171] width 110 height 15
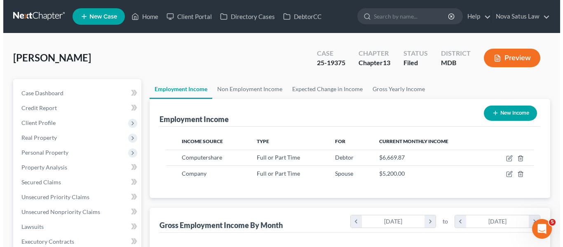
scroll to position [148, 224]
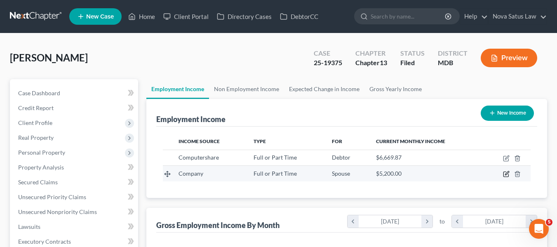
click at [504, 174] on icon "button" at bounding box center [505, 174] width 5 height 5
select select "0"
select select "2"
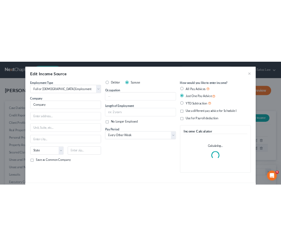
scroll to position [148, 227]
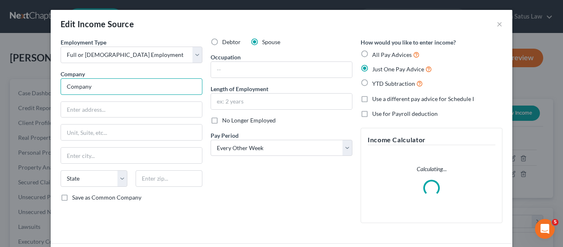
click at [129, 84] on input "Company" at bounding box center [132, 86] width 142 height 16
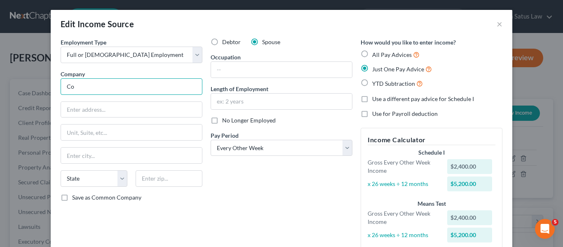
type input "C"
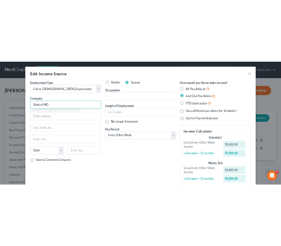
scroll to position [114, 244]
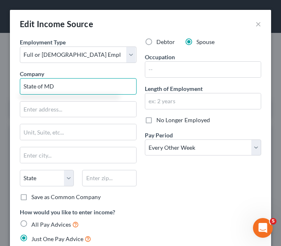
type input "State of MD"
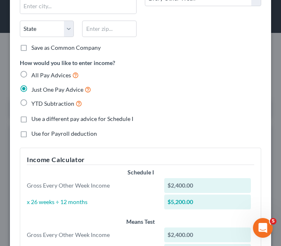
scroll to position [259, 0]
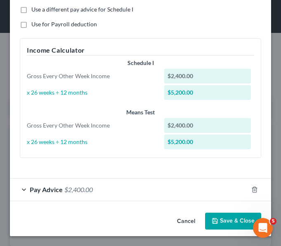
click at [46, 188] on span "Pay Advice" at bounding box center [46, 190] width 33 height 8
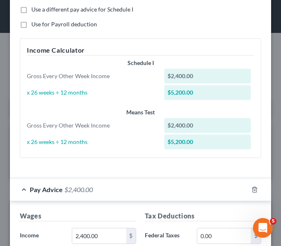
scroll to position [333, 0]
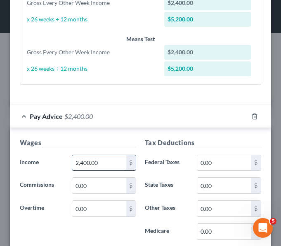
click at [101, 162] on input "2,400.00" at bounding box center [99, 163] width 54 height 16
type input "4,384.97"
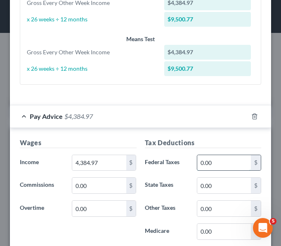
click at [211, 163] on input "0.00" at bounding box center [224, 163] width 54 height 16
click at [211, 163] on input "299.16" at bounding box center [224, 163] width 54 height 16
type input "299.16"
click at [211, 163] on input "299.16" at bounding box center [224, 163] width 54 height 16
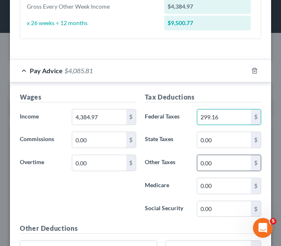
scroll to position [379, 0]
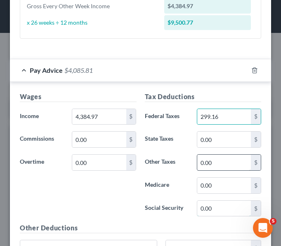
click at [211, 209] on input "0.00" at bounding box center [224, 209] width 54 height 16
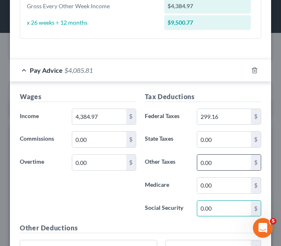
click at [211, 209] on input "0.00" at bounding box center [224, 209] width 54 height 16
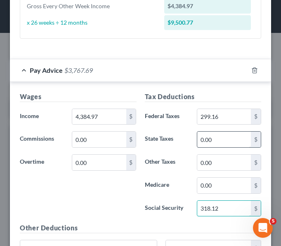
type input "318.12"
click at [211, 144] on input "0.00" at bounding box center [224, 140] width 54 height 16
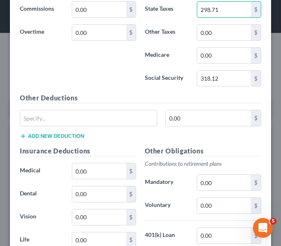
scroll to position [509, 0]
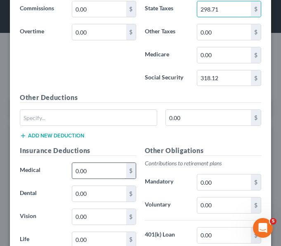
type input "298.71"
click at [101, 169] on input "0.00" at bounding box center [99, 171] width 54 height 16
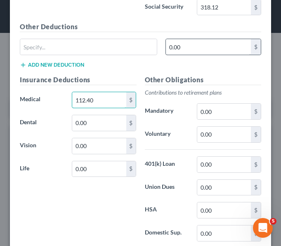
scroll to position [580, 0]
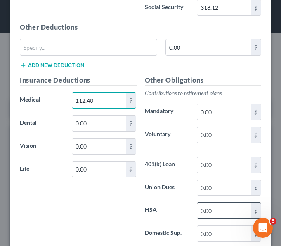
type input "112.40"
click at [212, 209] on input "0.00" at bounding box center [224, 211] width 54 height 16
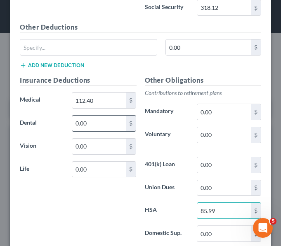
type input "85.99"
click at [91, 129] on input "0.00" at bounding box center [99, 124] width 54 height 16
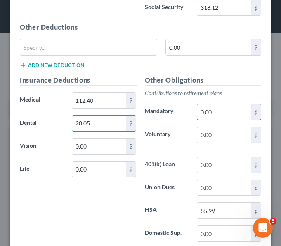
type input "28.05"
click at [222, 120] on input "0.00" at bounding box center [224, 112] width 54 height 16
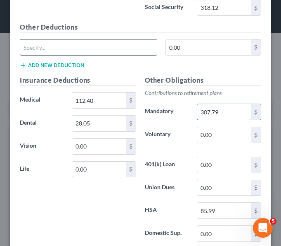
type input "307.79"
click at [66, 49] on input "text" at bounding box center [88, 48] width 136 height 16
type input "Def Comp"
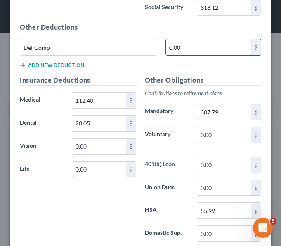
click at [204, 51] on input "0.00" at bounding box center [208, 48] width 85 height 16
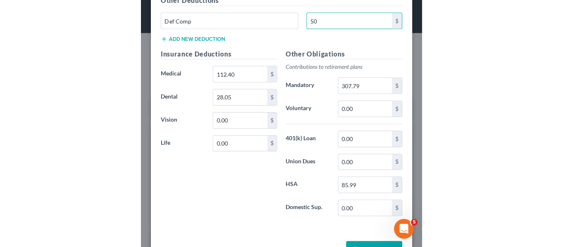
scroll to position [608, 0]
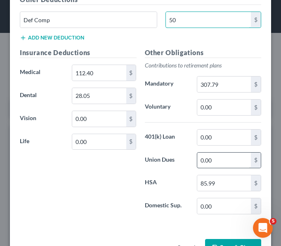
type input "50"
click at [208, 163] on input "0.00" at bounding box center [224, 161] width 54 height 16
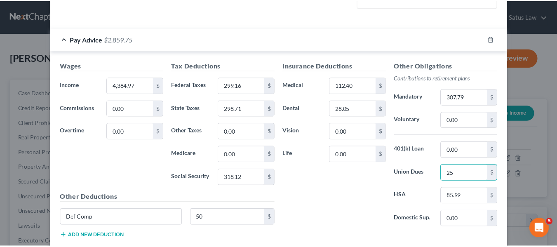
scroll to position [293, 0]
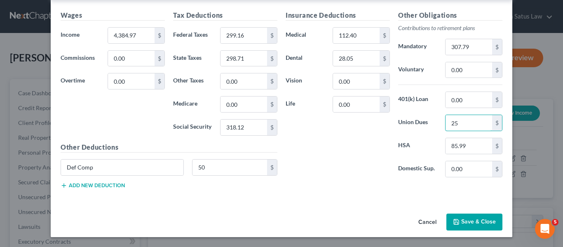
type input "25"
click at [455, 218] on button "Save & Close" at bounding box center [474, 221] width 56 height 17
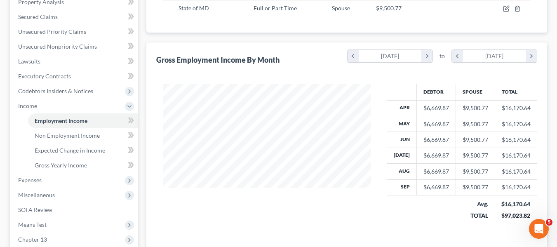
scroll to position [166, 0]
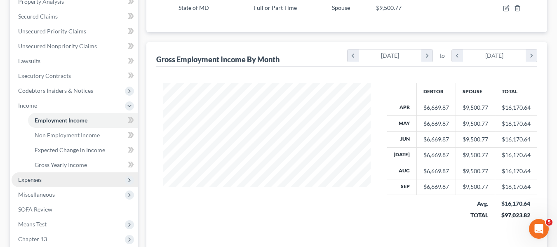
click at [33, 179] on span "Expenses" at bounding box center [29, 179] width 23 height 7
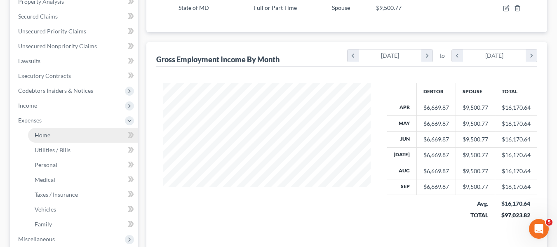
click at [41, 138] on span "Home" at bounding box center [43, 134] width 16 height 7
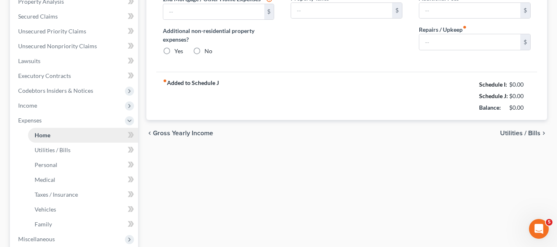
scroll to position [4, 0]
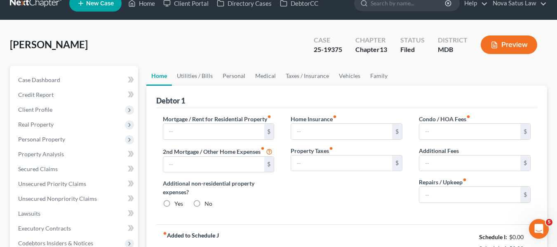
type input "1,625.00"
type input "0.00"
radio input "true"
type input "0.00"
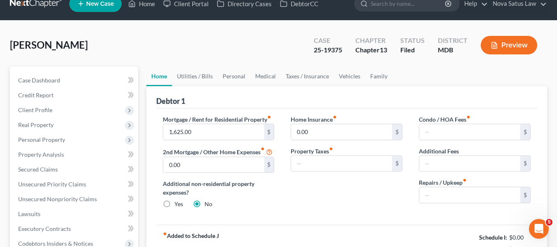
type input "0.00"
type input "150.00"
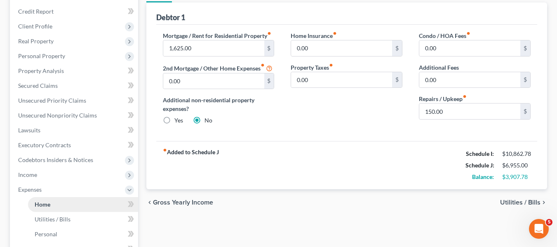
scroll to position [0, 0]
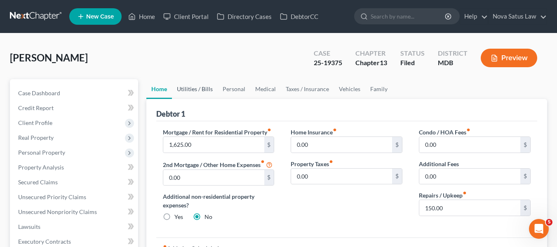
click at [193, 93] on link "Utilities / Bills" at bounding box center [195, 89] width 46 height 20
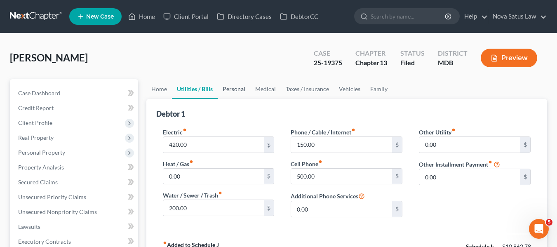
click at [232, 89] on link "Personal" at bounding box center [234, 89] width 33 height 20
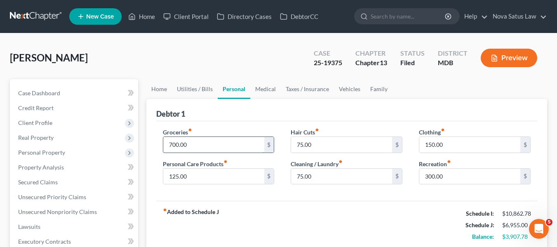
click at [210, 144] on input "700.00" at bounding box center [213, 145] width 101 height 16
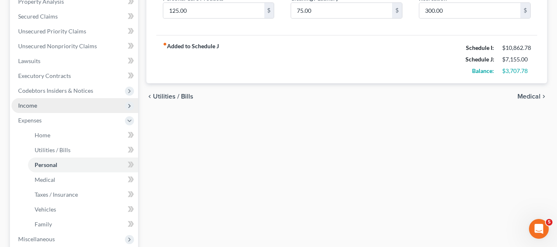
scroll to position [199, 0]
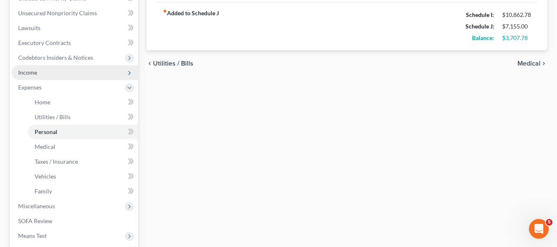
click at [35, 75] on span "Income" at bounding box center [27, 72] width 19 height 7
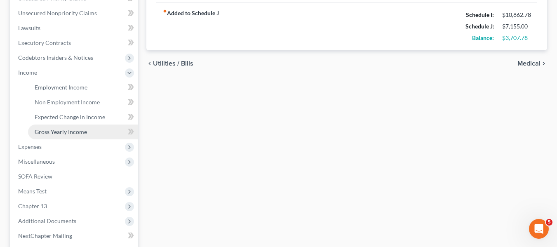
click at [56, 131] on span "Gross Yearly Income" at bounding box center [61, 131] width 52 height 7
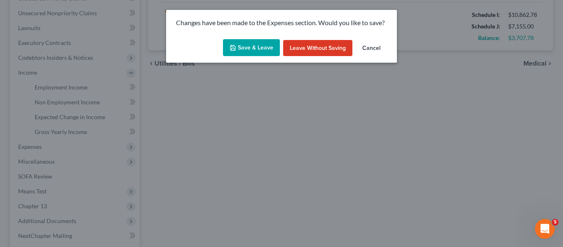
click at [252, 47] on button "Save & Leave" at bounding box center [251, 47] width 57 height 17
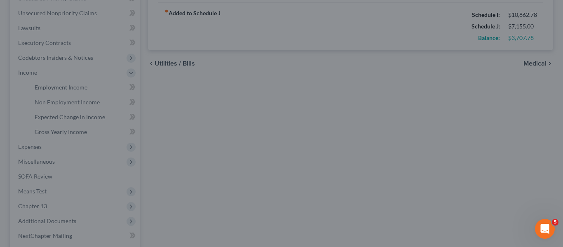
type input "900.00"
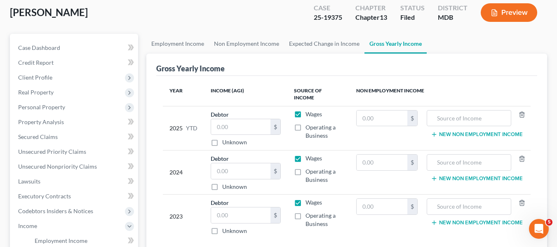
scroll to position [46, 0]
click at [265, 119] on input "text" at bounding box center [241, 127] width 60 height 16
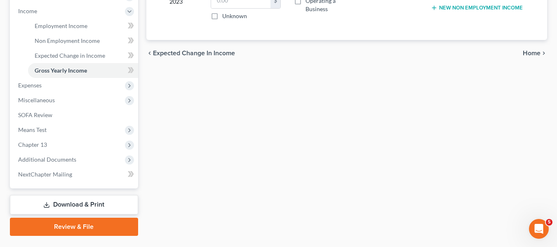
scroll to position [260, 0]
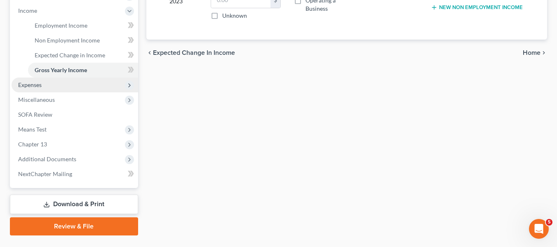
type input "59,695"
click at [35, 89] on span "Expenses" at bounding box center [75, 84] width 127 height 15
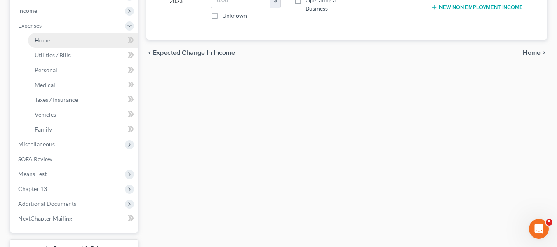
click at [47, 41] on span "Home" at bounding box center [43, 40] width 16 height 7
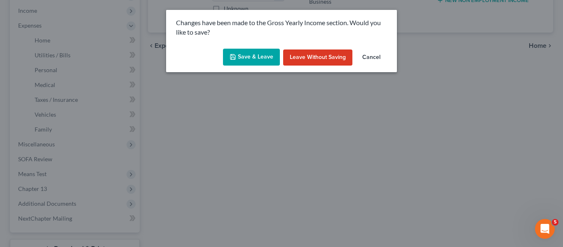
click at [239, 54] on button "Save & Leave" at bounding box center [251, 57] width 57 height 17
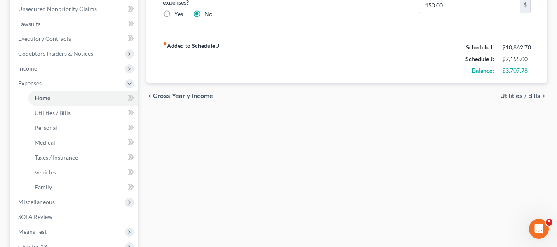
scroll to position [325, 0]
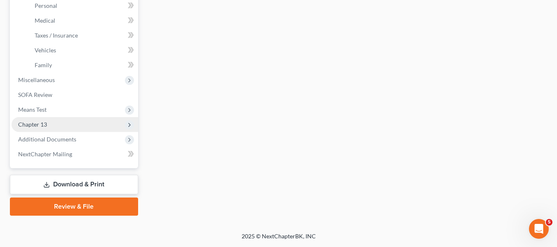
click at [26, 127] on span "Chapter 13" at bounding box center [32, 124] width 29 height 7
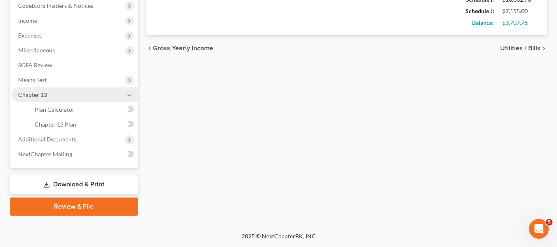
scroll to position [251, 0]
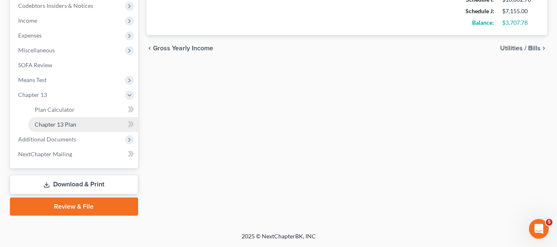
click at [83, 126] on link "Chapter 13 Plan" at bounding box center [83, 124] width 110 height 15
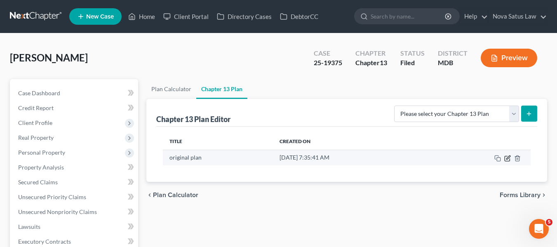
click at [508, 155] on icon "button" at bounding box center [507, 158] width 7 height 7
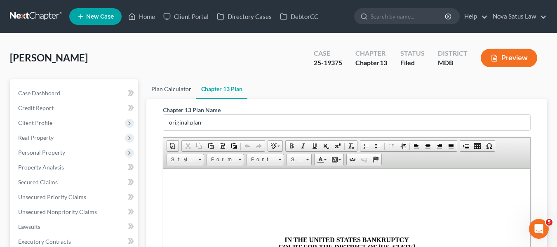
click at [172, 86] on link "Plan Calculator" at bounding box center [171, 89] width 50 height 20
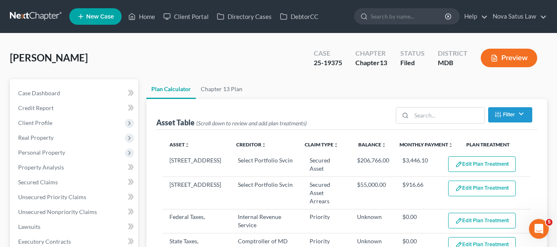
select select "59"
click at [92, 12] on link "New Case" at bounding box center [95, 16] width 52 height 16
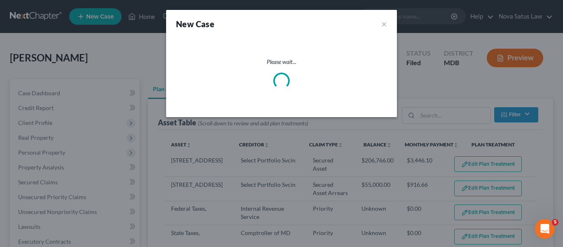
select select "38"
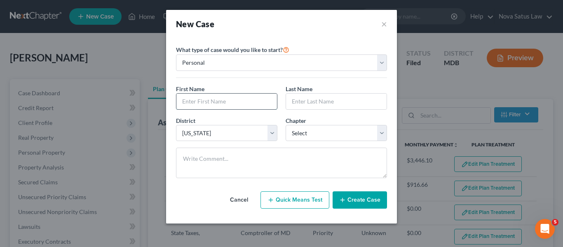
click at [221, 98] on input "text" at bounding box center [226, 102] width 101 height 16
type input "[PERSON_NAME]"
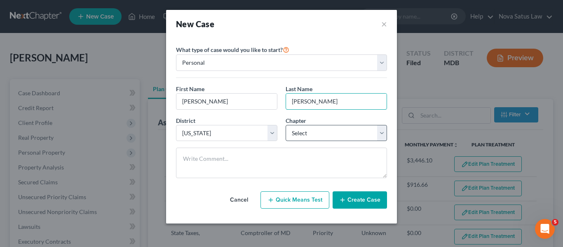
type input "[PERSON_NAME]"
click at [327, 138] on select "Select 7 11 12 13" at bounding box center [336, 133] width 101 height 16
select select "0"
click at [286, 125] on select "Select 7 11 12 13" at bounding box center [336, 133] width 101 height 16
click at [353, 198] on button "Create Case" at bounding box center [360, 199] width 54 height 17
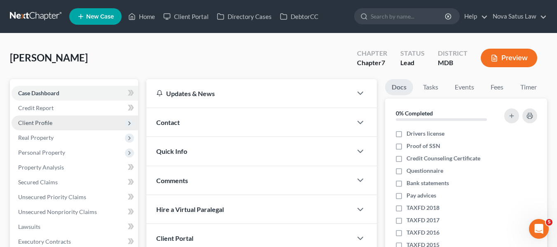
click at [45, 127] on span "Client Profile" at bounding box center [75, 122] width 127 height 15
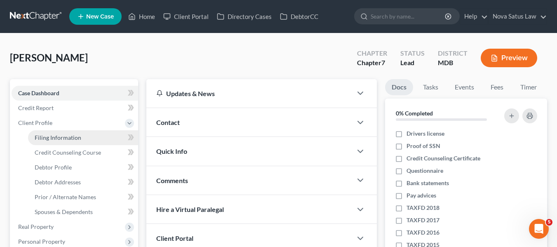
click at [52, 137] on span "Filing Information" at bounding box center [58, 137] width 47 height 7
select select "1"
select select "0"
select select "38"
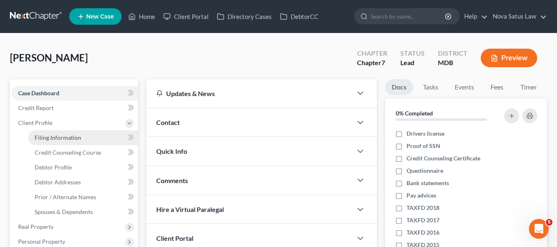
select select "21"
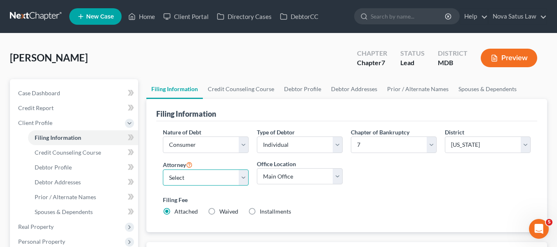
click at [180, 174] on select "Select [PERSON_NAME] - MDB [PERSON_NAME] - MDB [PERSON_NAME] - null" at bounding box center [206, 177] width 86 height 16
select select "0"
click at [163, 169] on select "Select [PERSON_NAME] - MDB [PERSON_NAME] - MDB [PERSON_NAME] - null" at bounding box center [206, 177] width 86 height 16
click at [149, 18] on link "Home" at bounding box center [141, 16] width 35 height 15
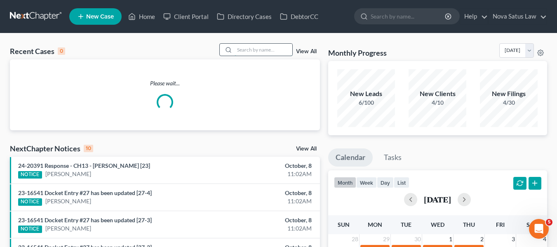
click at [245, 49] on input "search" at bounding box center [264, 50] width 58 height 12
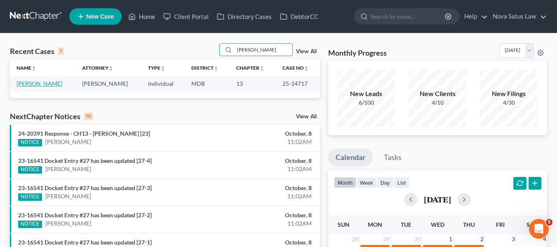
type input "[PERSON_NAME]"
click at [33, 84] on link "[PERSON_NAME]" at bounding box center [39, 83] width 46 height 7
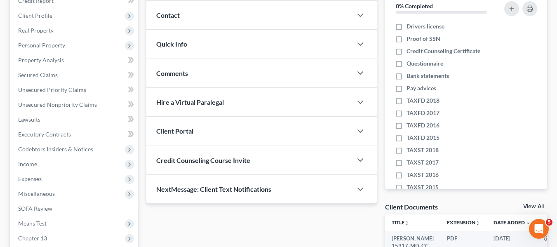
scroll to position [108, 0]
click at [32, 78] on link "Secured Claims" at bounding box center [75, 74] width 127 height 15
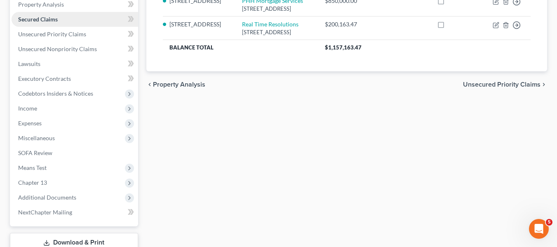
scroll to position [163, 0]
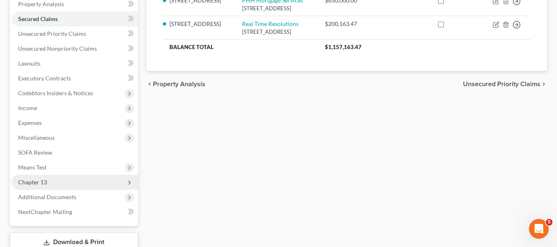
click at [38, 184] on span "Chapter 13" at bounding box center [32, 181] width 29 height 7
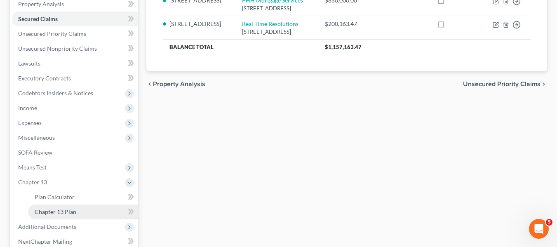
click at [61, 213] on span "Chapter 13 Plan" at bounding box center [56, 211] width 42 height 7
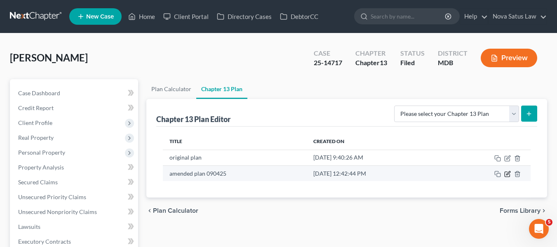
click at [509, 173] on icon "button" at bounding box center [508, 173] width 4 height 4
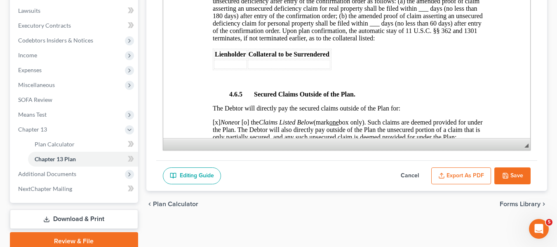
scroll to position [1708, 7]
click at [521, 177] on button "Save" at bounding box center [512, 175] width 36 height 17
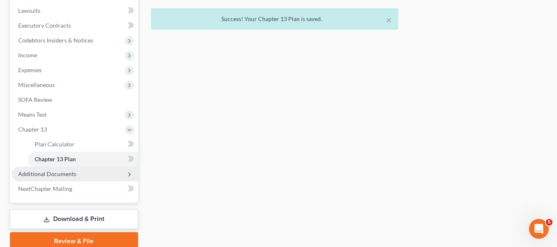
click at [41, 175] on span "Additional Documents" at bounding box center [47, 173] width 58 height 7
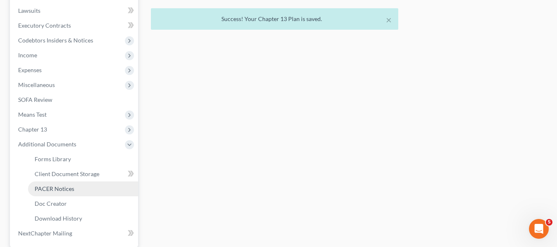
click at [45, 184] on link "PACER Notices" at bounding box center [83, 188] width 110 height 15
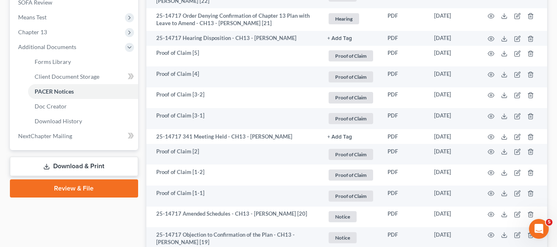
scroll to position [314, 0]
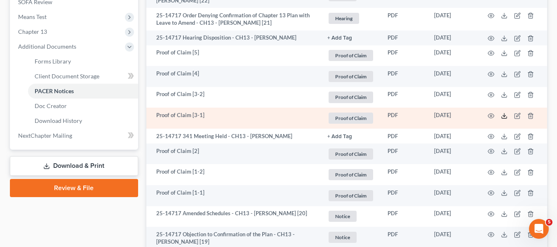
click at [501, 113] on icon at bounding box center [504, 116] width 7 height 7
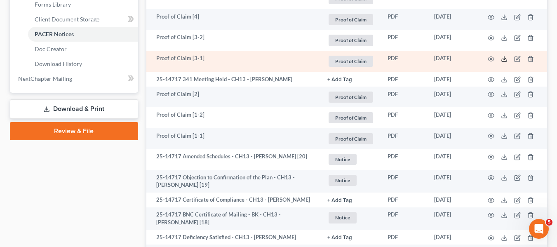
scroll to position [371, 0]
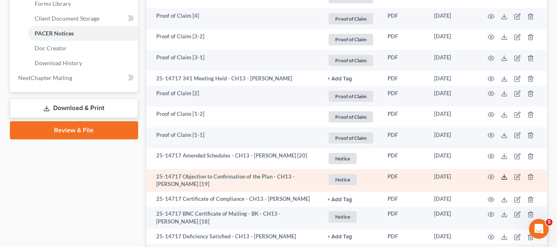
click at [505, 174] on icon at bounding box center [504, 177] width 7 height 7
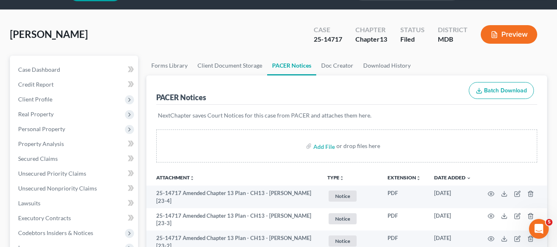
scroll to position [0, 0]
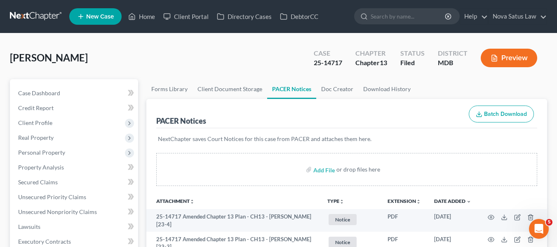
click at [99, 14] on span "New Case" at bounding box center [100, 17] width 28 height 6
select select "38"
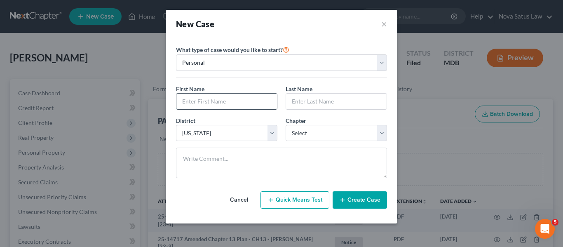
click at [222, 94] on input "text" at bounding box center [226, 102] width 101 height 16
type input "[PERSON_NAME]"
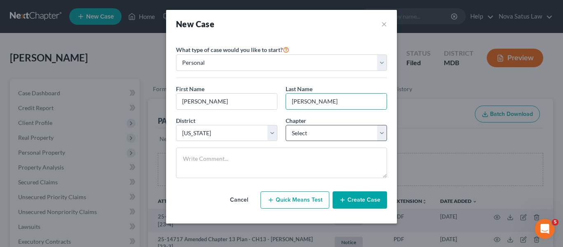
type input "[PERSON_NAME]"
click at [314, 136] on select "Select 7 11 12 13" at bounding box center [336, 133] width 101 height 16
select select "3"
click at [286, 125] on select "Select 7 11 12 13" at bounding box center [336, 133] width 101 height 16
click at [365, 200] on button "Create Case" at bounding box center [360, 199] width 54 height 17
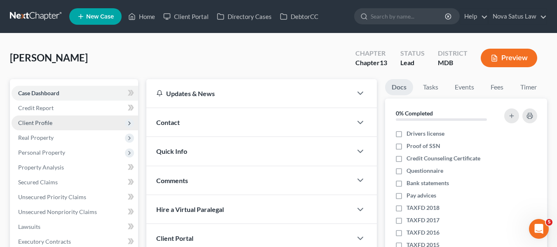
click at [40, 120] on span "Client Profile" at bounding box center [35, 122] width 34 height 7
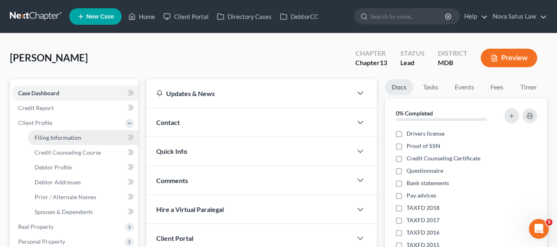
click at [50, 133] on link "Filing Information" at bounding box center [83, 137] width 110 height 15
select select "1"
select select "0"
select select "3"
select select "38"
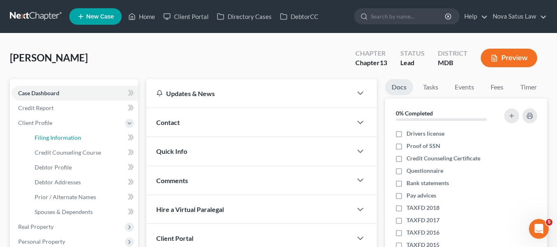
select select "21"
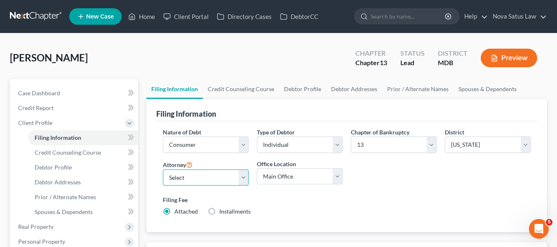
click at [230, 181] on select "Select [PERSON_NAME] - MDB [PERSON_NAME] - MDB [PERSON_NAME] - null" at bounding box center [206, 177] width 86 height 16
select select "0"
click at [163, 169] on select "Select [PERSON_NAME] - MDB [PERSON_NAME] - MDB [PERSON_NAME] - null" at bounding box center [206, 177] width 86 height 16
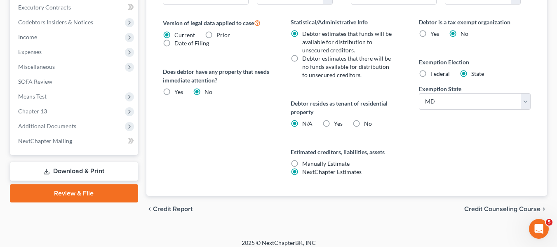
scroll to position [330, 0]
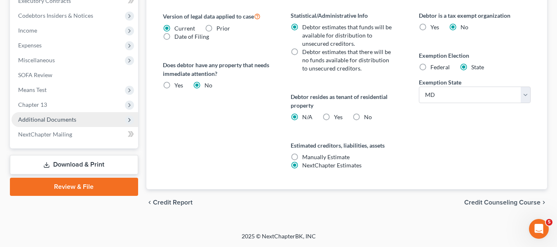
click at [55, 120] on span "Additional Documents" at bounding box center [47, 119] width 58 height 7
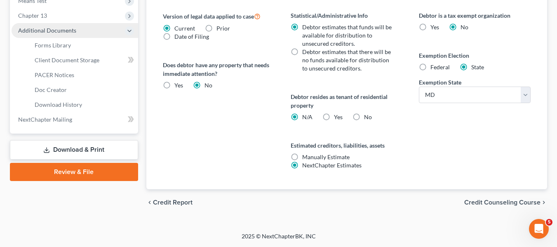
scroll to position [241, 0]
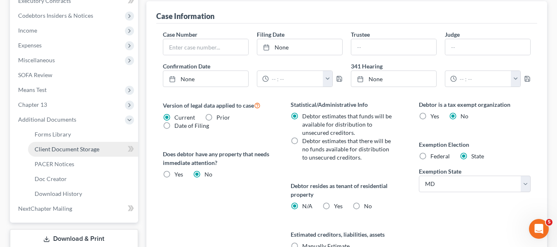
click at [61, 149] on span "Client Document Storage" at bounding box center [67, 148] width 65 height 7
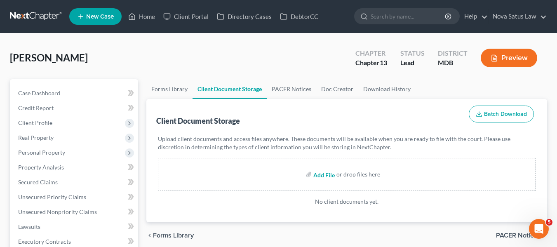
click at [319, 174] on input "file" at bounding box center [323, 174] width 20 height 15
type input "C:\fakepath\45922 [PERSON_NAME] CCOUN.pdf"
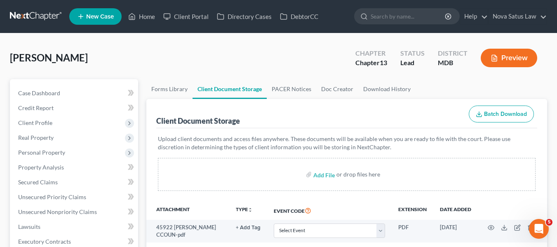
scroll to position [77, 0]
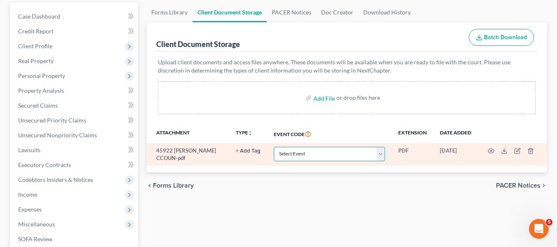
click at [364, 158] on select "Select Event Affidavit Affidavit of Adequate Protection and Lease Payments Affi…" at bounding box center [329, 154] width 111 height 14
select select "14"
click at [274, 147] on select "Select Event Affidavit Affidavit of Adequate Protection and Lease Payments Affi…" at bounding box center [329, 154] width 111 height 14
click at [489, 149] on icon "button" at bounding box center [491, 151] width 7 height 7
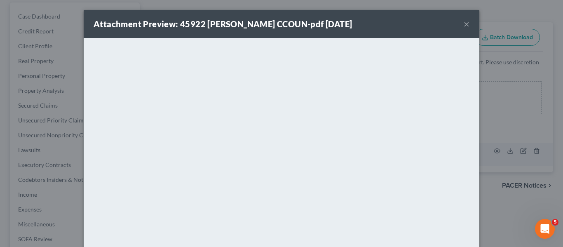
click at [464, 23] on button "×" at bounding box center [467, 24] width 6 height 10
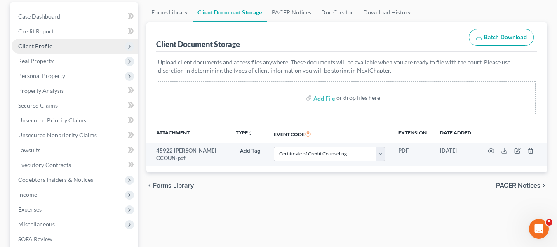
click at [45, 47] on span "Client Profile" at bounding box center [35, 45] width 34 height 7
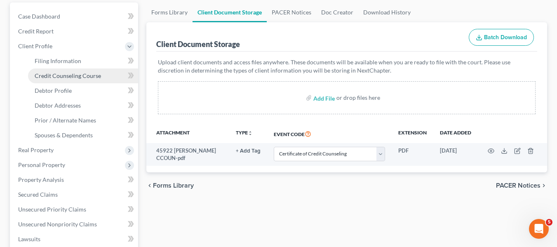
click at [54, 71] on link "Credit Counseling Course" at bounding box center [83, 75] width 110 height 15
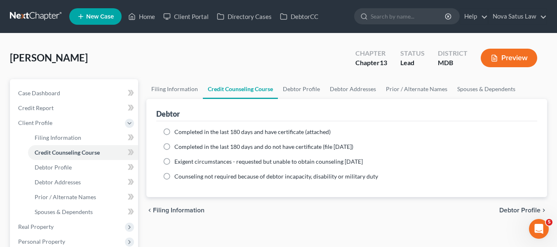
click at [174, 131] on label "Completed in the last 180 days and have certificate (attached)" at bounding box center [252, 132] width 156 height 8
click at [178, 131] on input "Completed in the last 180 days and have certificate (attached)" at bounding box center [180, 130] width 5 height 5
radio input "true"
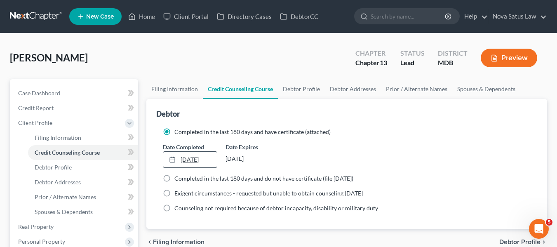
click at [183, 159] on link "[DATE]" at bounding box center [190, 160] width 54 height 16
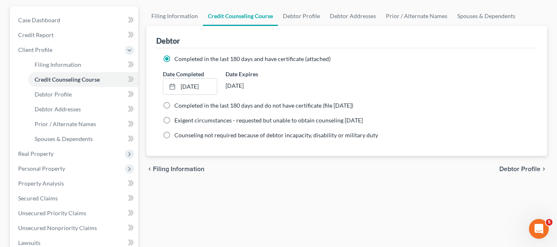
scroll to position [73, 0]
click at [85, 94] on link "Debtor Profile" at bounding box center [83, 94] width 110 height 15
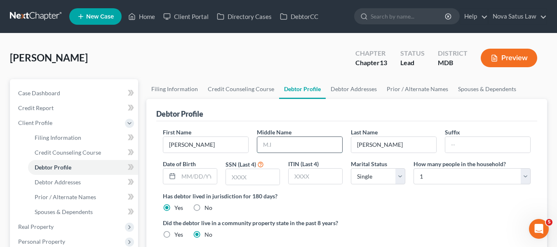
click at [284, 142] on input "text" at bounding box center [299, 145] width 85 height 16
click at [264, 180] on input "text" at bounding box center [253, 177] width 54 height 16
click at [196, 176] on input "text" at bounding box center [197, 177] width 38 height 16
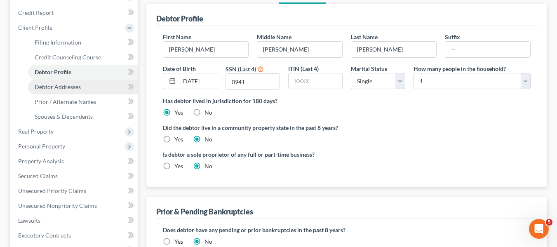
click at [81, 88] on link "Debtor Addresses" at bounding box center [83, 87] width 110 height 15
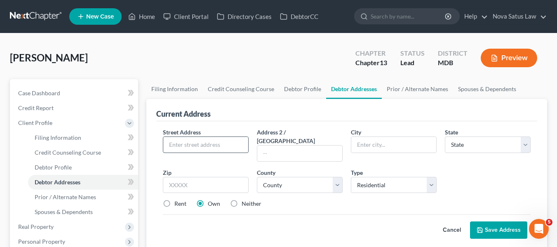
click at [183, 149] on input "text" at bounding box center [205, 145] width 85 height 16
click at [192, 177] on input "text" at bounding box center [206, 185] width 86 height 16
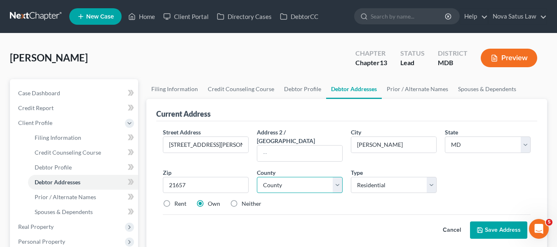
click at [289, 177] on select "County [GEOGRAPHIC_DATA] [GEOGRAPHIC_DATA] [GEOGRAPHIC_DATA] [GEOGRAPHIC_DATA] …" at bounding box center [300, 185] width 86 height 16
click at [257, 177] on select "County [GEOGRAPHIC_DATA] [GEOGRAPHIC_DATA] [GEOGRAPHIC_DATA] [GEOGRAPHIC_DATA] …" at bounding box center [300, 185] width 86 height 16
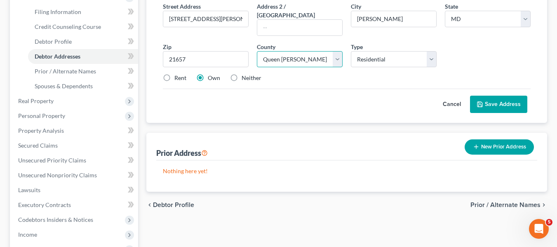
scroll to position [126, 0]
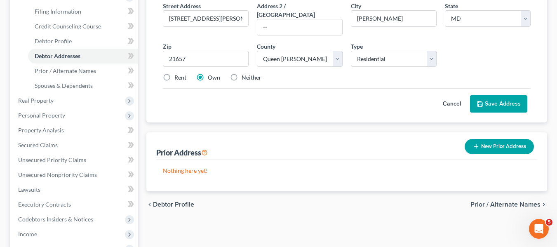
click at [482, 95] on button "Save Address" at bounding box center [498, 103] width 57 height 17
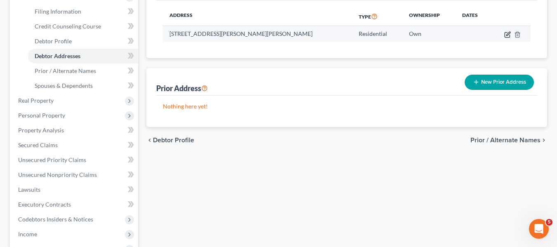
click at [507, 35] on icon "button" at bounding box center [508, 34] width 4 height 4
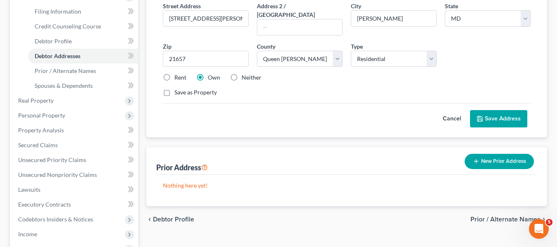
click at [174, 73] on label "Rent" at bounding box center [180, 77] width 12 height 8
click at [178, 73] on input "Rent" at bounding box center [180, 75] width 5 height 5
click at [502, 110] on button "Save Address" at bounding box center [498, 118] width 57 height 17
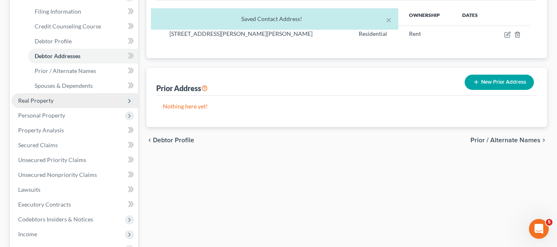
click at [54, 98] on span "Real Property" at bounding box center [75, 100] width 127 height 15
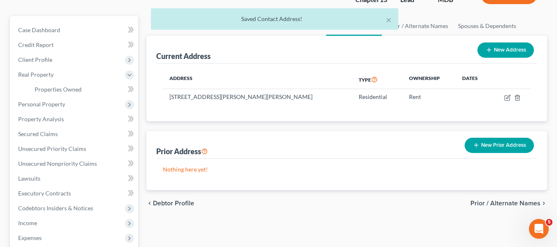
scroll to position [63, 0]
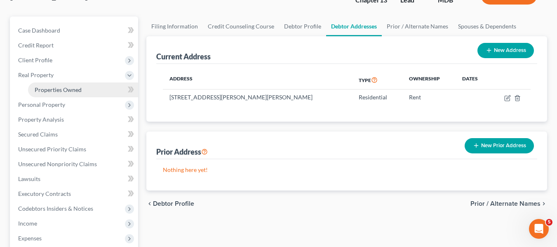
click at [86, 86] on link "Properties Owned" at bounding box center [83, 89] width 110 height 15
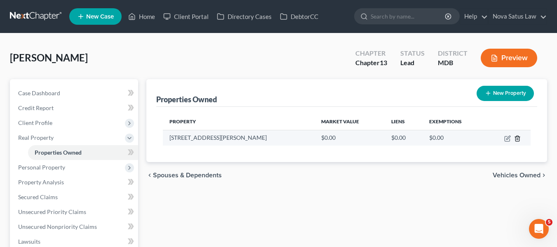
click at [516, 139] on icon "button" at bounding box center [517, 138] width 4 height 5
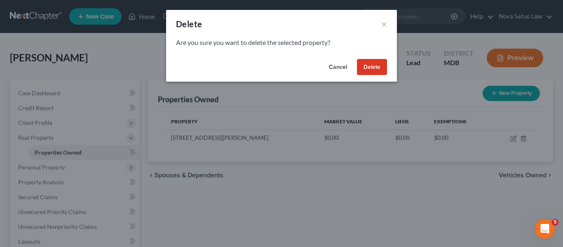
click at [372, 60] on button "Delete" at bounding box center [372, 67] width 30 height 16
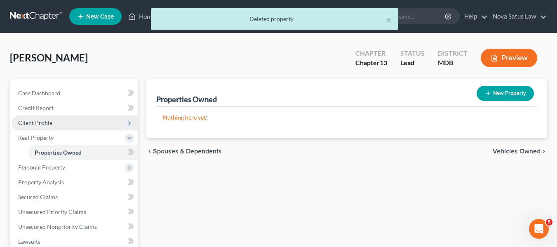
click at [53, 121] on span "Client Profile" at bounding box center [75, 122] width 127 height 15
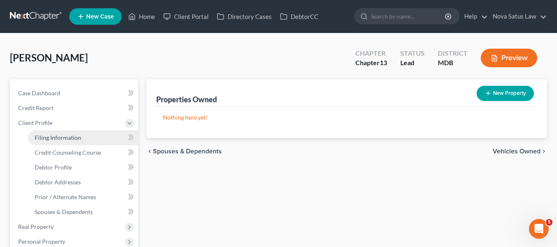
click at [66, 136] on span "Filing Information" at bounding box center [58, 137] width 47 height 7
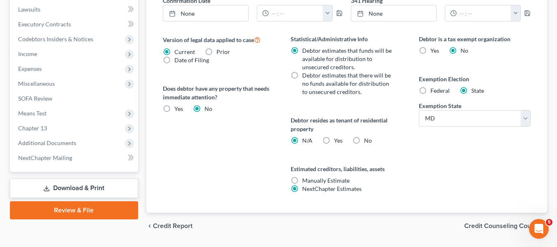
scroll to position [309, 0]
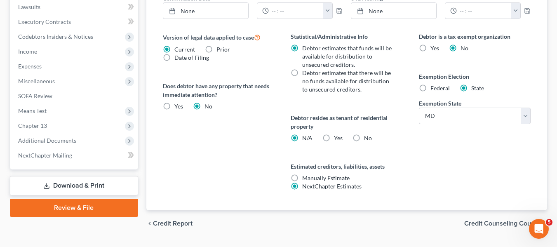
click at [334, 139] on label "Yes Yes" at bounding box center [338, 138] width 9 height 8
click at [337, 139] on input "Yes Yes" at bounding box center [339, 136] width 5 height 5
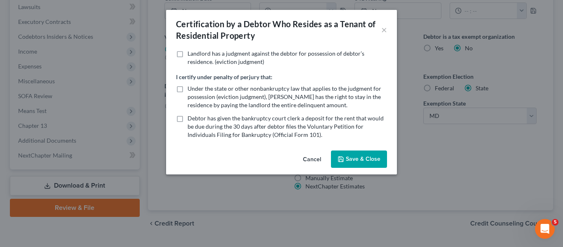
click at [354, 152] on button "Save & Close" at bounding box center [359, 158] width 56 height 17
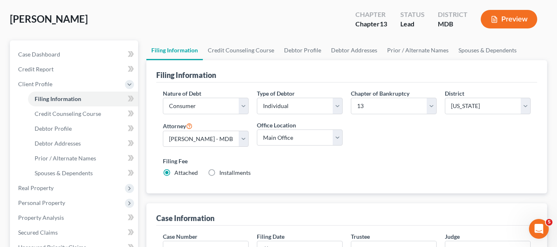
scroll to position [38, 0]
click at [35, 66] on span "Credit Report" at bounding box center [35, 69] width 35 height 7
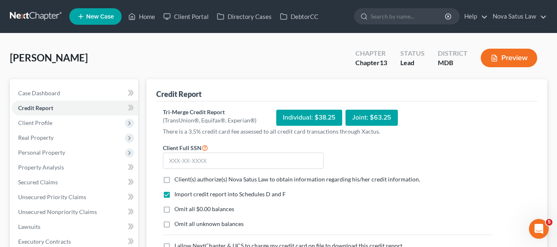
click at [174, 179] on label "Client(s) authorize(s) Nova Satus Law to obtain information regarding his/her c…" at bounding box center [297, 179] width 246 height 8
click at [178, 179] on input "Client(s) authorize(s) Nova Satus Law to obtain information regarding his/her c…" at bounding box center [180, 177] width 5 height 5
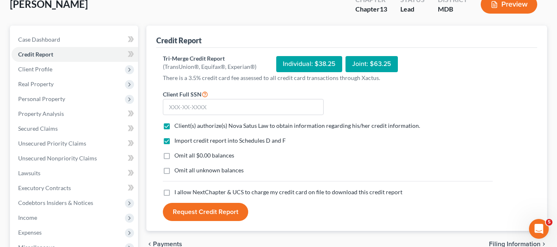
scroll to position [63, 0]
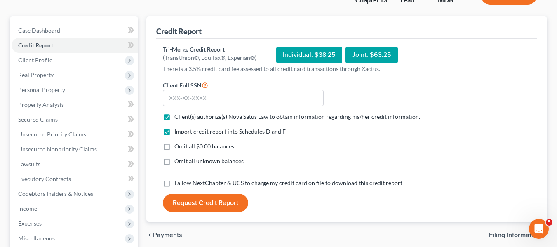
click at [174, 183] on label "I allow NextChapter & UCS to charge my credit card on file to download this cre…" at bounding box center [288, 183] width 228 height 8
click at [178, 183] on input "I allow NextChapter & UCS to charge my credit card on file to download this cre…" at bounding box center [180, 181] width 5 height 5
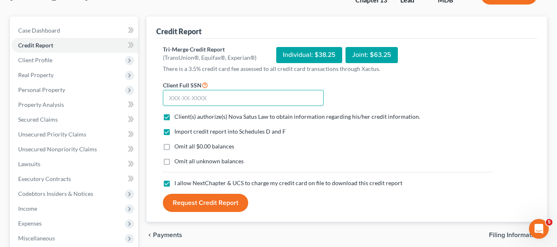
click at [171, 94] on input "text" at bounding box center [243, 98] width 161 height 16
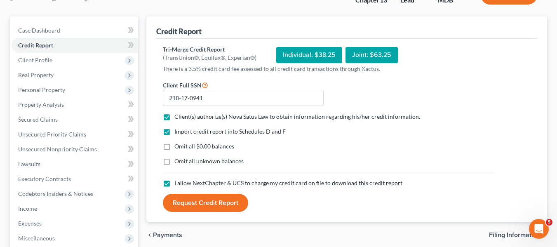
click at [200, 198] on button "Request Credit Report" at bounding box center [205, 203] width 85 height 18
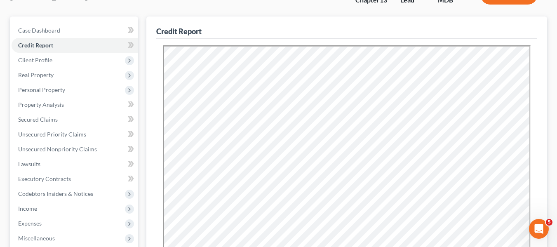
scroll to position [0, 0]
click at [45, 118] on span "Secured Claims" at bounding box center [38, 119] width 40 height 7
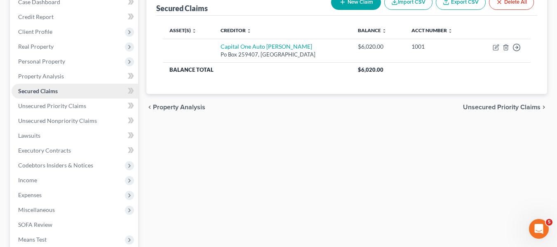
scroll to position [91, 0]
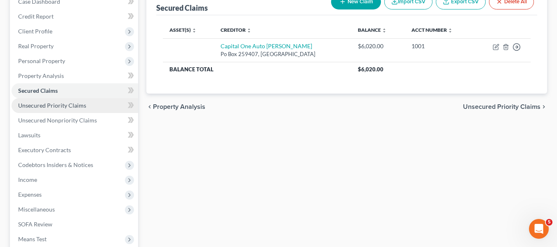
click at [40, 109] on link "Unsecured Priority Claims" at bounding box center [75, 105] width 127 height 15
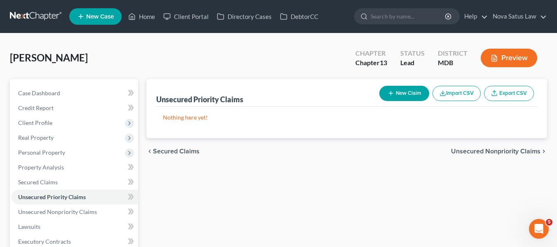
click at [387, 91] on icon "button" at bounding box center [390, 93] width 7 height 7
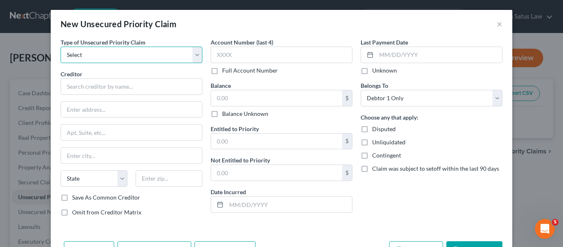
click at [114, 61] on select "Select Taxes & Other Government Units Domestic Support Obligations Extensions o…" at bounding box center [132, 55] width 142 height 16
click at [61, 47] on select "Select Taxes & Other Government Units Domestic Support Obligations Extensions o…" at bounding box center [132, 55] width 142 height 16
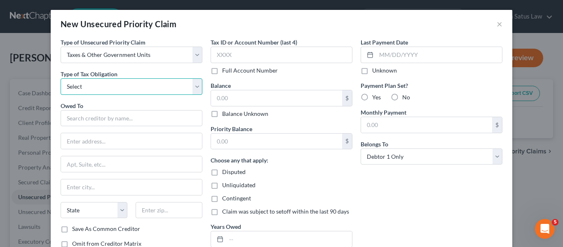
click at [111, 81] on select "Select Federal City State Franchise Tax Board Other" at bounding box center [132, 86] width 142 height 16
click at [61, 78] on select "Select Federal City State Franchise Tax Board Other" at bounding box center [132, 86] width 142 height 16
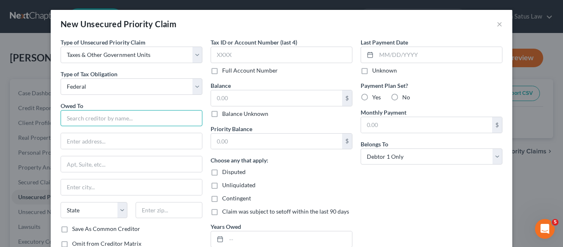
click at [89, 111] on input "text" at bounding box center [132, 118] width 142 height 16
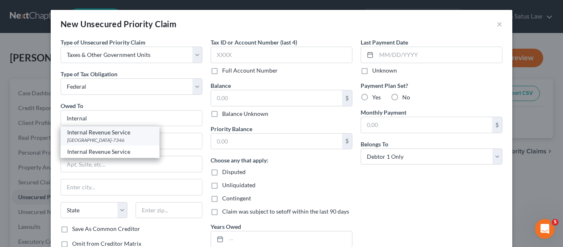
click at [96, 141] on div "[GEOGRAPHIC_DATA]-7346" at bounding box center [110, 139] width 86 height 7
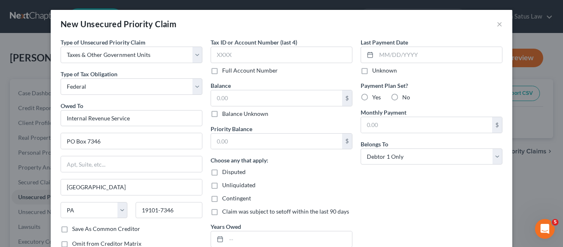
scroll to position [59, 0]
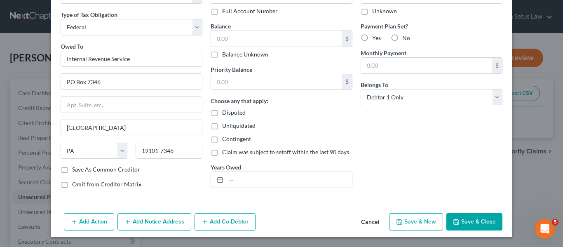
click at [474, 223] on button "Save & Close" at bounding box center [474, 221] width 56 height 17
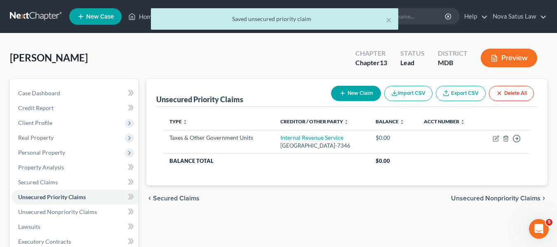
click at [349, 92] on button "New Claim" at bounding box center [356, 93] width 50 height 15
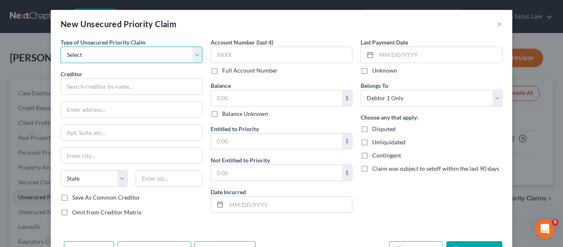
click at [137, 56] on select "Select Taxes & Other Government Units Domestic Support Obligations Extensions o…" at bounding box center [132, 55] width 142 height 16
click at [61, 47] on select "Select Taxes & Other Government Units Domestic Support Obligations Extensions o…" at bounding box center [132, 55] width 142 height 16
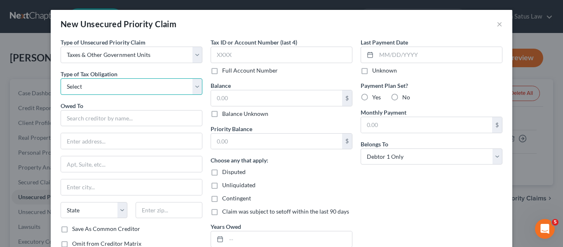
click at [114, 87] on select "Select Federal City State Franchise Tax Board Other" at bounding box center [132, 86] width 142 height 16
click at [61, 78] on select "Select Federal City State Franchise Tax Board Other" at bounding box center [132, 86] width 142 height 16
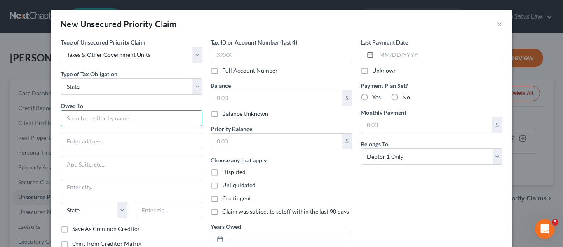
click at [88, 117] on input "text" at bounding box center [132, 118] width 142 height 16
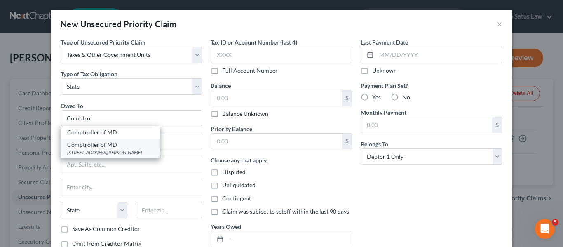
click at [104, 148] on div "Comptroller of MD" at bounding box center [110, 145] width 86 height 8
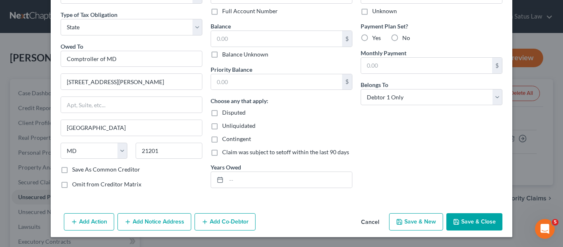
click at [469, 217] on button "Save & Close" at bounding box center [474, 221] width 56 height 17
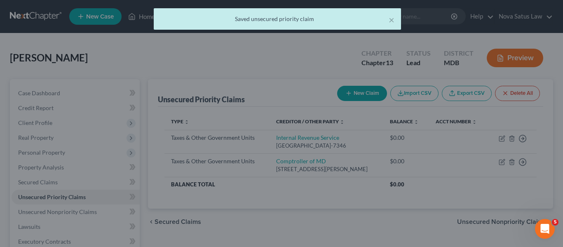
scroll to position [0, 0]
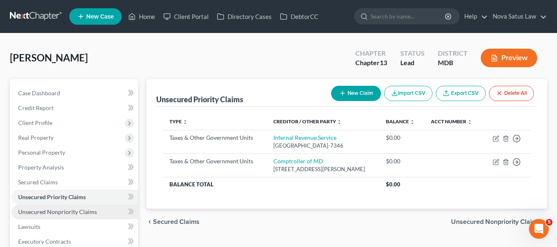
click at [59, 211] on span "Unsecured Nonpriority Claims" at bounding box center [57, 211] width 79 height 7
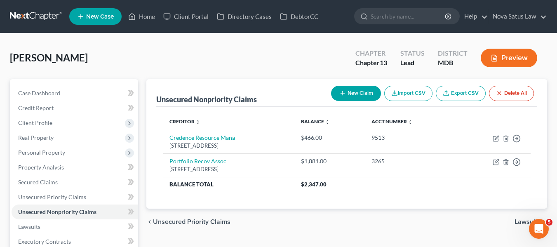
click at [342, 88] on button "New Claim" at bounding box center [356, 93] width 50 height 15
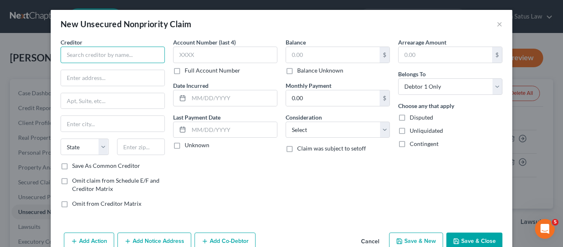
click at [97, 54] on input "text" at bounding box center [113, 55] width 104 height 16
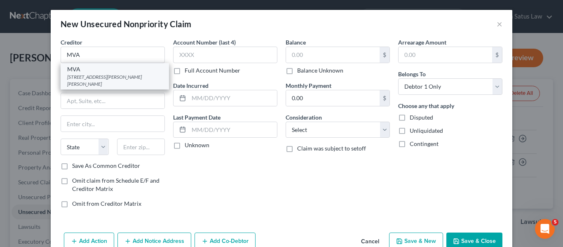
click at [96, 68] on div "MVA" at bounding box center [114, 69] width 95 height 8
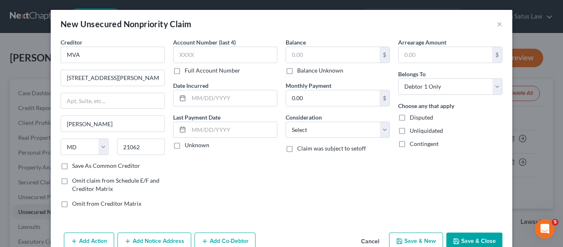
click at [451, 235] on button "Save & Close" at bounding box center [474, 240] width 56 height 17
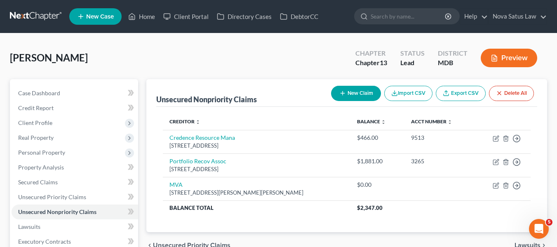
click at [351, 94] on button "New Claim" at bounding box center [356, 93] width 50 height 15
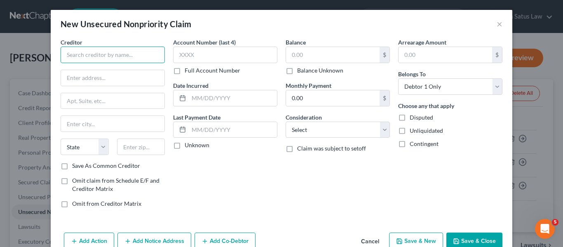
click at [129, 51] on input "text" at bounding box center [113, 55] width 104 height 16
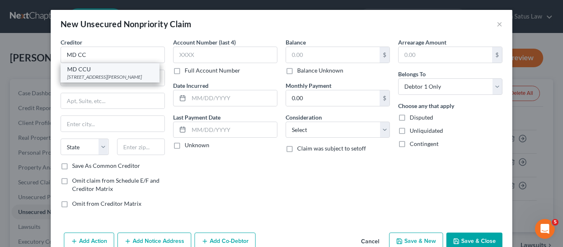
click at [113, 74] on div "[STREET_ADDRESS][PERSON_NAME]" at bounding box center [110, 76] width 86 height 7
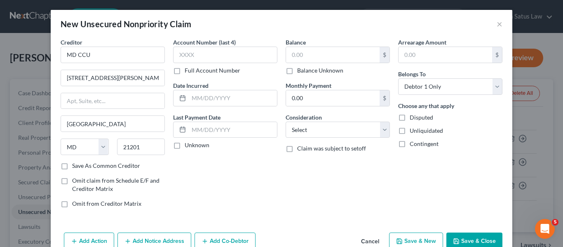
click at [453, 237] on button "Save & Close" at bounding box center [474, 240] width 56 height 17
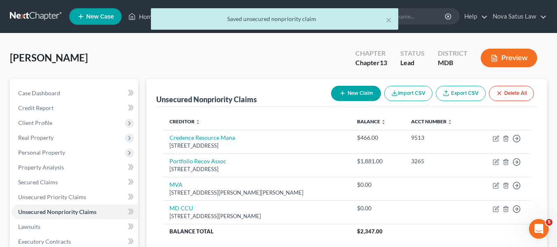
click at [348, 88] on button "New Claim" at bounding box center [356, 93] width 50 height 15
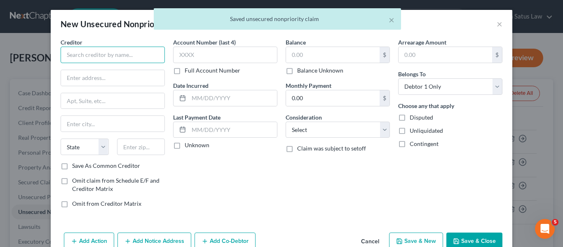
click at [107, 52] on input "text" at bounding box center [113, 55] width 104 height 16
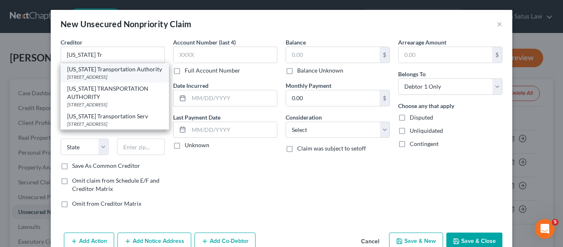
click at [109, 71] on div "[US_STATE] Transportation Authority" at bounding box center [114, 69] width 95 height 8
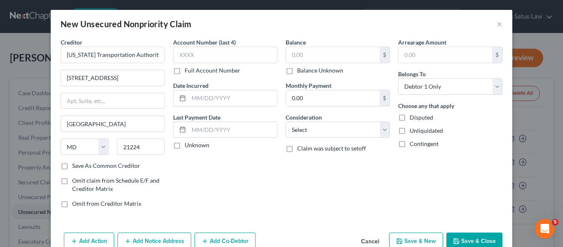
click at [453, 243] on icon "button" at bounding box center [456, 241] width 7 height 7
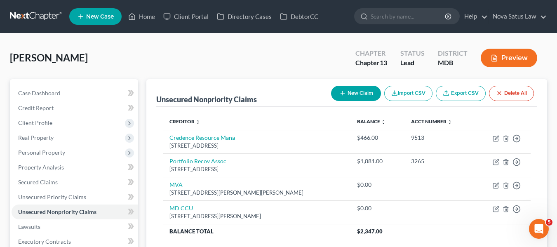
click at [347, 96] on button "New Claim" at bounding box center [356, 93] width 50 height 15
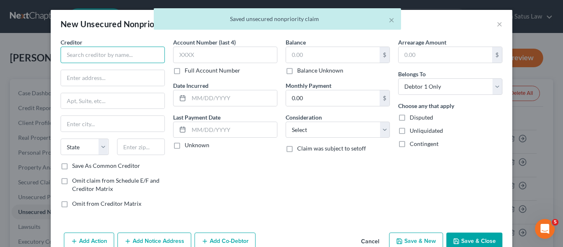
click at [116, 49] on input "text" at bounding box center [113, 55] width 104 height 16
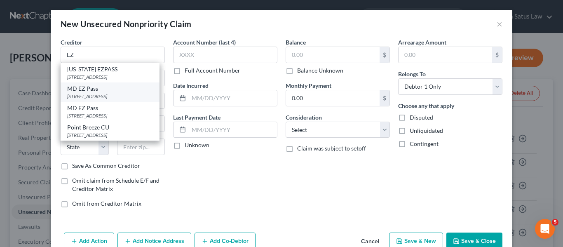
click at [120, 88] on div "MD EZ Pass" at bounding box center [110, 88] width 86 height 8
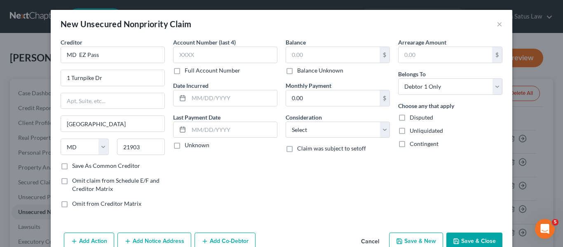
click at [456, 239] on icon "button" at bounding box center [456, 241] width 5 height 5
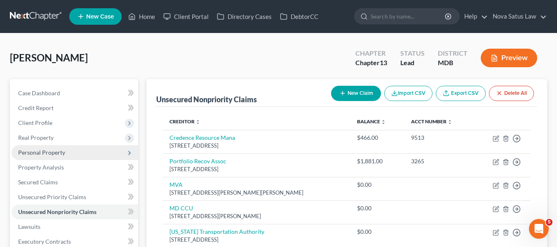
click at [35, 156] on span "Personal Property" at bounding box center [75, 152] width 127 height 15
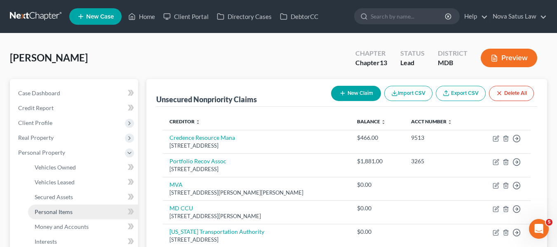
click at [52, 215] on link "Personal Items" at bounding box center [83, 211] width 110 height 15
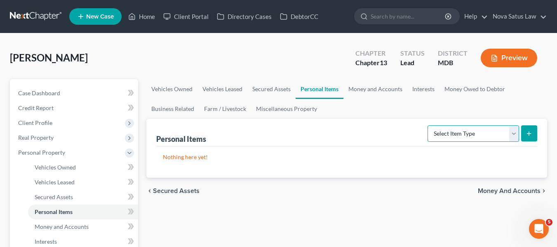
click at [488, 135] on select "Select Item Type Clothing Collectibles Of Value Electronics Firearms Household …" at bounding box center [472, 133] width 91 height 16
click at [428, 125] on select "Select Item Type Clothing Collectibles Of Value Electronics Firearms Household …" at bounding box center [472, 133] width 91 height 16
click at [525, 135] on button "submit" at bounding box center [529, 133] width 16 height 16
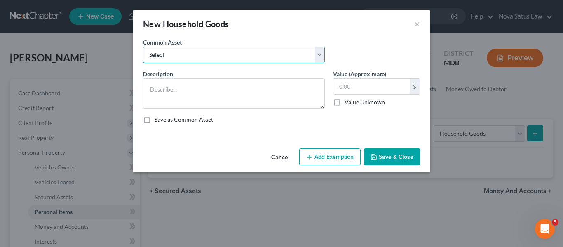
click at [204, 56] on select "Select All household goods and furnishings" at bounding box center [234, 55] width 182 height 16
click at [143, 47] on select "Select All household goods and furnishings" at bounding box center [234, 55] width 182 height 16
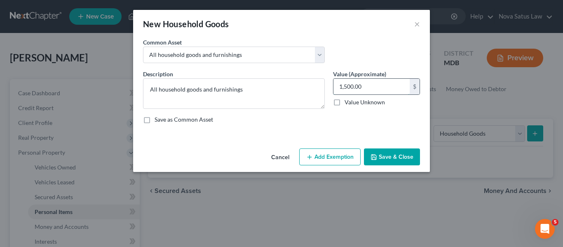
click at [378, 81] on input "1,500.00" at bounding box center [371, 87] width 76 height 16
click at [324, 157] on button "Add Exemption" at bounding box center [329, 156] width 61 height 17
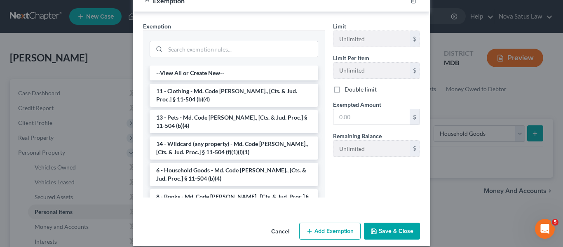
scroll to position [42, 0]
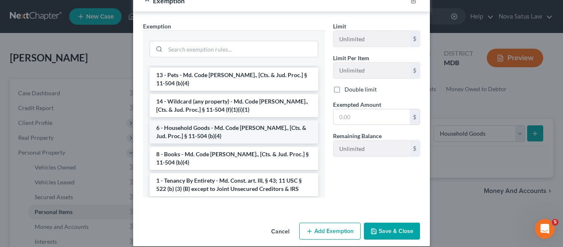
click at [233, 131] on li "6 - Household Goods - Md. Code [PERSON_NAME]., [Cts. & Jud. Proc.] § 11-504 (b)…" at bounding box center [234, 131] width 169 height 23
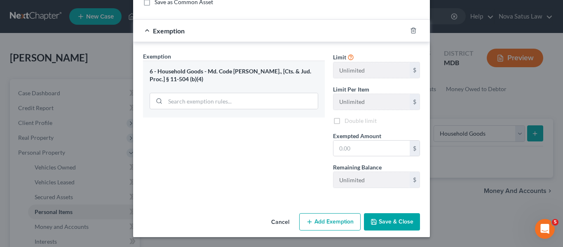
scroll to position [117, 0]
click at [367, 148] on input "text" at bounding box center [371, 149] width 76 height 16
click at [380, 215] on button "Save & Close" at bounding box center [392, 221] width 56 height 17
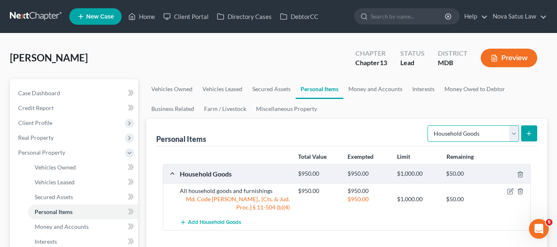
click at [497, 137] on select "Select Item Type Clothing Collectibles Of Value Electronics Firearms Household …" at bounding box center [472, 133] width 91 height 16
click at [428, 125] on select "Select Item Type Clothing Collectibles Of Value Electronics Firearms Household …" at bounding box center [472, 133] width 91 height 16
click at [524, 134] on button "submit" at bounding box center [529, 133] width 16 height 16
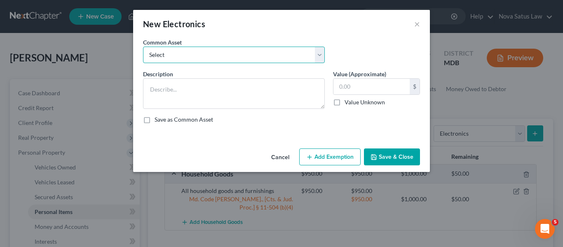
click at [276, 48] on select "Select All electronics including TV's computers music equipment etc" at bounding box center [234, 55] width 182 height 16
click at [143, 47] on select "Select All electronics including TV's computers music equipment etc" at bounding box center [234, 55] width 182 height 16
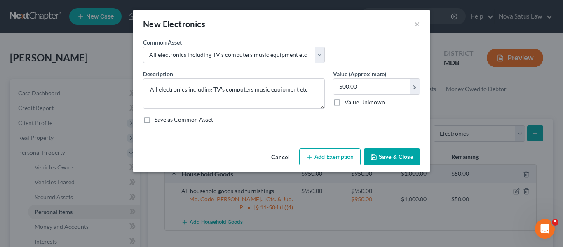
click at [316, 155] on button "Add Exemption" at bounding box center [329, 156] width 61 height 17
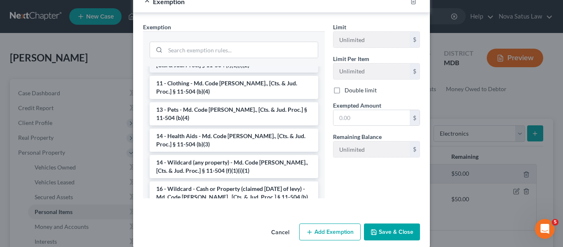
scroll to position [88, 0]
click at [208, 157] on li "14 - Wildcard (any property) - Md. Code [PERSON_NAME]., [Cts. & Jud. Proc.] § 1…" at bounding box center [234, 166] width 169 height 23
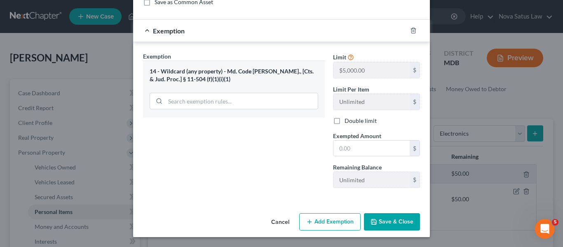
scroll to position [117, 0]
click at [375, 146] on input "text" at bounding box center [371, 149] width 76 height 16
click at [383, 222] on button "Save & Close" at bounding box center [392, 221] width 56 height 17
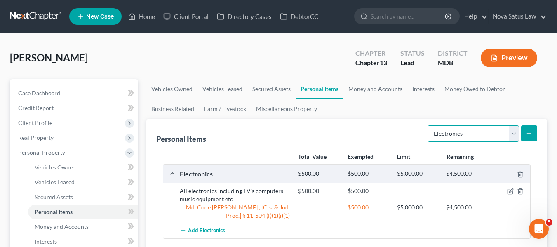
click at [484, 135] on select "Select Item Type Clothing Collectibles Of Value Electronics Firearms Household …" at bounding box center [472, 133] width 91 height 16
click at [428, 125] on select "Select Item Type Clothing Collectibles Of Value Electronics Firearms Household …" at bounding box center [472, 133] width 91 height 16
click at [529, 134] on line "submit" at bounding box center [529, 134] width 4 height 0
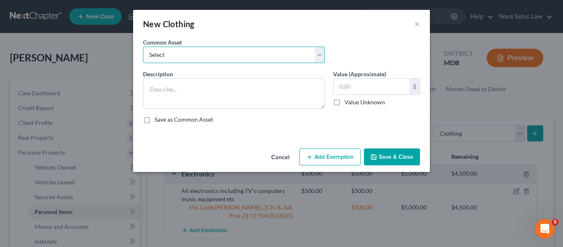
click at [263, 61] on select "Select All articles of clothing including shoes and outerwear" at bounding box center [234, 55] width 182 height 16
click at [143, 47] on select "Select All articles of clothing including shoes and outerwear" at bounding box center [234, 55] width 182 height 16
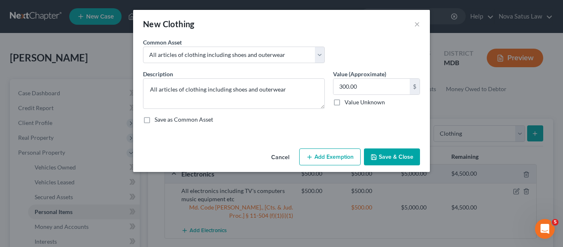
click at [318, 154] on button "Add Exemption" at bounding box center [329, 156] width 61 height 17
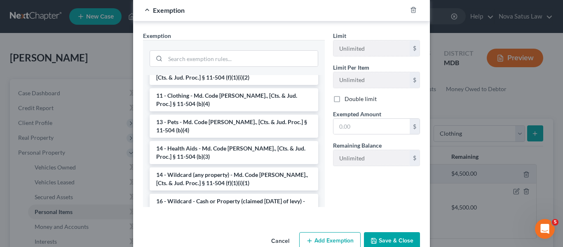
scroll to position [111, 0]
click at [202, 170] on li "14 - Wildcard (any property) - Md. Code [PERSON_NAME]., [Cts. & Jud. Proc.] § 1…" at bounding box center [234, 178] width 169 height 23
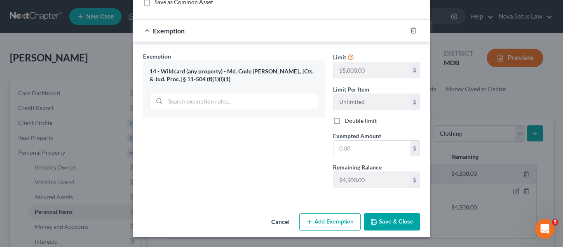
scroll to position [117, 0]
click at [357, 156] on input "text" at bounding box center [371, 149] width 76 height 16
click at [376, 221] on button "Save & Close" at bounding box center [392, 221] width 56 height 17
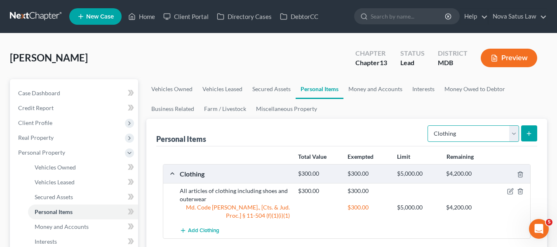
click at [452, 130] on select "Select Item Type Clothing Collectibles Of Value Electronics Firearms Household …" at bounding box center [472, 133] width 91 height 16
click at [428, 125] on select "Select Item Type Clothing Collectibles Of Value Electronics Firearms Household …" at bounding box center [472, 133] width 91 height 16
click at [527, 129] on button "submit" at bounding box center [529, 133] width 16 height 16
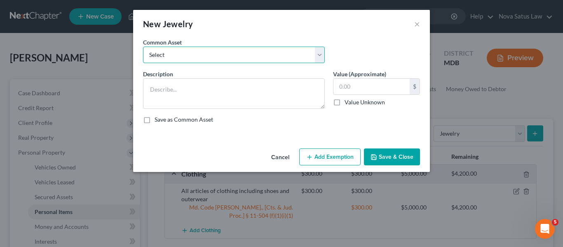
click at [209, 57] on select "Select All jewelry including rings watches bracelets earrings etc" at bounding box center [234, 55] width 182 height 16
click at [143, 47] on select "Select All jewelry including rings watches bracelets earrings etc" at bounding box center [234, 55] width 182 height 16
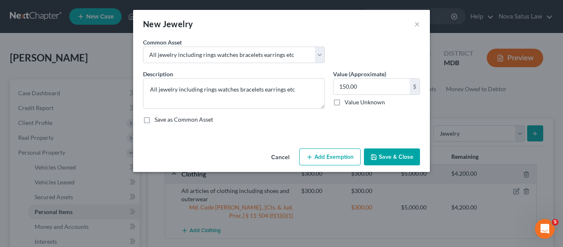
click at [324, 153] on button "Add Exemption" at bounding box center [329, 156] width 61 height 17
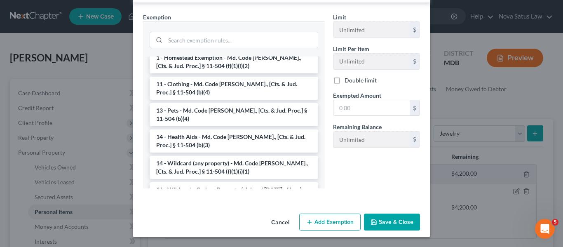
scroll to position [78, 0]
click at [219, 155] on li "14 - Wildcard (any property) - Md. Code [PERSON_NAME]., [Cts. & Jud. Proc.] § 1…" at bounding box center [234, 166] width 169 height 23
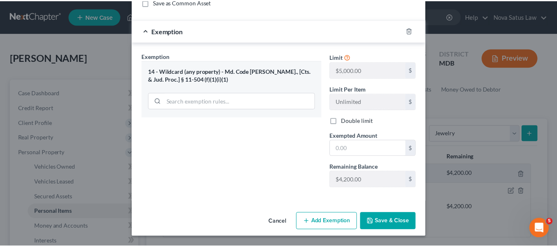
scroll to position [117, 0]
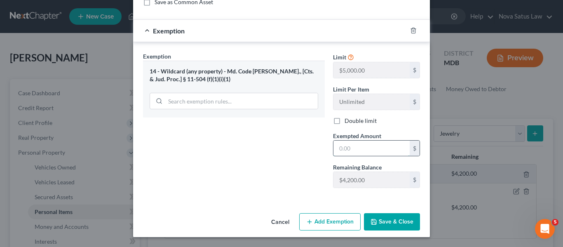
click at [340, 155] on input "text" at bounding box center [371, 149] width 76 height 16
click at [374, 219] on icon "button" at bounding box center [374, 221] width 7 height 7
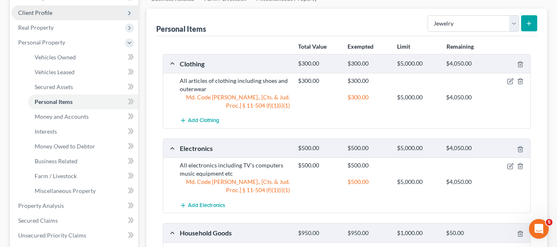
scroll to position [119, 0]
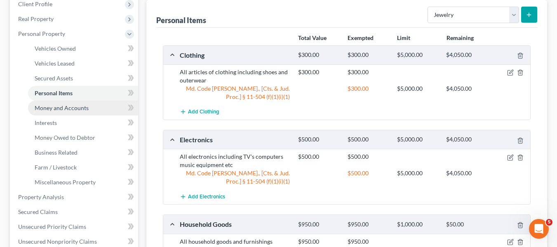
click at [51, 112] on link "Money and Accounts" at bounding box center [83, 108] width 110 height 15
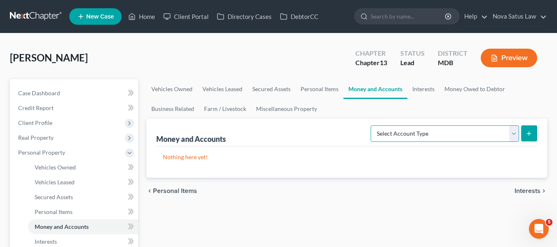
click at [418, 138] on select "Select Account Type Brokerage Cash on Hand Certificates of Deposit Checking Acc…" at bounding box center [445, 133] width 148 height 16
click at [372, 125] on select "Select Account Type Brokerage Cash on Hand Certificates of Deposit Checking Acc…" at bounding box center [445, 133] width 148 height 16
click at [526, 128] on button "submit" at bounding box center [529, 133] width 16 height 16
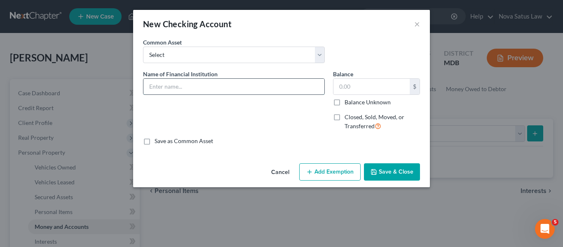
click at [194, 81] on input "text" at bounding box center [233, 87] width 181 height 16
click at [375, 93] on input "text" at bounding box center [371, 87] width 76 height 16
click at [335, 168] on button "Add Exemption" at bounding box center [329, 171] width 61 height 17
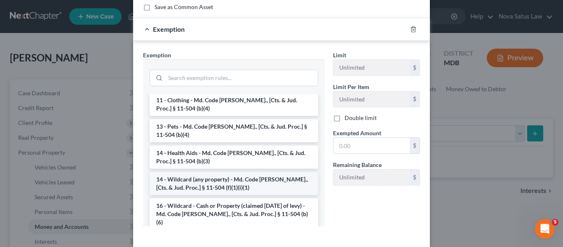
scroll to position [99, 0]
click at [216, 173] on li "14 - Wildcard (any property) - Md. Code [PERSON_NAME]., [Cts. & Jud. Proc.] § 1…" at bounding box center [234, 182] width 169 height 23
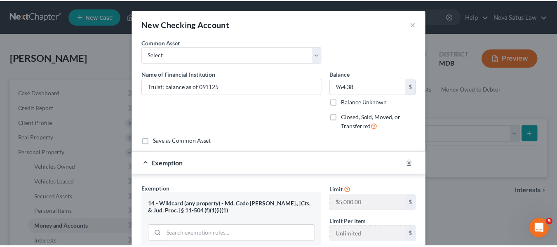
scroll to position [132, 0]
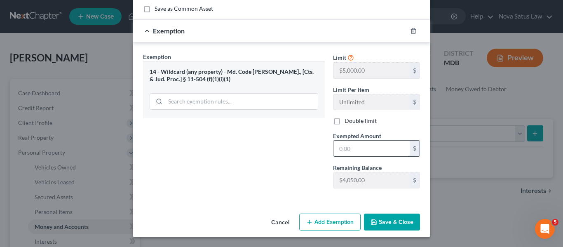
click at [371, 149] on input "text" at bounding box center [371, 149] width 76 height 16
click at [386, 223] on button "Save & Close" at bounding box center [392, 221] width 56 height 17
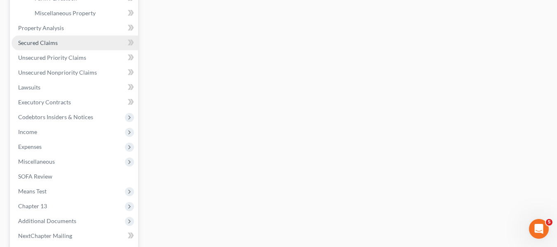
scroll to position [344, 0]
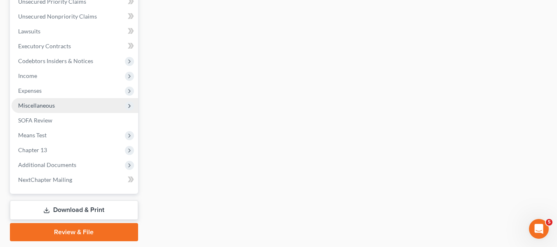
click at [38, 107] on span "Miscellaneous" at bounding box center [36, 105] width 37 height 7
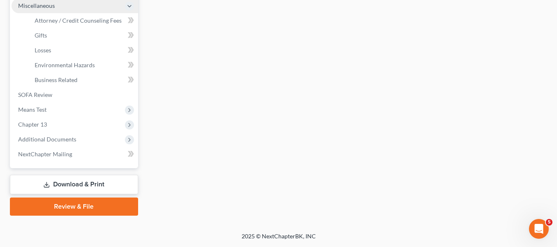
scroll to position [195, 0]
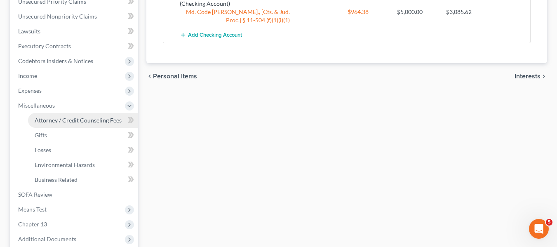
click at [72, 121] on span "Attorney / Credit Counseling Fees" at bounding box center [78, 120] width 87 height 7
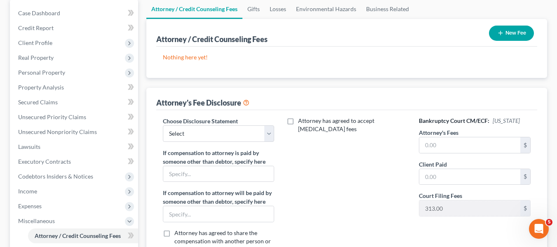
scroll to position [80, 0]
click at [239, 134] on select "Select [PERSON_NAME] Disclosure 7 Disclosure 13" at bounding box center [219, 133] width 112 height 16
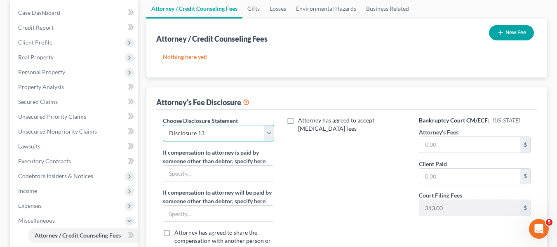
click at [163, 125] on select "Select [PERSON_NAME] Disclosure 7 Disclosure 13" at bounding box center [219, 133] width 112 height 16
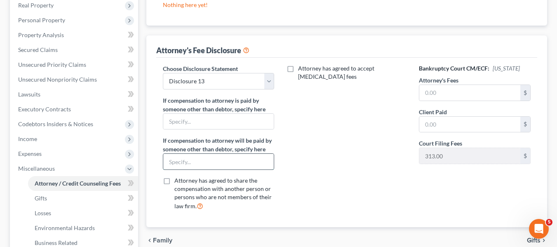
click at [209, 166] on input "text" at bounding box center [218, 162] width 111 height 16
click at [454, 95] on input "text" at bounding box center [469, 93] width 101 height 16
click at [449, 119] on input "text" at bounding box center [469, 125] width 101 height 16
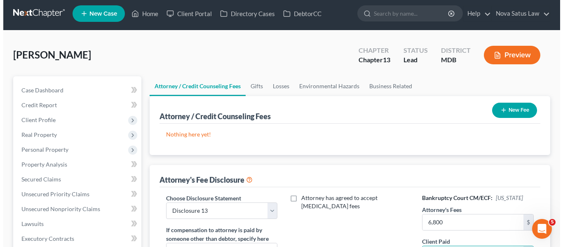
scroll to position [0, 0]
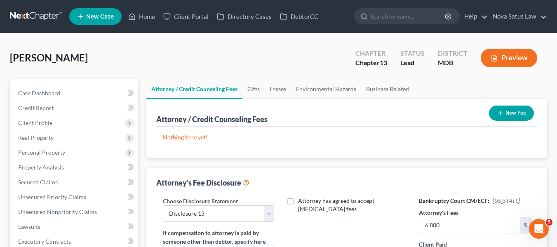
click at [506, 110] on button "New Fee" at bounding box center [511, 113] width 45 height 15
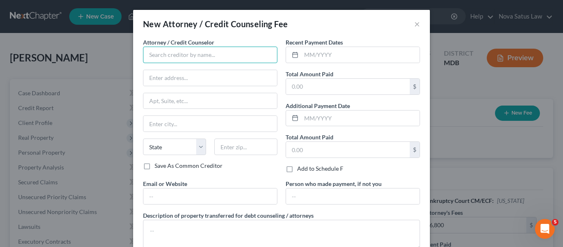
click at [185, 49] on input "text" at bounding box center [210, 55] width 134 height 16
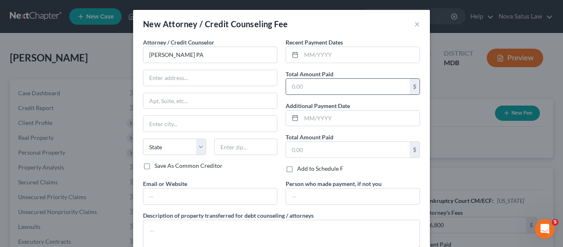
click at [328, 89] on input "text" at bounding box center [348, 87] width 124 height 16
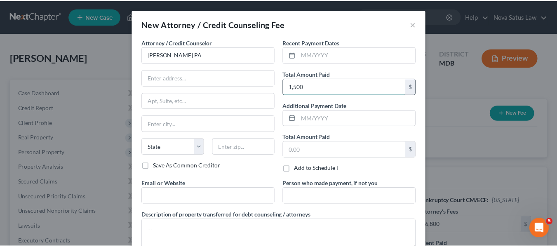
scroll to position [55, 0]
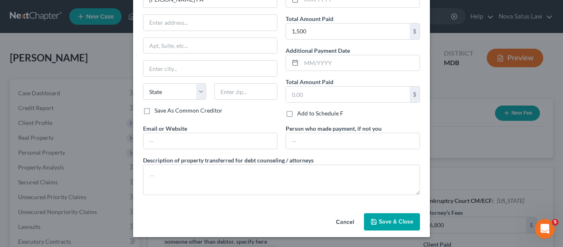
click at [379, 224] on span "Save & Close" at bounding box center [396, 221] width 35 height 7
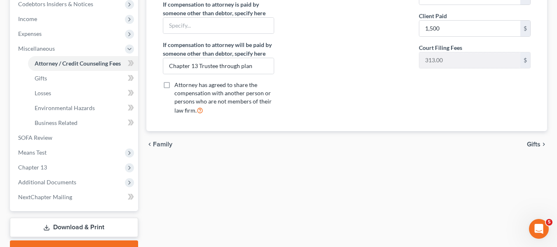
scroll to position [295, 0]
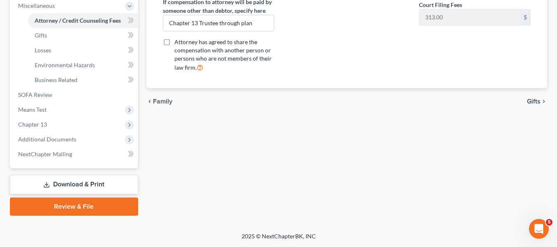
click at [73, 178] on link "Download & Print" at bounding box center [74, 184] width 128 height 19
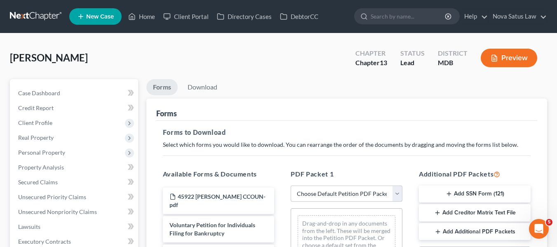
click at [310, 190] on select "Choose Default Petition PDF Packet Complete Bankruptcy Petition (all forms and …" at bounding box center [347, 193] width 112 height 16
click at [291, 185] on select "Choose Default Petition PDF Packet Complete Bankruptcy Petition (all forms and …" at bounding box center [347, 193] width 112 height 16
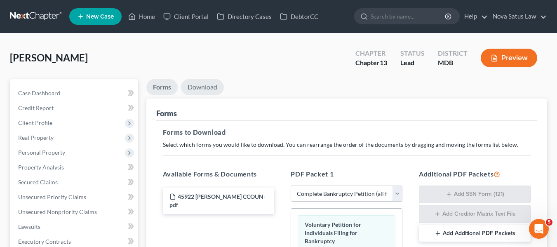
click at [208, 86] on link "Download" at bounding box center [202, 87] width 43 height 16
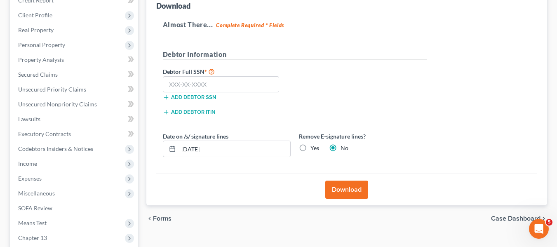
scroll to position [108, 0]
click at [174, 79] on input "text" at bounding box center [221, 84] width 117 height 16
click at [337, 185] on button "Download" at bounding box center [346, 189] width 43 height 18
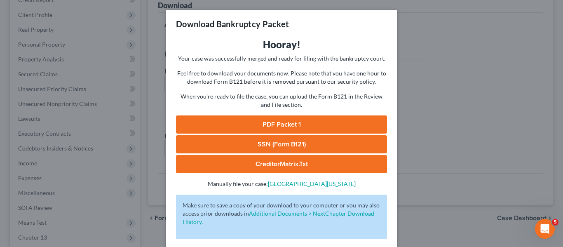
click at [293, 127] on link "PDF Packet 1" at bounding box center [281, 124] width 211 height 18
click at [258, 137] on link "SSN (Form B121)" at bounding box center [281, 144] width 211 height 18
click at [450, 58] on div "Download Bankruptcy Packet Hooray! Your case was successfully merged and ready …" at bounding box center [281, 123] width 563 height 247
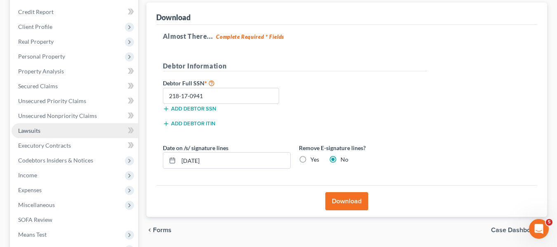
scroll to position [98, 0]
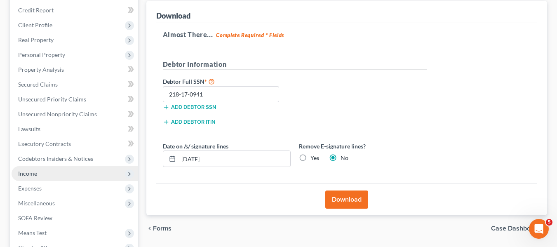
click at [38, 174] on span "Income" at bounding box center [75, 173] width 127 height 15
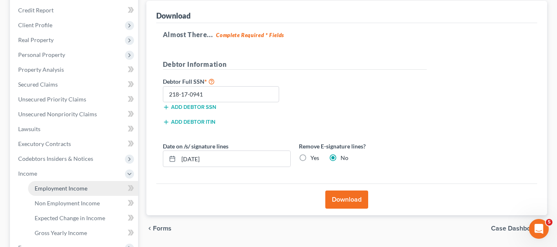
click at [49, 187] on span "Employment Income" at bounding box center [61, 188] width 53 height 7
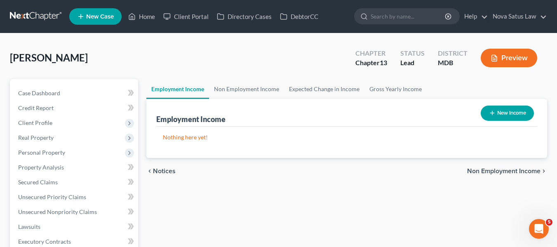
click at [496, 115] on button "New Income" at bounding box center [507, 113] width 53 height 15
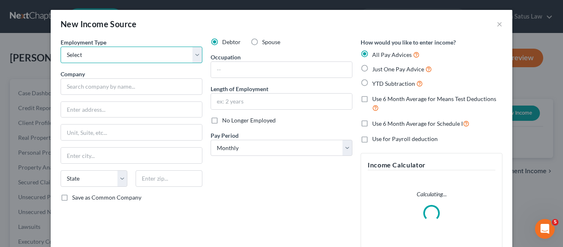
click at [141, 54] on select "Select Full or [DEMOGRAPHIC_DATA] Employment Self Employment" at bounding box center [132, 55] width 142 height 16
click at [61, 47] on select "Select Full or [DEMOGRAPHIC_DATA] Employment Self Employment" at bounding box center [132, 55] width 142 height 16
click at [372, 69] on label "Just One Pay Advice" at bounding box center [402, 68] width 60 height 9
click at [375, 69] on input "Just One Pay Advice" at bounding box center [377, 66] width 5 height 5
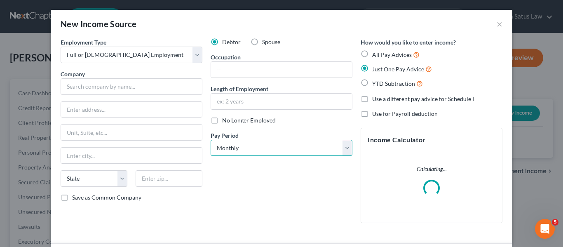
click at [268, 146] on select "Select Monthly Twice Monthly Every Other Week Weekly" at bounding box center [282, 148] width 142 height 16
click at [211, 140] on select "Select Monthly Twice Monthly Every Other Week Weekly" at bounding box center [282, 148] width 142 height 16
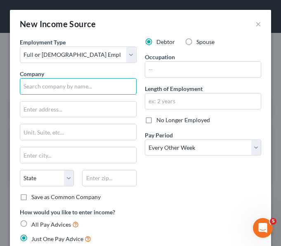
click at [109, 87] on input "text" at bounding box center [78, 86] width 117 height 16
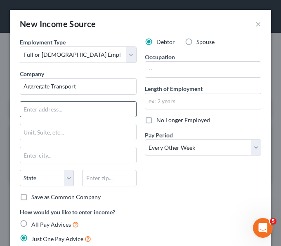
click at [73, 112] on input "text" at bounding box center [78, 110] width 116 height 16
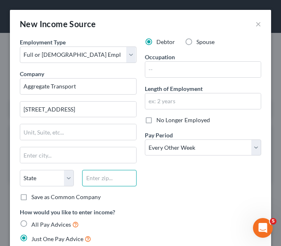
click at [89, 176] on input "text" at bounding box center [109, 178] width 54 height 16
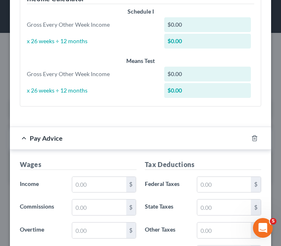
scroll to position [312, 0]
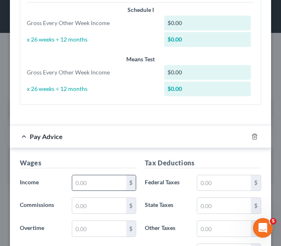
click at [75, 178] on input "text" at bounding box center [99, 184] width 54 height 16
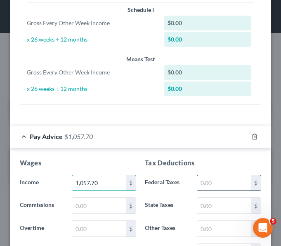
click at [228, 181] on input "text" at bounding box center [224, 184] width 54 height 16
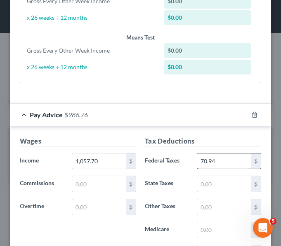
scroll to position [335, 0]
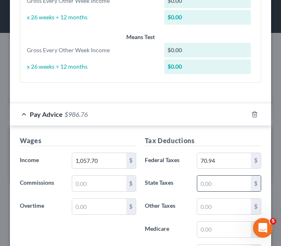
click at [224, 183] on input "text" at bounding box center [224, 184] width 54 height 16
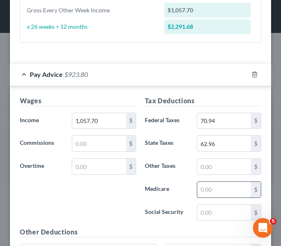
click at [212, 184] on input "text" at bounding box center [224, 190] width 54 height 16
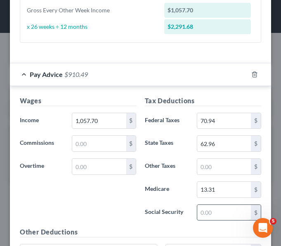
click at [205, 211] on input "text" at bounding box center [224, 213] width 54 height 16
click at [111, 146] on input "text" at bounding box center [99, 144] width 54 height 16
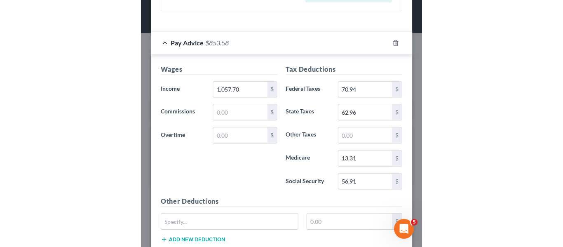
scroll to position [407, 0]
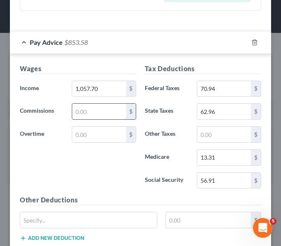
click at [89, 112] on input "text" at bounding box center [99, 112] width 54 height 16
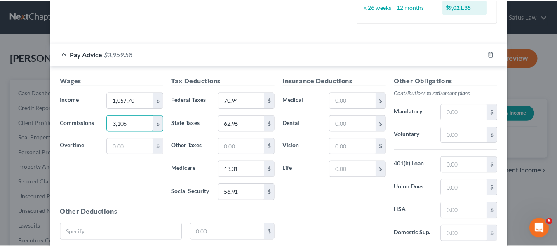
scroll to position [293, 0]
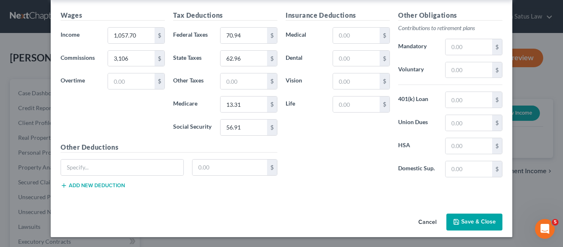
click at [456, 219] on icon "button" at bounding box center [456, 221] width 7 height 7
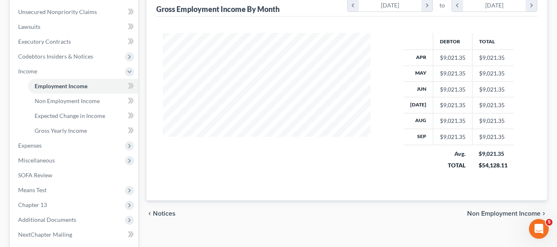
scroll to position [200, 0]
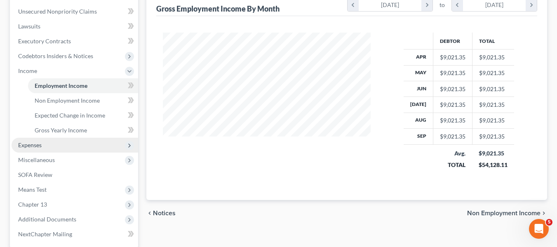
click at [43, 143] on span "Expenses" at bounding box center [75, 145] width 127 height 15
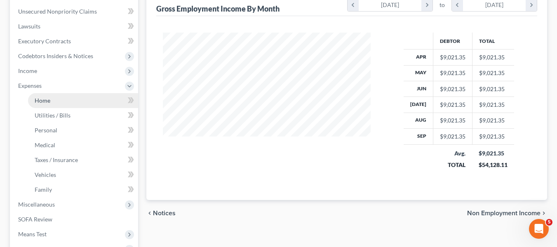
click at [44, 105] on link "Home" at bounding box center [83, 100] width 110 height 15
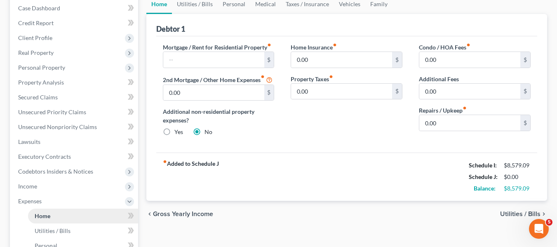
scroll to position [85, 0]
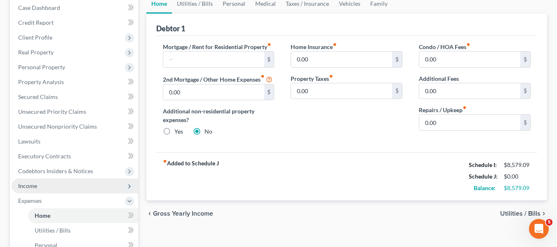
click at [46, 184] on span "Income" at bounding box center [75, 185] width 127 height 15
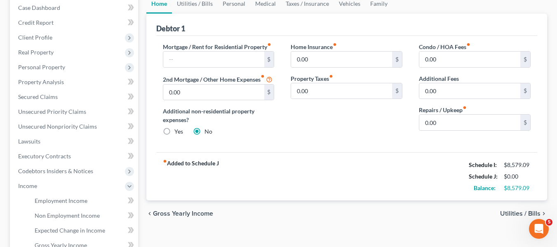
drag, startPoint x: 244, startPoint y: 211, endPoint x: 206, endPoint y: 176, distance: 51.3
click at [221, 190] on div "Home Utilities / Bills Personal Medical Taxes / Insurance Vehicles Family Debto…" at bounding box center [346, 202] width 409 height 417
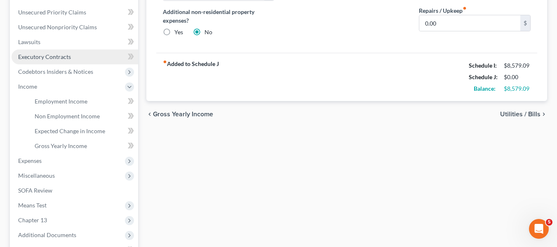
scroll to position [186, 0]
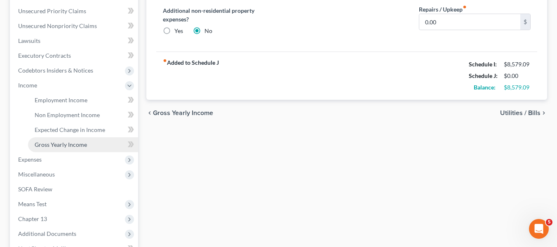
click at [50, 146] on span "Gross Yearly Income" at bounding box center [61, 144] width 52 height 7
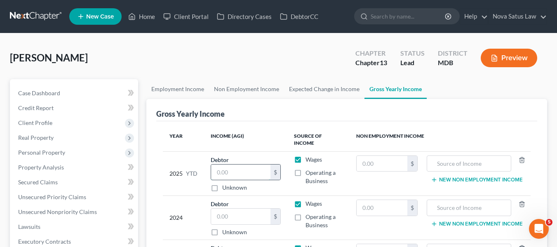
click at [249, 167] on input "text" at bounding box center [241, 172] width 60 height 16
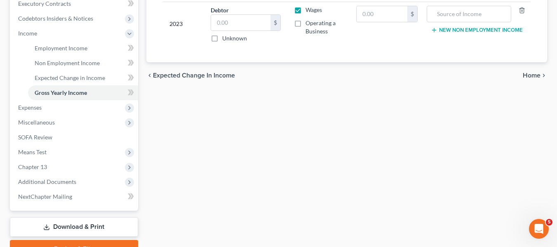
scroll to position [280, 0]
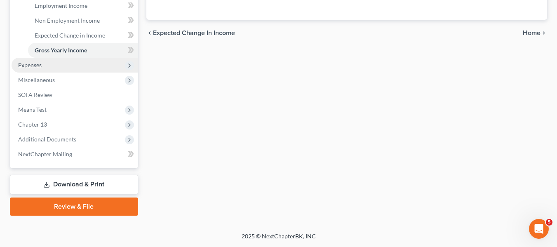
click at [27, 64] on span "Expenses" at bounding box center [29, 64] width 23 height 7
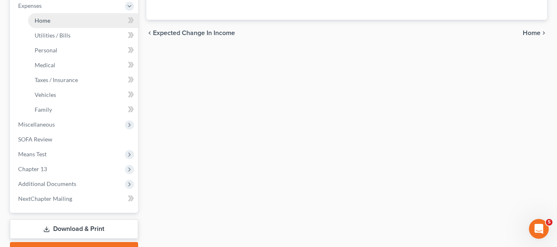
click at [47, 23] on span "Home" at bounding box center [43, 20] width 16 height 7
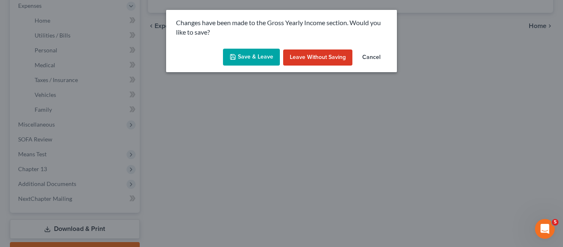
click at [228, 56] on button "Save & Leave" at bounding box center [251, 57] width 57 height 17
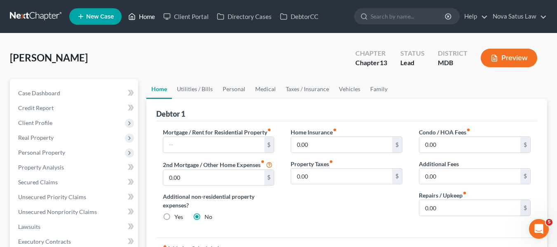
click at [140, 19] on link "Home" at bounding box center [141, 16] width 35 height 15
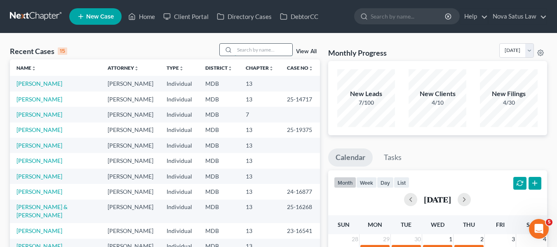
click at [238, 47] on input "search" at bounding box center [264, 50] width 58 height 12
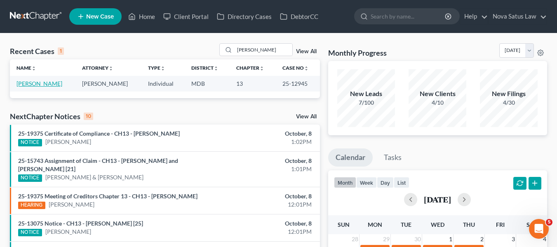
click at [31, 83] on link "[PERSON_NAME]" at bounding box center [39, 83] width 46 height 7
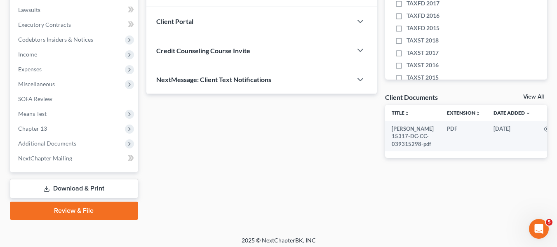
scroll to position [221, 0]
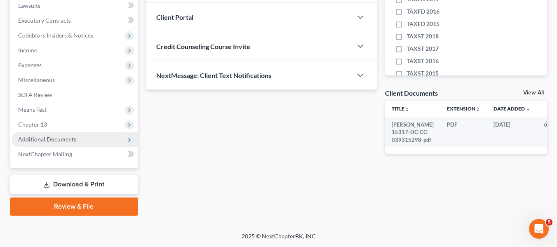
click at [38, 141] on span "Additional Documents" at bounding box center [47, 139] width 58 height 7
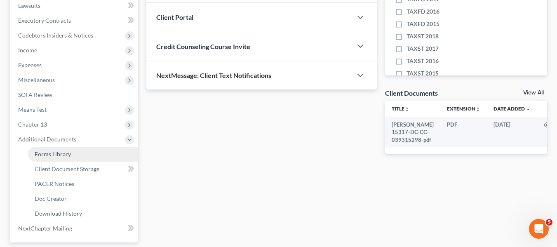
click at [45, 153] on span "Forms Library" at bounding box center [53, 153] width 36 height 7
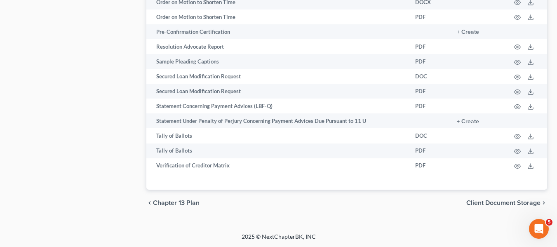
scroll to position [1111, 0]
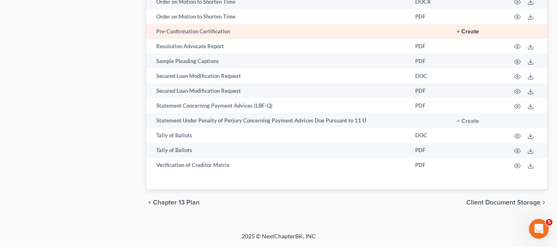
click at [475, 34] on button "+ Create" at bounding box center [468, 32] width 22 height 6
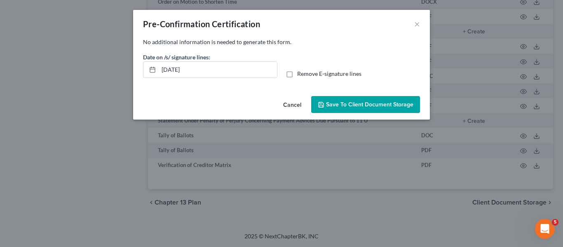
click at [335, 102] on span "Save to Client Document Storage" at bounding box center [369, 104] width 87 height 7
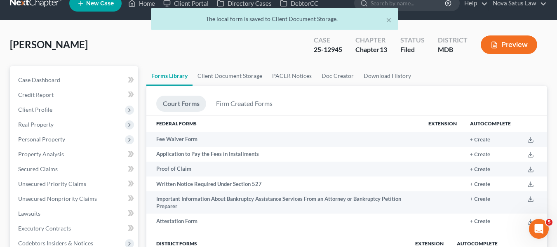
scroll to position [0, 0]
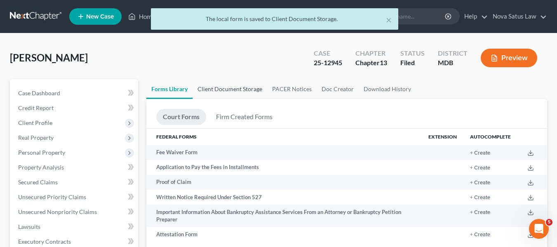
click at [228, 86] on link "Client Document Storage" at bounding box center [229, 89] width 75 height 20
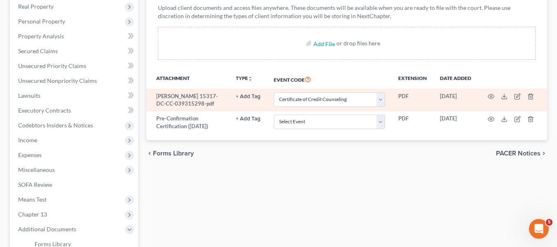
scroll to position [131, 0]
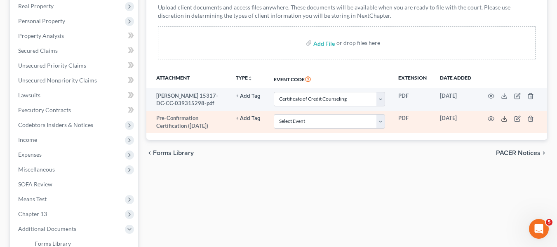
click at [502, 116] on icon at bounding box center [504, 118] width 7 height 7
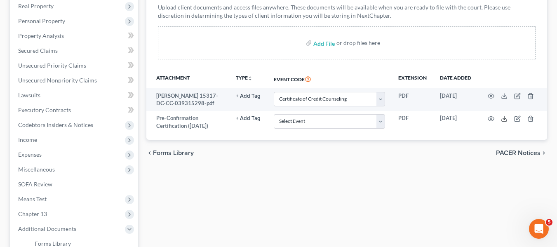
scroll to position [0, 0]
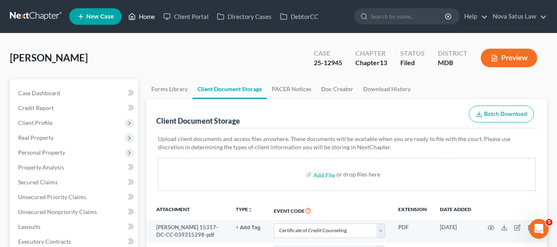
click at [148, 17] on link "Home" at bounding box center [141, 16] width 35 height 15
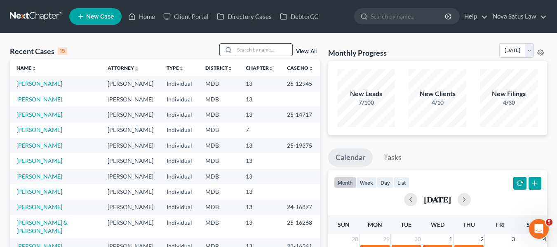
click at [239, 47] on input "search" at bounding box center [264, 50] width 58 height 12
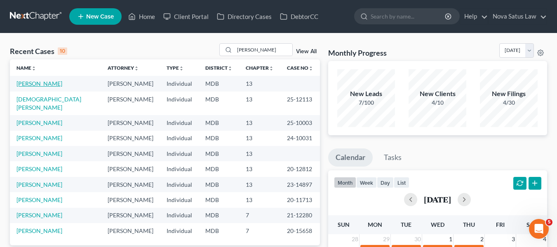
click at [28, 83] on link "[PERSON_NAME]" at bounding box center [39, 83] width 46 height 7
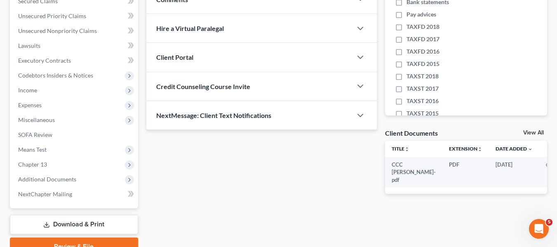
scroll to position [81, 0]
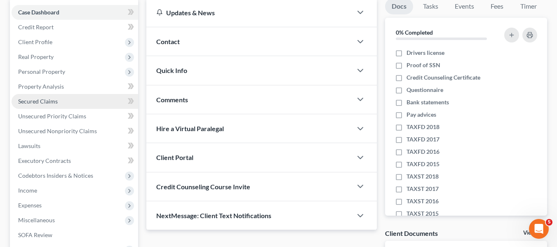
click at [42, 102] on span "Secured Claims" at bounding box center [38, 101] width 40 height 7
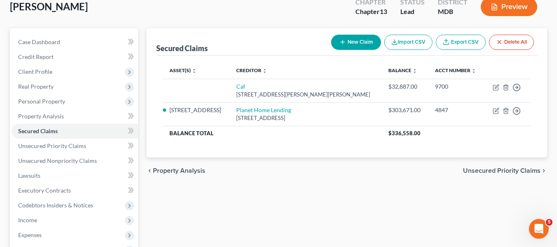
scroll to position [53, 0]
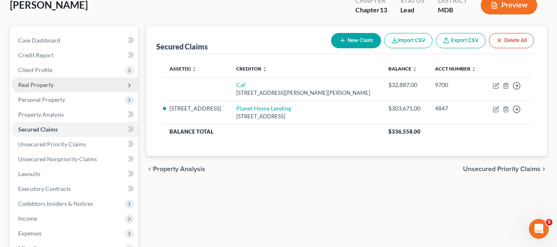
click at [38, 87] on span "Real Property" at bounding box center [35, 84] width 35 height 7
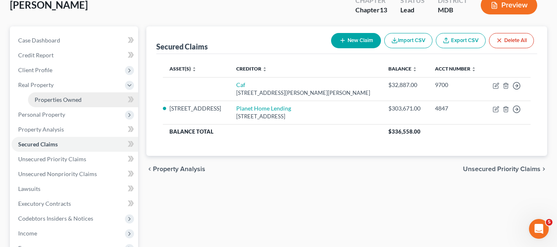
click at [72, 98] on span "Properties Owned" at bounding box center [58, 99] width 47 height 7
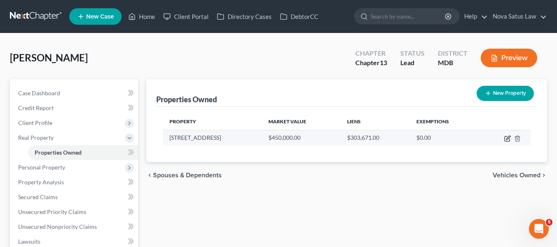
click at [507, 138] on icon "button" at bounding box center [507, 138] width 7 height 7
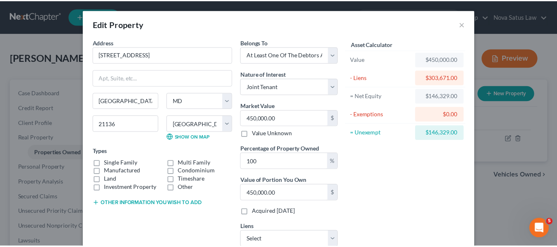
scroll to position [82, 0]
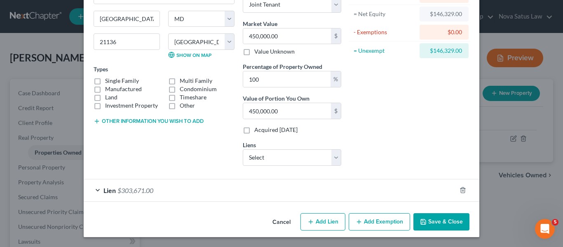
click at [420, 217] on button "Save & Close" at bounding box center [441, 221] width 56 height 17
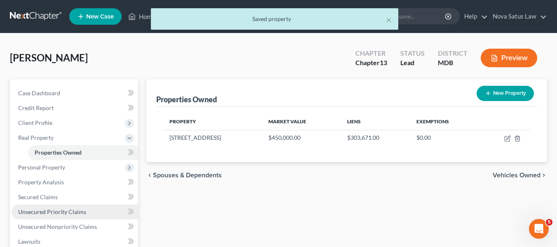
click at [43, 209] on span "Unsecured Priority Claims" at bounding box center [52, 211] width 68 height 7
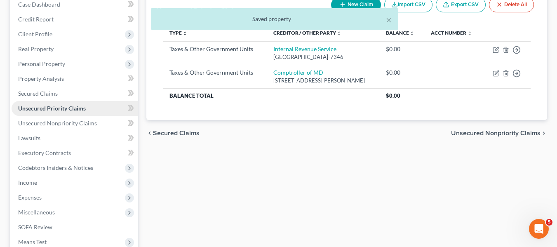
scroll to position [92, 0]
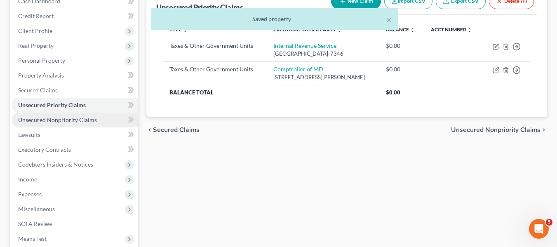
click at [61, 120] on span "Unsecured Nonpriority Claims" at bounding box center [57, 119] width 79 height 7
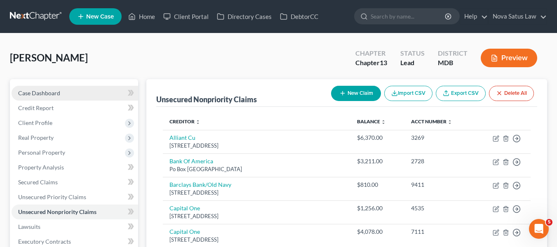
scroll to position [52, 0]
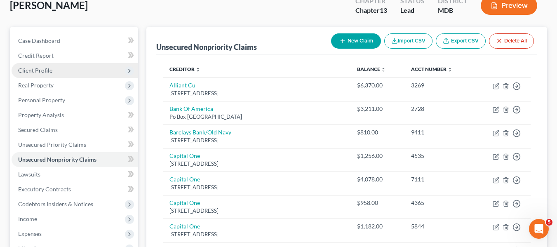
click at [42, 70] on span "Client Profile" at bounding box center [35, 70] width 34 height 7
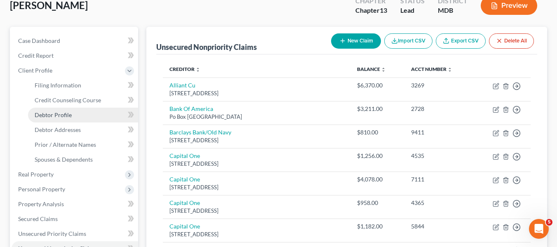
click at [54, 114] on span "Debtor Profile" at bounding box center [53, 114] width 37 height 7
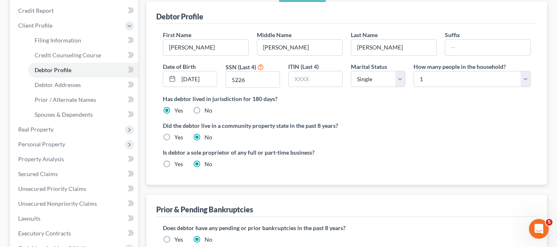
scroll to position [98, 0]
click at [385, 77] on select "Select Single Married Separated Divorced Widowed" at bounding box center [378, 78] width 54 height 16
click at [351, 70] on select "Select Single Married Separated Divorced Widowed" at bounding box center [378, 78] width 54 height 16
click at [425, 81] on select "Select 1 2 3 4 5 6 7 8 9 10 11 12 13 14 15 16 17 18 19 20" at bounding box center [471, 78] width 117 height 16
click at [413, 70] on select "Select 1 2 3 4 5 6 7 8 9 10 11 12 13 14 15 16 17 18 19 20" at bounding box center [471, 78] width 117 height 16
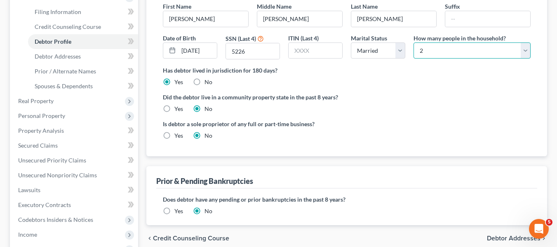
scroll to position [124, 0]
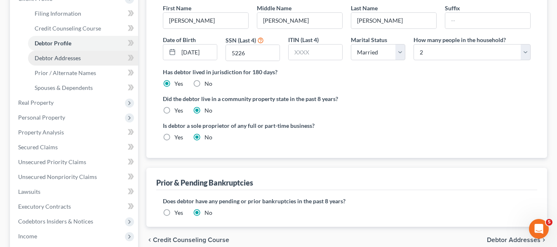
click at [78, 61] on span "Debtor Addresses" at bounding box center [58, 57] width 46 height 7
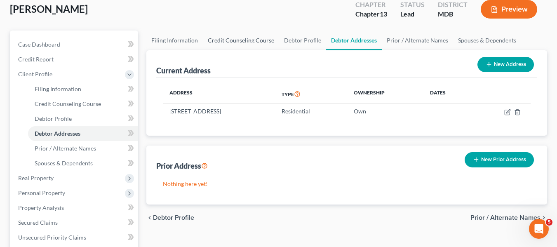
scroll to position [49, 0]
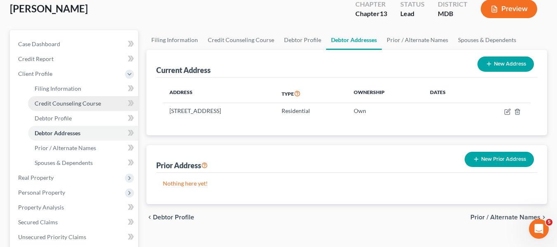
click at [59, 107] on link "Credit Counseling Course" at bounding box center [83, 103] width 110 height 15
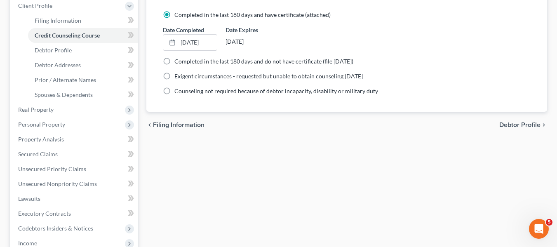
scroll to position [117, 0]
click at [49, 104] on span "Real Property" at bounding box center [75, 109] width 127 height 15
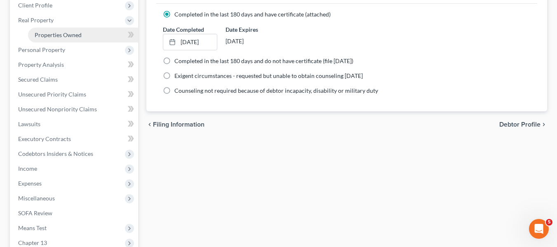
click at [69, 36] on span "Properties Owned" at bounding box center [58, 34] width 47 height 7
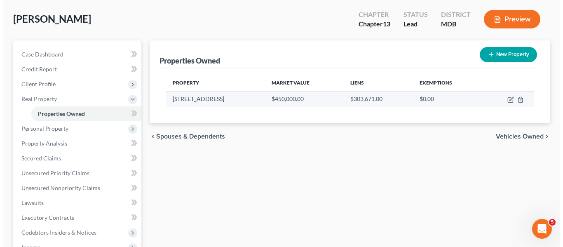
scroll to position [45, 0]
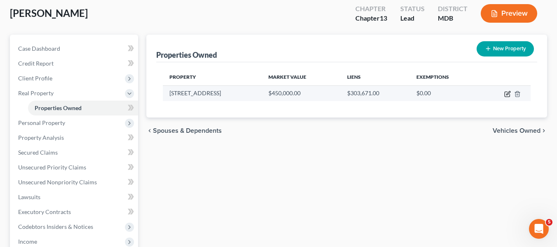
click at [507, 96] on icon "button" at bounding box center [507, 94] width 7 height 7
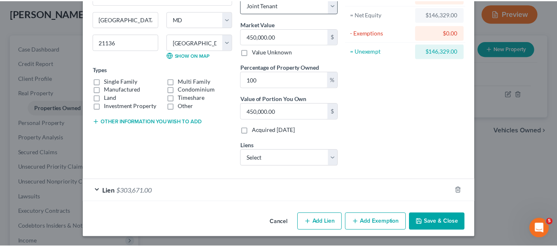
scroll to position [82, 0]
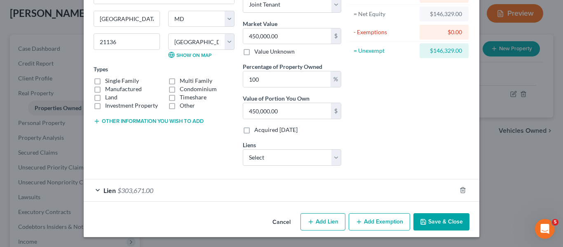
click at [430, 217] on button "Save & Close" at bounding box center [441, 221] width 56 height 17
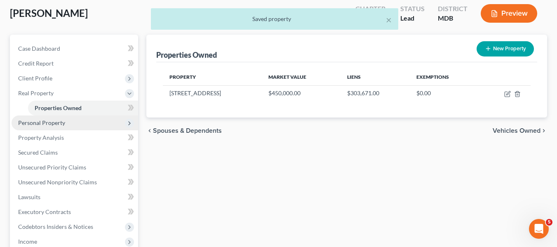
click at [53, 123] on span "Personal Property" at bounding box center [41, 122] width 47 height 7
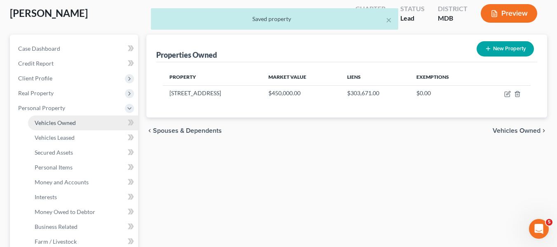
click at [54, 125] on span "Vehicles Owned" at bounding box center [55, 122] width 41 height 7
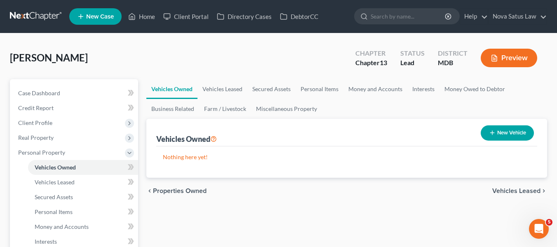
click at [503, 131] on button "New Vehicle" at bounding box center [507, 132] width 53 height 15
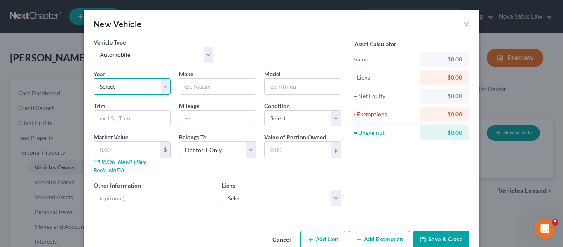
click at [141, 82] on select "Select 2026 2025 2024 2023 2022 2021 2020 2019 2018 2017 2016 2015 2014 2013 20…" at bounding box center [132, 86] width 77 height 16
click at [94, 78] on select "Select 2026 2025 2024 2023 2022 2021 2020 2019 2018 2017 2016 2015 2014 2013 20…" at bounding box center [132, 86] width 77 height 16
click at [215, 87] on input "text" at bounding box center [217, 87] width 76 height 16
click at [279, 89] on input "text" at bounding box center [303, 87] width 76 height 16
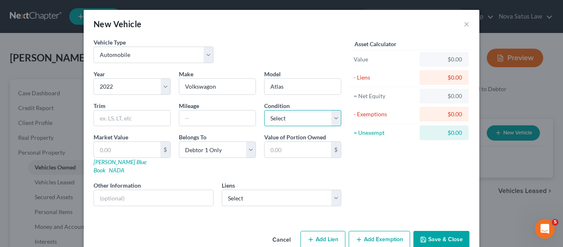
click at [305, 119] on select "Select Excellent Very Good Good Fair Poor" at bounding box center [302, 118] width 77 height 16
click at [264, 110] on select "Select Excellent Very Good Good Fair Poor" at bounding box center [302, 118] width 77 height 16
click at [192, 114] on input "text" at bounding box center [217, 118] width 76 height 16
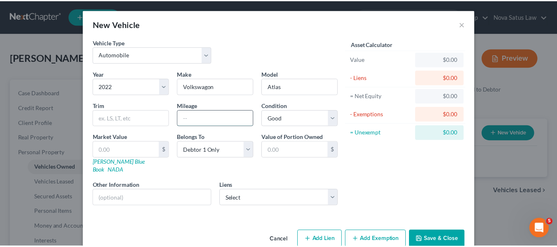
scroll to position [9, 0]
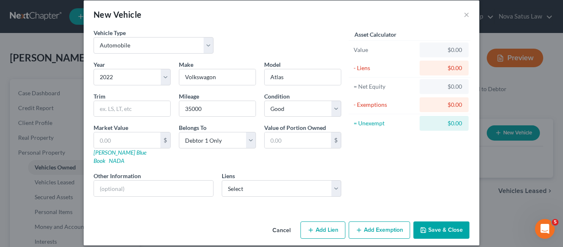
click at [422, 230] on polyline "button" at bounding box center [423, 231] width 3 height 2
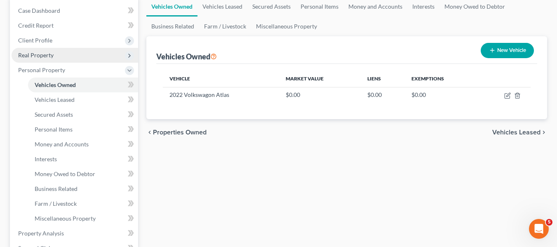
scroll to position [83, 0]
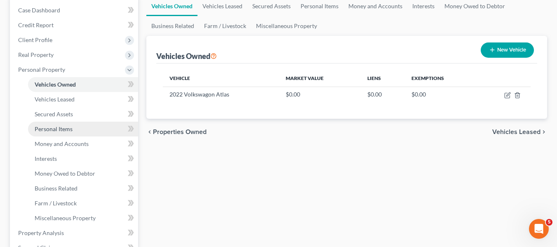
click at [55, 131] on span "Personal Items" at bounding box center [54, 128] width 38 height 7
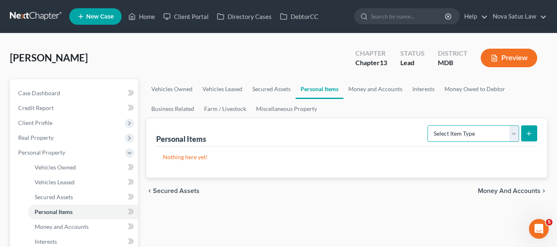
click at [454, 137] on select "Select Item Type Clothing Collectibles Of Value Electronics Firearms Household …" at bounding box center [472, 133] width 91 height 16
click at [428, 125] on select "Select Item Type Clothing Collectibles Of Value Electronics Firearms Household …" at bounding box center [472, 133] width 91 height 16
click at [525, 136] on button "submit" at bounding box center [529, 133] width 16 height 16
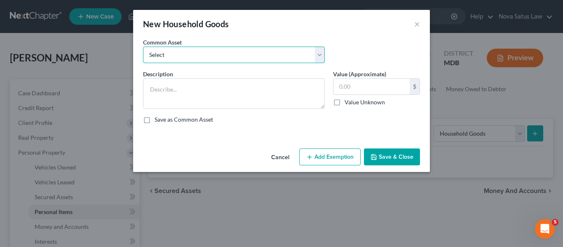
click at [295, 59] on select "Select All household goods and furnishings" at bounding box center [234, 55] width 182 height 16
click at [143, 47] on select "Select All household goods and furnishings" at bounding box center [234, 55] width 182 height 16
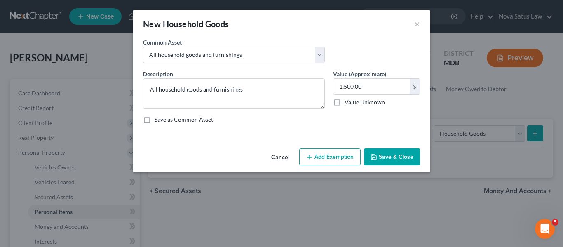
click at [327, 155] on button "Add Exemption" at bounding box center [329, 156] width 61 height 17
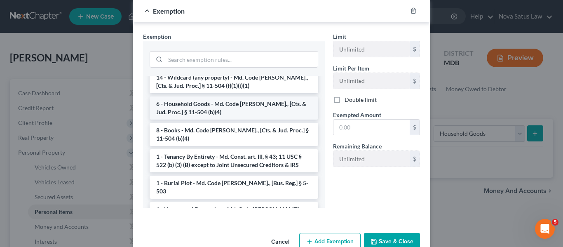
scroll to position [77, 0]
click at [201, 109] on li "6 - Household Goods - Md. Code [PERSON_NAME]., [Cts. & Jud. Proc.] § 11-504 (b)…" at bounding box center [234, 107] width 169 height 23
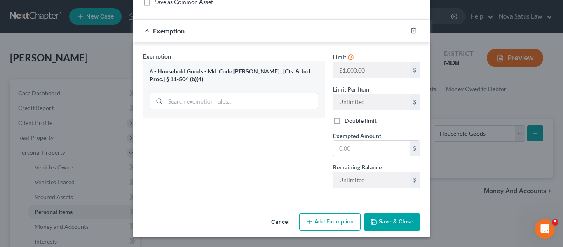
scroll to position [117, 0]
click at [360, 146] on input "text" at bounding box center [371, 149] width 76 height 16
click at [377, 222] on button "Save & Close" at bounding box center [392, 221] width 56 height 17
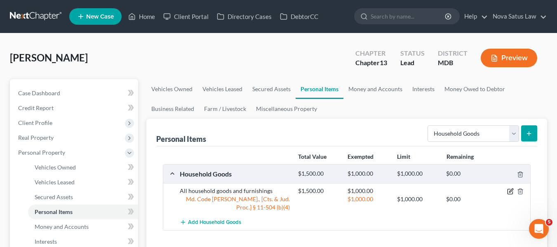
click at [508, 190] on icon "button" at bounding box center [510, 191] width 7 height 7
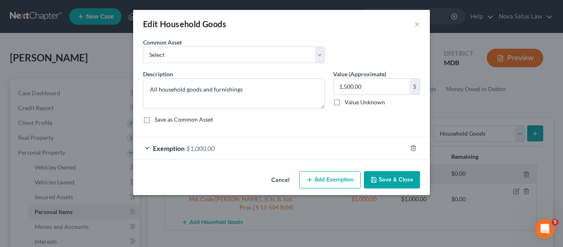
click at [318, 184] on button "Add Exemption" at bounding box center [329, 179] width 61 height 17
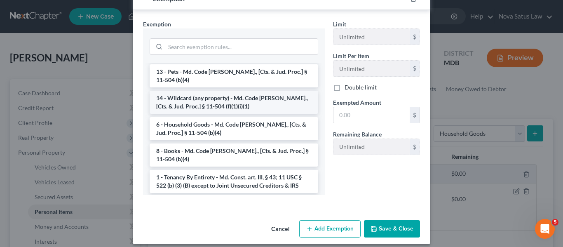
scroll to position [45, 0]
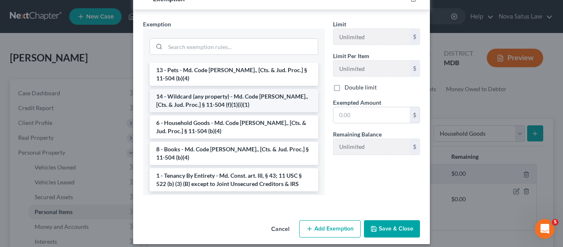
click at [214, 101] on li "14 - Wildcard (any property) - Md. Code [PERSON_NAME]., [Cts. & Jud. Proc.] § 1…" at bounding box center [234, 100] width 169 height 23
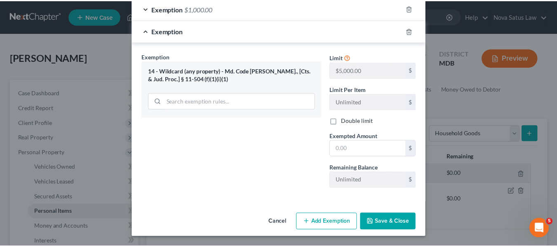
scroll to position [140, 0]
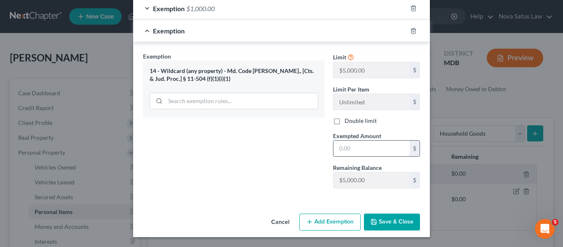
click at [364, 143] on input "text" at bounding box center [371, 149] width 76 height 16
click at [381, 215] on button "Save & Close" at bounding box center [392, 221] width 56 height 17
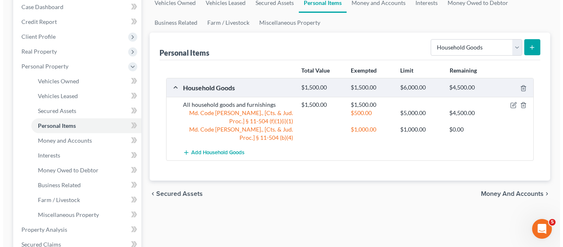
scroll to position [83, 0]
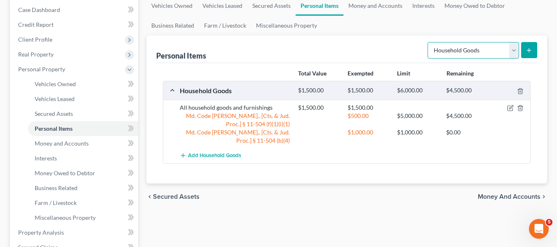
click at [469, 47] on select "Select Item Type Clothing Collectibles Of Value Electronics Firearms Household …" at bounding box center [472, 50] width 91 height 16
click at [428, 42] on select "Select Item Type Clothing Collectibles Of Value Electronics Firearms Household …" at bounding box center [472, 50] width 91 height 16
click at [526, 46] on button "submit" at bounding box center [529, 50] width 16 height 16
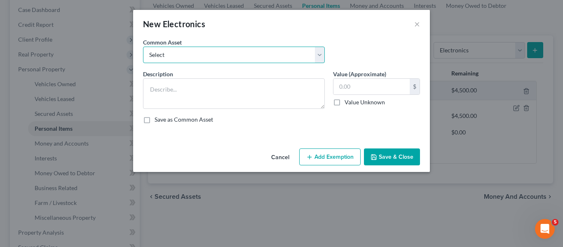
click at [276, 56] on select "Select All electronics including TV's computers music equipment etc" at bounding box center [234, 55] width 182 height 16
click at [143, 47] on select "Select All electronics including TV's computers music equipment etc" at bounding box center [234, 55] width 182 height 16
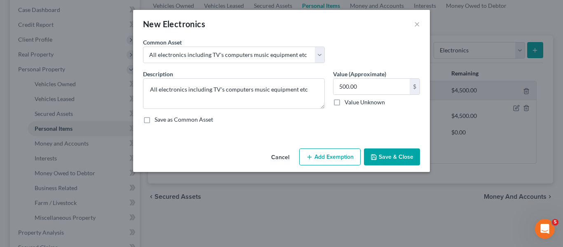
click at [322, 150] on button "Add Exemption" at bounding box center [329, 156] width 61 height 17
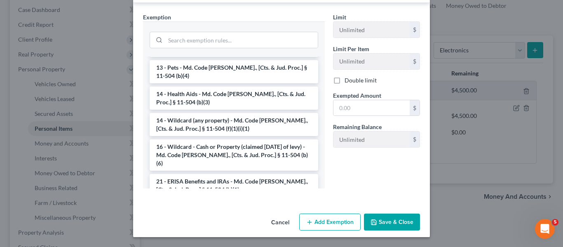
scroll to position [120, 0]
click at [230, 113] on li "14 - Wildcard (any property) - Md. Code [PERSON_NAME]., [Cts. & Jud. Proc.] § 1…" at bounding box center [234, 124] width 169 height 23
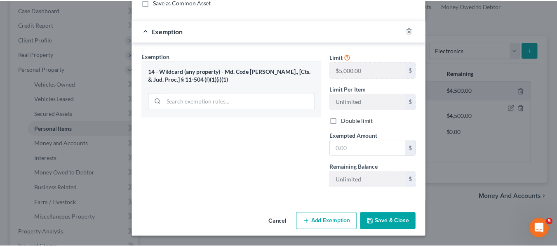
scroll to position [117, 0]
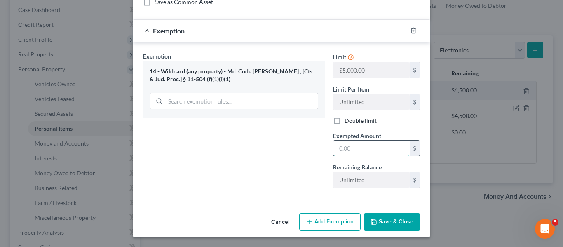
click at [352, 146] on input "text" at bounding box center [371, 149] width 76 height 16
click at [371, 218] on icon "button" at bounding box center [374, 221] width 7 height 7
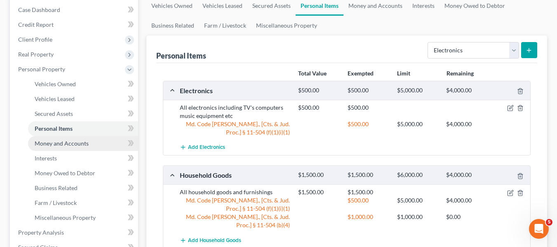
click at [50, 142] on span "Money and Accounts" at bounding box center [62, 143] width 54 height 7
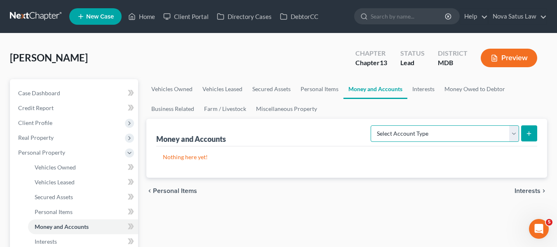
click at [445, 131] on select "Select Account Type Brokerage Cash on Hand Certificates of Deposit Checking Acc…" at bounding box center [445, 133] width 148 height 16
click at [372, 125] on select "Select Account Type Brokerage Cash on Hand Certificates of Deposit Checking Acc…" at bounding box center [445, 133] width 148 height 16
click at [529, 134] on line "submit" at bounding box center [529, 134] width 4 height 0
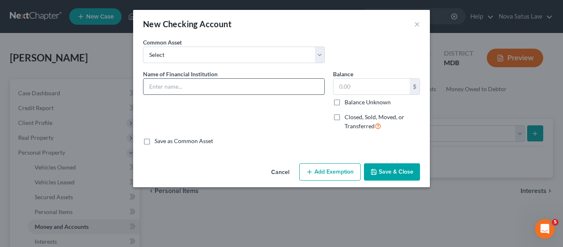
click at [213, 90] on input "text" at bounding box center [233, 87] width 181 height 16
click at [378, 172] on button "Save & Close" at bounding box center [392, 171] width 56 height 17
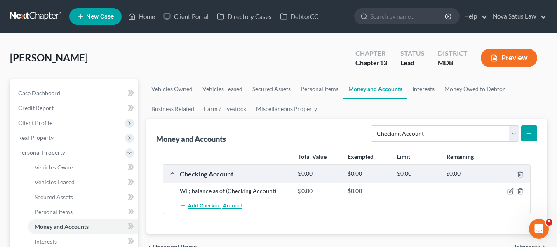
click at [219, 204] on span "Add Checking Account" at bounding box center [215, 206] width 54 height 7
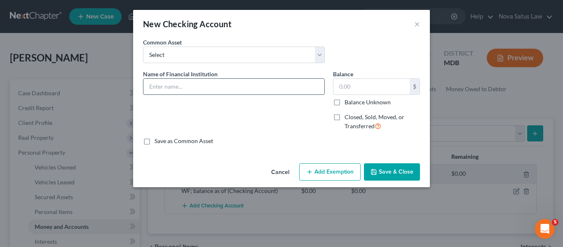
click at [163, 90] on input "text" at bounding box center [233, 87] width 181 height 16
click at [387, 172] on button "Save & Close" at bounding box center [392, 171] width 56 height 17
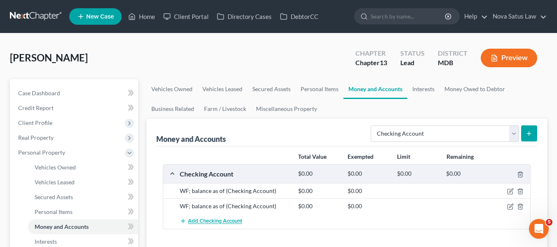
click at [225, 221] on span "Add Checking Account" at bounding box center [215, 221] width 54 height 7
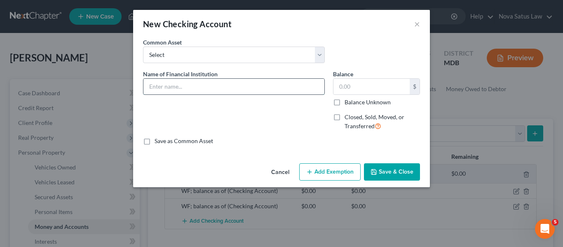
click at [156, 90] on input "text" at bounding box center [233, 87] width 181 height 16
click at [390, 170] on button "Save & Close" at bounding box center [392, 171] width 56 height 17
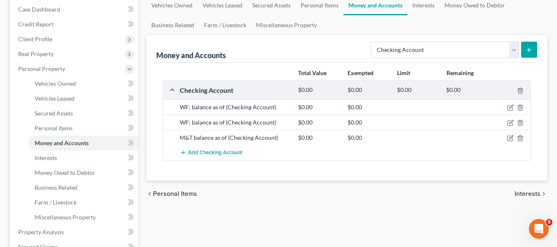
scroll to position [84, 0]
click at [208, 150] on span "Add Checking Account" at bounding box center [215, 152] width 54 height 7
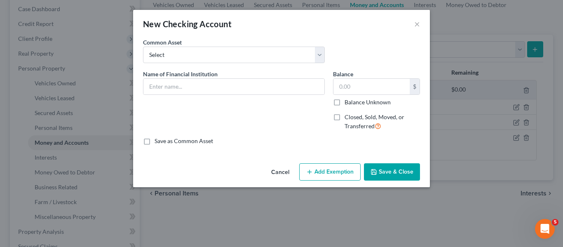
click at [179, 96] on div "Name of Financial Institution *" at bounding box center [234, 104] width 190 height 68
click at [179, 84] on input "text" at bounding box center [233, 87] width 181 height 16
click at [382, 171] on button "Save & Close" at bounding box center [392, 171] width 56 height 17
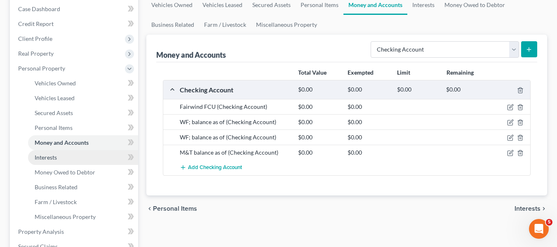
click at [56, 161] on link "Interests" at bounding box center [83, 157] width 110 height 15
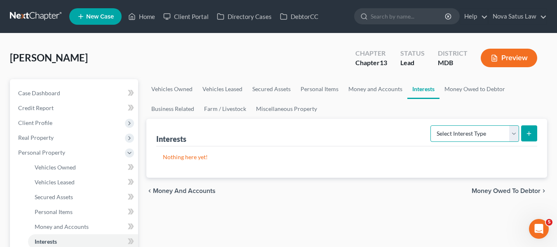
click at [474, 131] on select "Select Interest Type 401K Annuity Bond Education IRA Government Bond Government…" at bounding box center [474, 133] width 89 height 16
click at [431, 125] on select "Select Interest Type 401K Annuity Bond Education IRA Government Bond Government…" at bounding box center [474, 133] width 89 height 16
click at [530, 132] on icon "submit" at bounding box center [528, 133] width 7 height 7
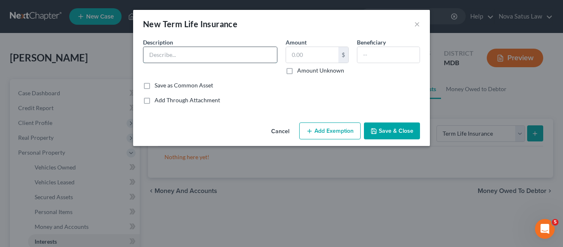
click at [178, 56] on input "text" at bounding box center [210, 55] width 134 height 16
click at [378, 128] on button "Save & Close" at bounding box center [392, 130] width 56 height 17
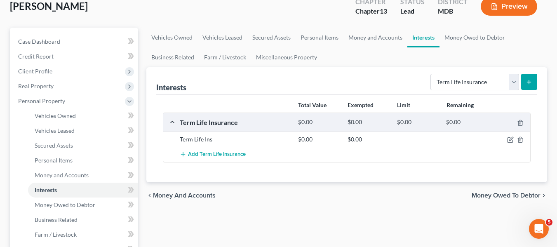
scroll to position [51, 0]
click at [472, 80] on select "Select Interest Type 401K Annuity Bond Education IRA Government Bond Government…" at bounding box center [474, 82] width 89 height 16
click at [431, 74] on select "Select Interest Type 401K Annuity Bond Education IRA Government Bond Government…" at bounding box center [474, 82] width 89 height 16
click at [523, 80] on button "submit" at bounding box center [529, 82] width 16 height 16
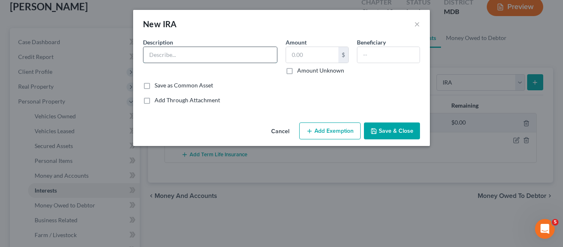
click at [252, 54] on input "text" at bounding box center [210, 55] width 134 height 16
click at [325, 60] on input "text" at bounding box center [312, 55] width 52 height 16
click at [384, 128] on button "Save & Close" at bounding box center [392, 130] width 56 height 17
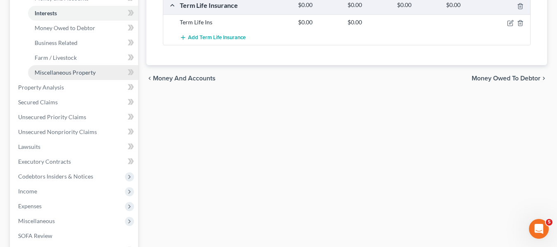
scroll to position [229, 0]
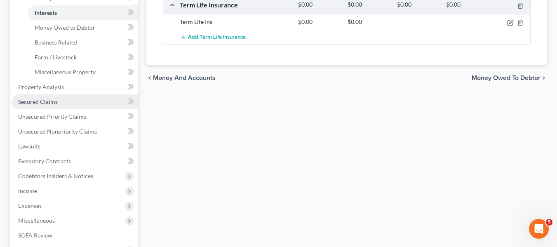
click at [56, 103] on span "Secured Claims" at bounding box center [38, 101] width 40 height 7
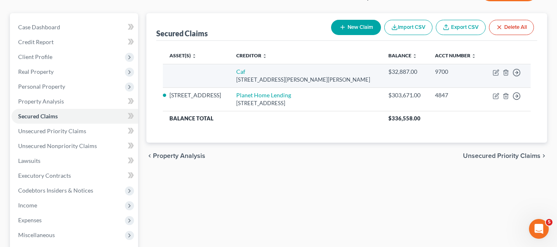
scroll to position [66, 0]
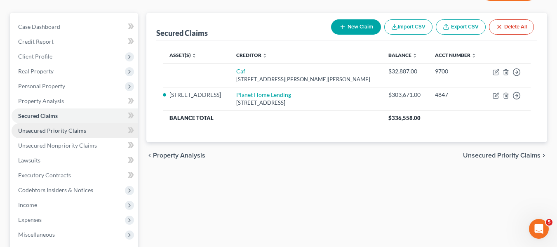
click at [67, 134] on span "Unsecured Priority Claims" at bounding box center [52, 130] width 68 height 7
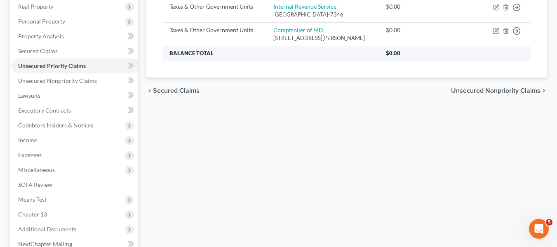
scroll to position [131, 0]
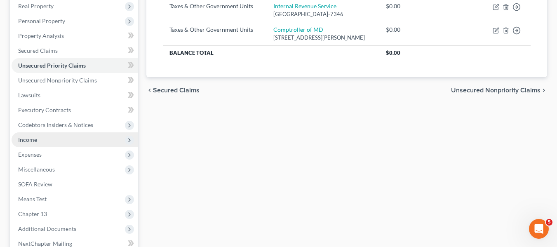
click at [30, 137] on span "Income" at bounding box center [27, 139] width 19 height 7
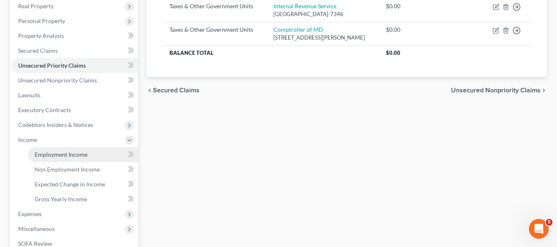
click at [51, 152] on span "Employment Income" at bounding box center [61, 154] width 53 height 7
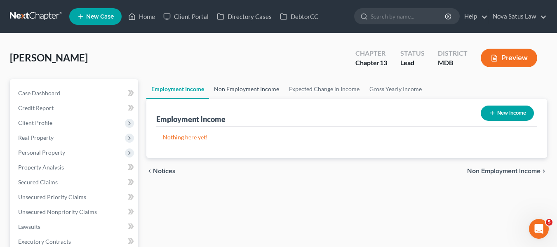
click at [231, 89] on link "Non Employment Income" at bounding box center [246, 89] width 75 height 20
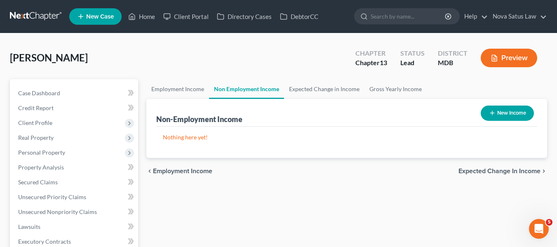
click at [489, 112] on icon "button" at bounding box center [492, 113] width 7 height 7
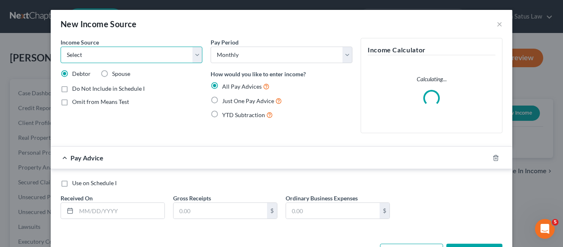
click at [138, 56] on select "Select Unemployment Disability (from employer) Pension Retirement Social Securi…" at bounding box center [132, 55] width 142 height 16
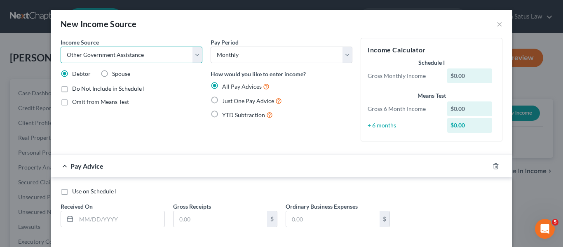
click at [61, 47] on select "Select Unemployment Disability (from employer) Pension Retirement Social Securi…" at bounding box center [132, 55] width 142 height 16
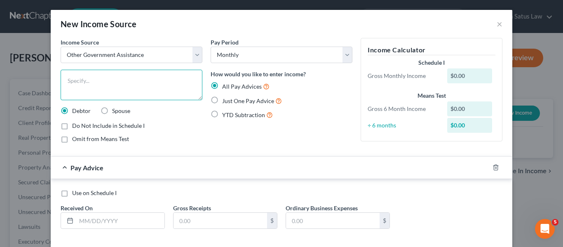
click at [75, 71] on textarea at bounding box center [132, 85] width 142 height 30
click at [222, 100] on label "Just One Pay Advice" at bounding box center [252, 100] width 60 height 9
click at [225, 100] on input "Just One Pay Advice" at bounding box center [227, 98] width 5 height 5
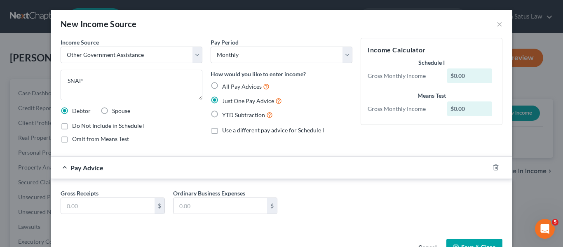
scroll to position [25, 0]
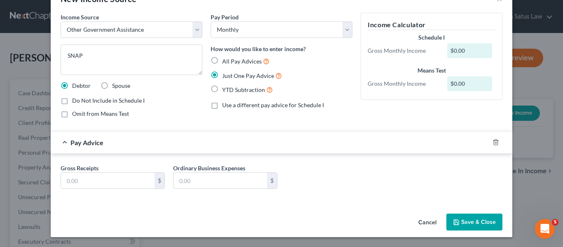
click at [425, 222] on button "Cancel" at bounding box center [427, 222] width 31 height 16
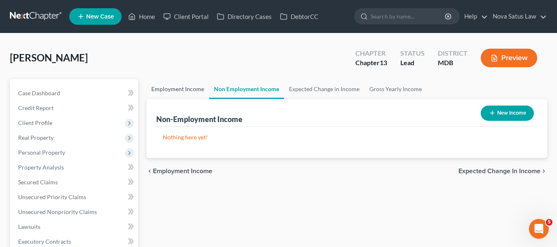
click at [165, 88] on link "Employment Income" at bounding box center [177, 89] width 63 height 20
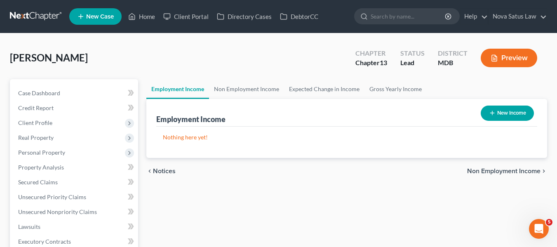
click at [496, 117] on button "New Income" at bounding box center [507, 113] width 53 height 15
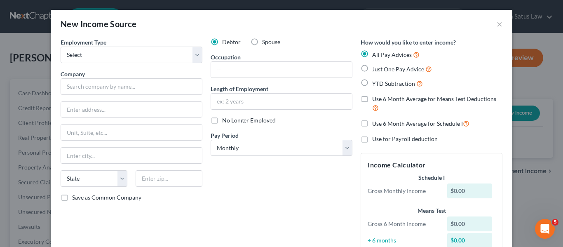
click at [262, 40] on label "Spouse" at bounding box center [271, 42] width 18 height 8
click at [265, 40] on input "Spouse" at bounding box center [267, 40] width 5 height 5
click at [145, 53] on select "Select Full or [DEMOGRAPHIC_DATA] Employment Self Employment" at bounding box center [132, 55] width 142 height 16
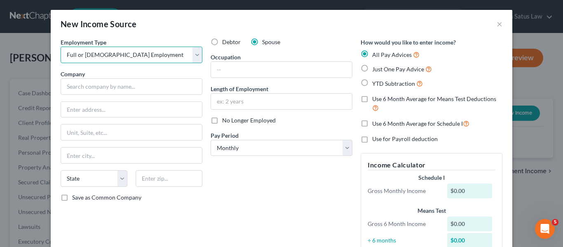
click at [61, 47] on select "Select Full or [DEMOGRAPHIC_DATA] Employment Self Employment" at bounding box center [132, 55] width 142 height 16
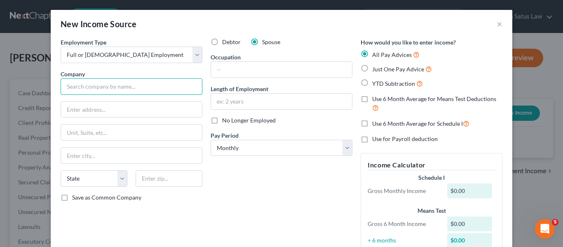
click at [144, 88] on input "text" at bounding box center [132, 86] width 142 height 16
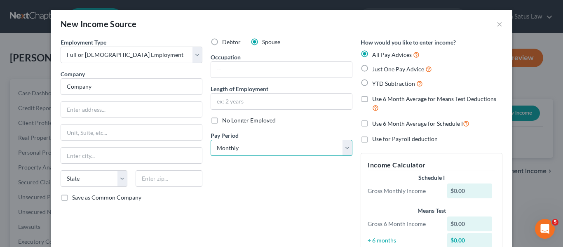
click at [301, 150] on select "Select Monthly Twice Monthly Every Other Week Weekly" at bounding box center [282, 148] width 142 height 16
click at [211, 140] on select "Select Monthly Twice Monthly Every Other Week Weekly" at bounding box center [282, 148] width 142 height 16
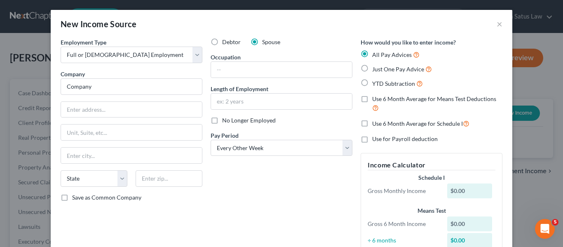
click at [372, 68] on label "Just One Pay Advice" at bounding box center [402, 68] width 60 height 9
click at [375, 68] on input "Just One Pay Advice" at bounding box center [377, 66] width 5 height 5
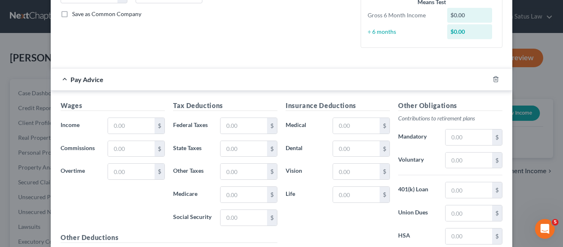
scroll to position [184, 0]
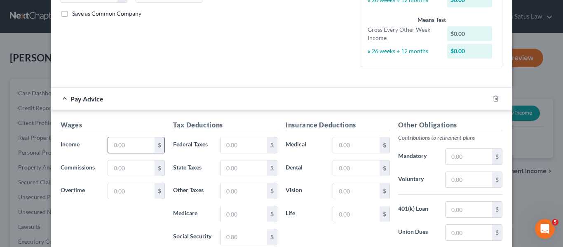
click at [134, 143] on input "text" at bounding box center [131, 145] width 47 height 16
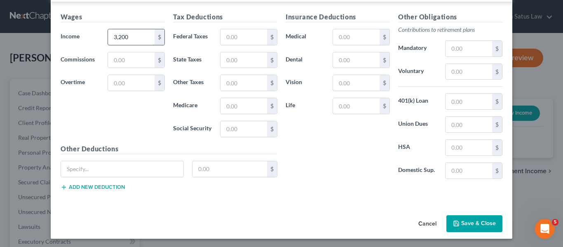
scroll to position [293, 0]
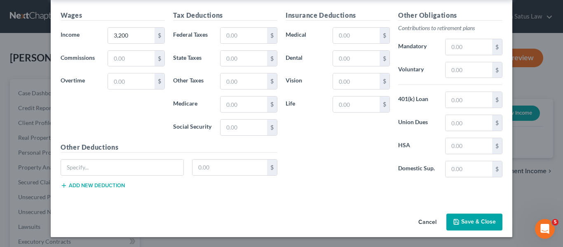
click at [453, 221] on icon "button" at bounding box center [456, 221] width 7 height 7
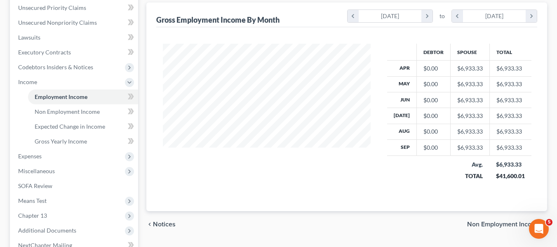
scroll to position [190, 0]
click at [35, 156] on span "Expenses" at bounding box center [29, 155] width 23 height 7
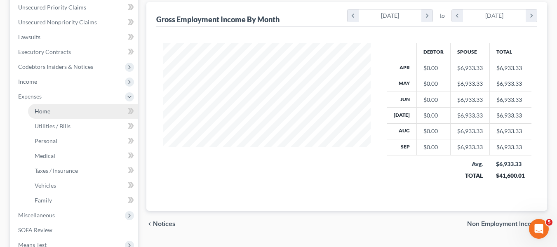
click at [45, 115] on link "Home" at bounding box center [83, 111] width 110 height 15
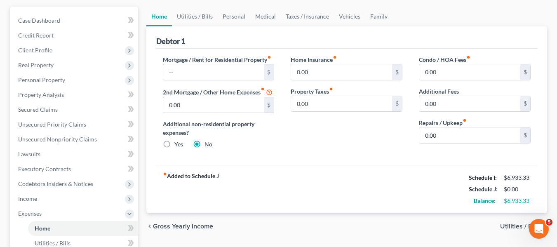
scroll to position [73, 0]
click at [181, 70] on input "text" at bounding box center [213, 72] width 101 height 16
click at [437, 135] on input "0.00" at bounding box center [469, 135] width 101 height 16
click at [195, 15] on link "Utilities / Bills" at bounding box center [195, 16] width 46 height 20
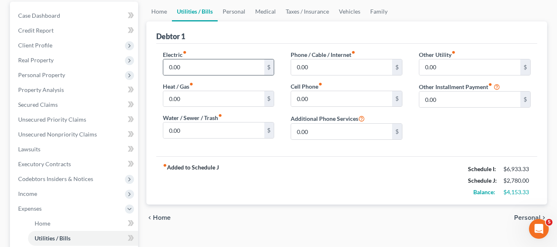
scroll to position [78, 0]
click at [206, 68] on input "0.00" at bounding box center [213, 67] width 101 height 16
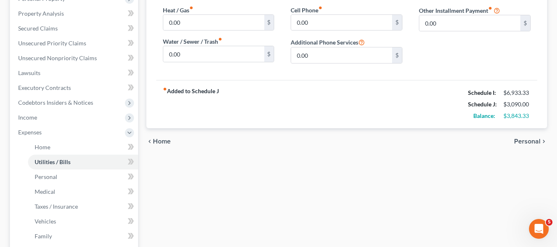
scroll to position [153, 0]
click at [203, 53] on input "0.00" at bounding box center [213, 55] width 101 height 16
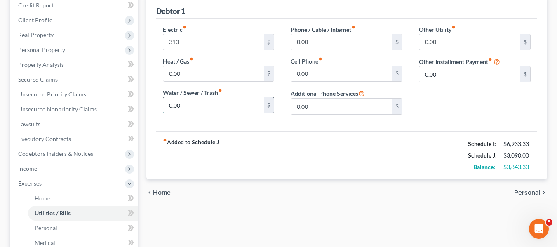
scroll to position [102, 0]
click at [344, 35] on input "0.00" at bounding box center [341, 43] width 101 height 16
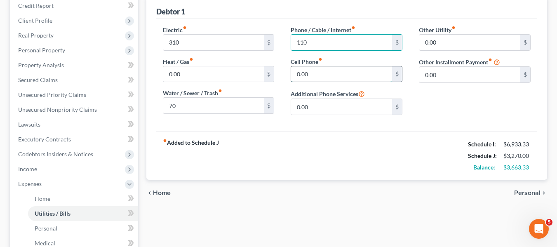
click at [328, 78] on input "0.00" at bounding box center [341, 74] width 101 height 16
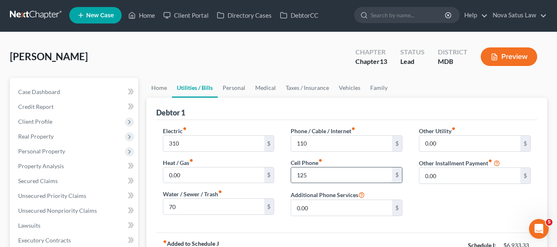
scroll to position [0, 0]
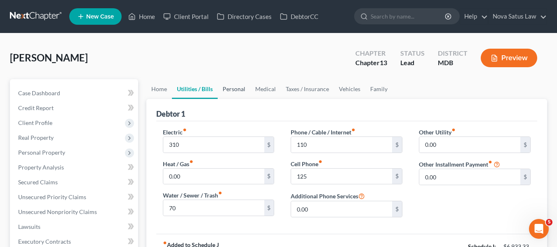
click at [232, 89] on link "Personal" at bounding box center [234, 89] width 33 height 20
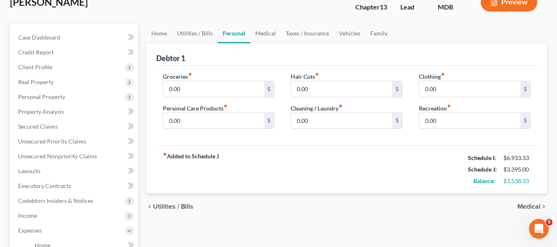
scroll to position [56, 0]
click at [193, 113] on input "0.00" at bounding box center [213, 121] width 101 height 16
click at [356, 123] on input "0.00" at bounding box center [341, 121] width 101 height 16
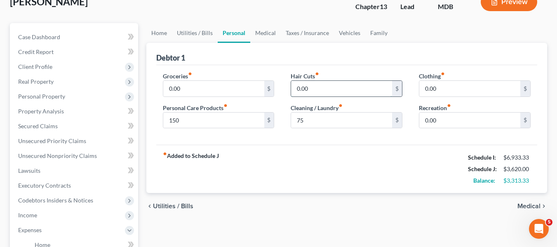
click at [345, 89] on input "0.00" at bounding box center [341, 89] width 101 height 16
click at [481, 87] on input "0.00" at bounding box center [469, 89] width 101 height 16
click at [453, 120] on input "0.00" at bounding box center [469, 121] width 101 height 16
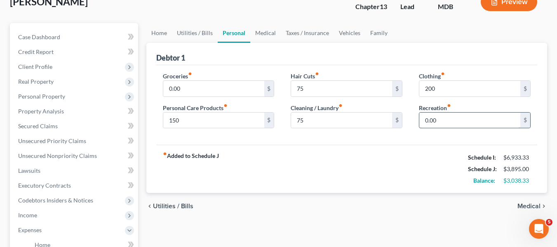
click at [453, 120] on input "0.00" at bounding box center [469, 121] width 101 height 16
click at [239, 87] on input "0.00" at bounding box center [213, 89] width 101 height 16
click at [265, 34] on link "Medical" at bounding box center [265, 33] width 30 height 20
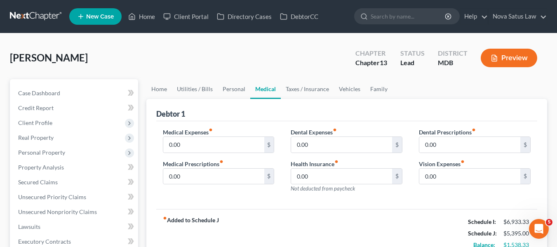
scroll to position [44, 0]
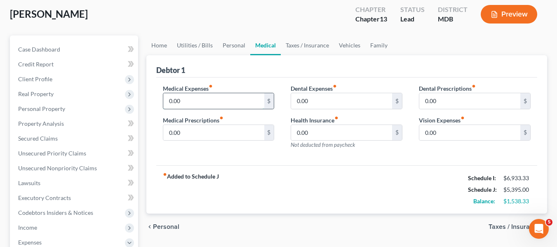
click at [206, 98] on input "0.00" at bounding box center [213, 101] width 101 height 16
click at [216, 98] on input "75" at bounding box center [213, 101] width 101 height 16
click at [467, 138] on input "0.00" at bounding box center [469, 133] width 101 height 16
click at [346, 46] on link "Vehicles" at bounding box center [349, 45] width 31 height 20
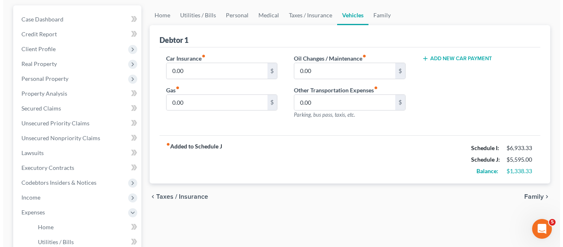
scroll to position [74, 0]
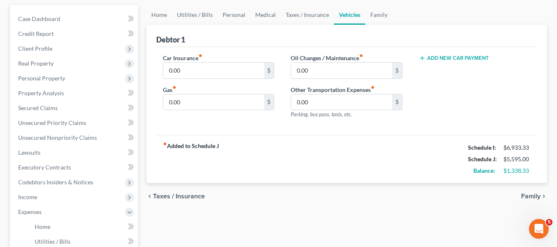
click at [458, 57] on button "Add New Car Payment" at bounding box center [454, 58] width 70 height 7
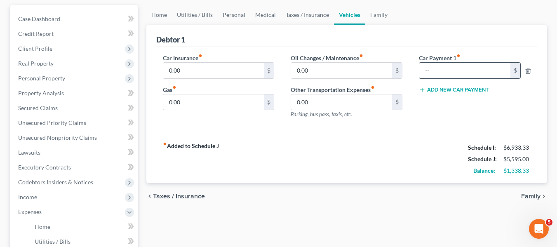
click at [429, 69] on input "text" at bounding box center [464, 71] width 91 height 16
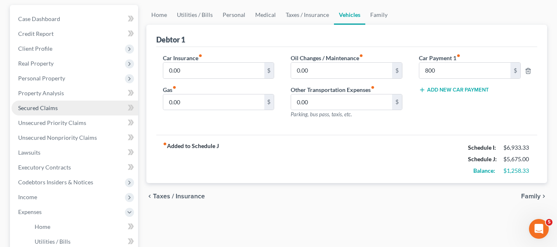
click at [53, 109] on span "Secured Claims" at bounding box center [38, 107] width 40 height 7
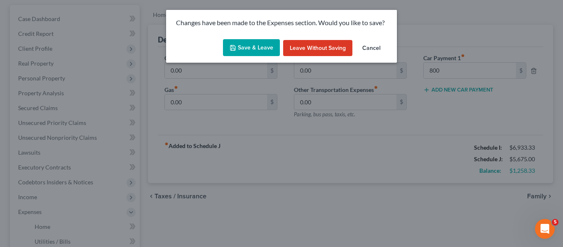
click at [259, 51] on button "Save & Leave" at bounding box center [251, 47] width 57 height 17
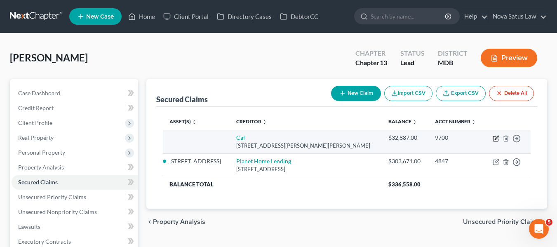
click at [494, 140] on icon "button" at bounding box center [496, 138] width 7 height 7
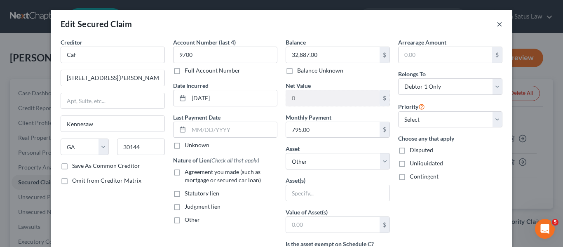
click at [497, 26] on button "×" at bounding box center [500, 24] width 6 height 10
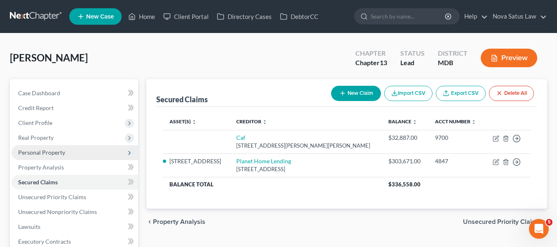
click at [39, 151] on span "Personal Property" at bounding box center [41, 152] width 47 height 7
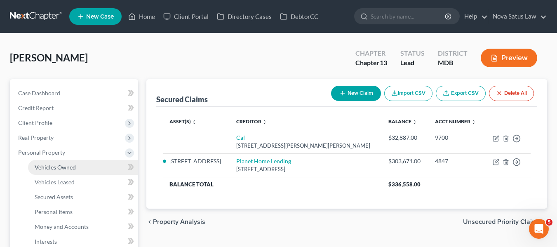
click at [49, 164] on span "Vehicles Owned" at bounding box center [55, 167] width 41 height 7
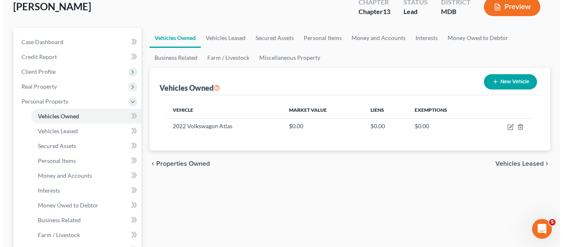
scroll to position [52, 0]
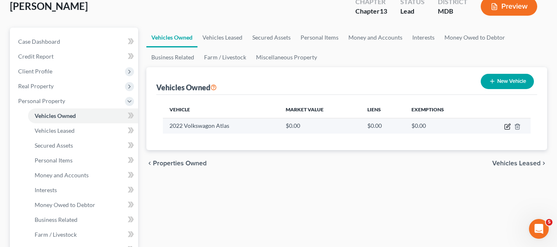
click at [506, 125] on icon "button" at bounding box center [507, 126] width 7 height 7
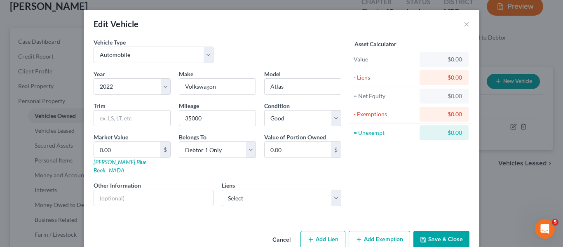
scroll to position [9, 0]
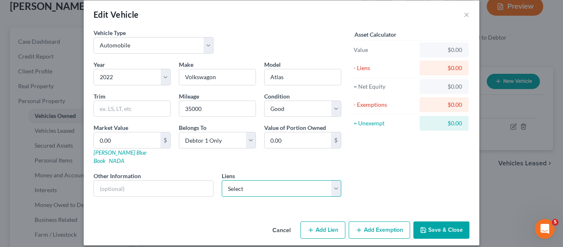
click at [306, 180] on select "Select Caf - $32,887.00" at bounding box center [282, 188] width 120 height 16
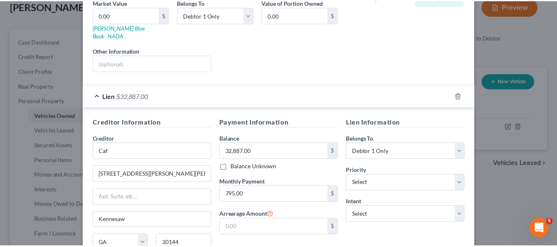
scroll to position [204, 0]
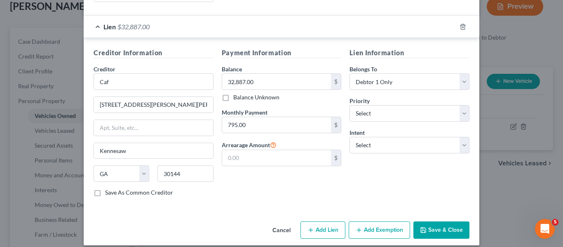
click at [422, 225] on button "Save & Close" at bounding box center [441, 229] width 56 height 17
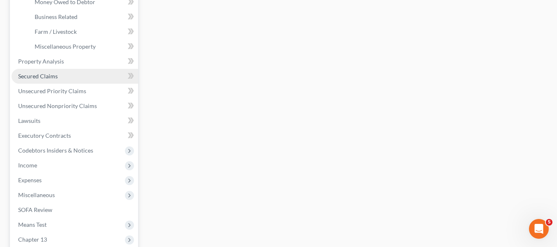
scroll to position [255, 0]
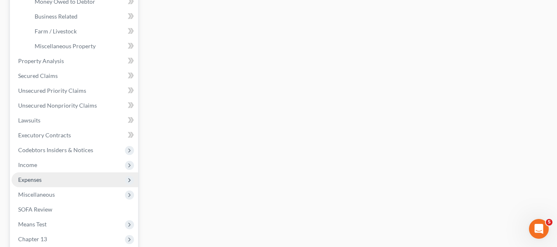
click at [32, 177] on span "Expenses" at bounding box center [29, 179] width 23 height 7
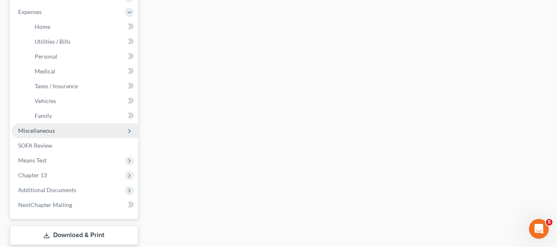
scroll to position [274, 0]
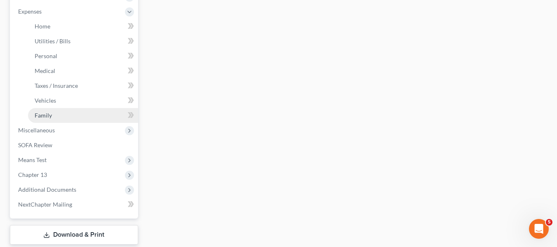
click at [71, 115] on link "Family" at bounding box center [83, 115] width 110 height 15
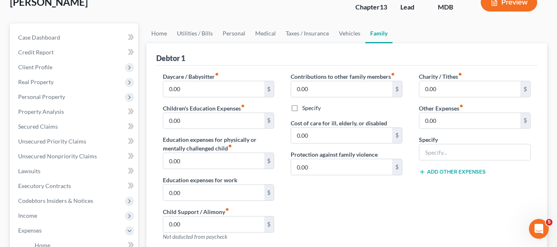
scroll to position [56, 0]
click at [35, 122] on span "Secured Claims" at bounding box center [38, 125] width 40 height 7
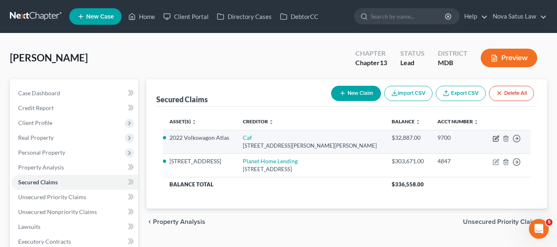
click at [496, 137] on icon "button" at bounding box center [497, 138] width 4 height 4
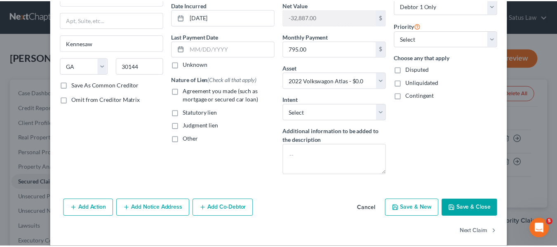
scroll to position [81, 0]
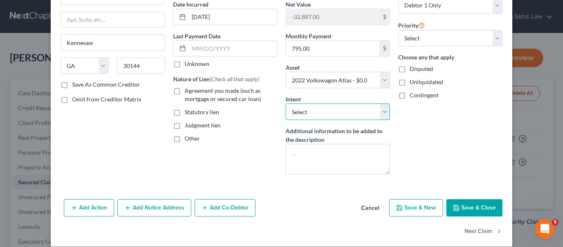
click at [346, 113] on select "Select Surrender Redeem Reaffirm Avoid Other" at bounding box center [338, 111] width 104 height 16
click at [286, 103] on select "Select Surrender Redeem Reaffirm Avoid Other" at bounding box center [338, 111] width 104 height 16
click at [465, 203] on button "Save & Close" at bounding box center [474, 207] width 56 height 17
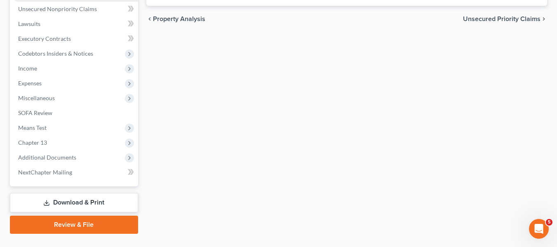
scroll to position [221, 0]
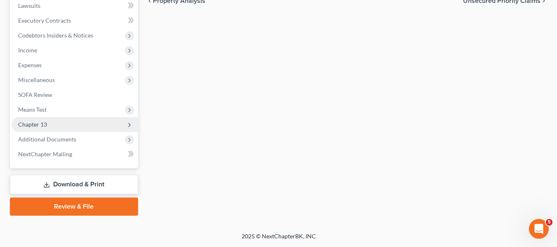
click at [59, 119] on span "Chapter 13" at bounding box center [75, 124] width 127 height 15
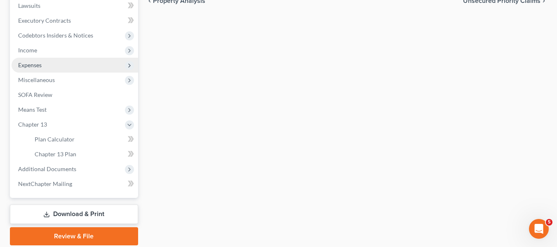
click at [35, 66] on span "Expenses" at bounding box center [29, 64] width 23 height 7
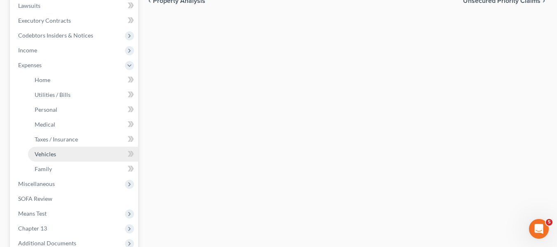
click at [50, 159] on link "Vehicles" at bounding box center [83, 154] width 110 height 15
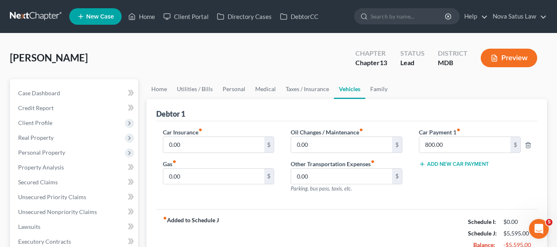
scroll to position [51, 0]
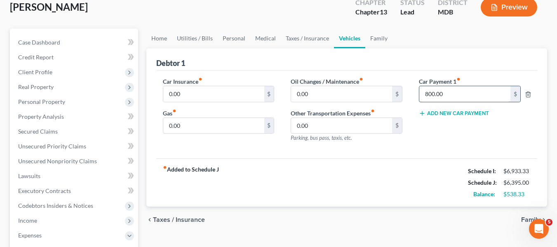
click at [467, 94] on input "800.00" at bounding box center [464, 94] width 91 height 16
click at [455, 97] on input "0" at bounding box center [464, 94] width 91 height 16
click at [214, 91] on input "0.00" at bounding box center [213, 94] width 101 height 16
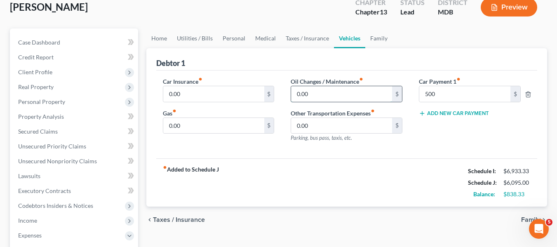
click at [313, 96] on input "0.00" at bounding box center [341, 94] width 101 height 16
click at [209, 99] on input "0.00" at bounding box center [213, 94] width 101 height 16
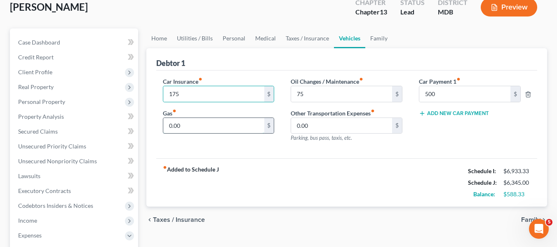
click at [185, 126] on input "0.00" at bounding box center [213, 126] width 101 height 16
click at [203, 99] on input "175" at bounding box center [213, 94] width 101 height 16
click at [182, 127] on input "text" at bounding box center [213, 126] width 101 height 16
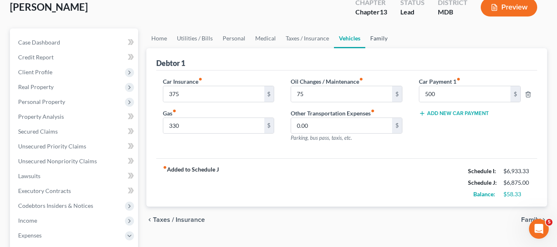
click at [376, 40] on link "Family" at bounding box center [378, 38] width 27 height 20
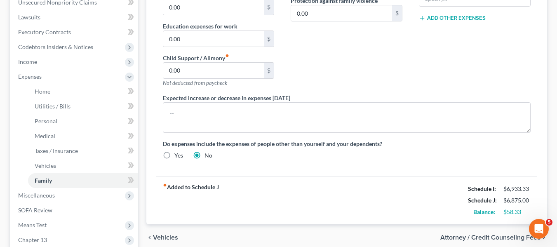
scroll to position [219, 0]
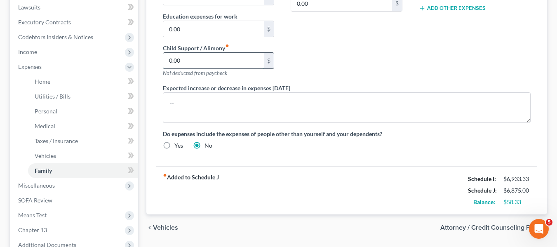
click at [208, 59] on input "0.00" at bounding box center [213, 61] width 101 height 16
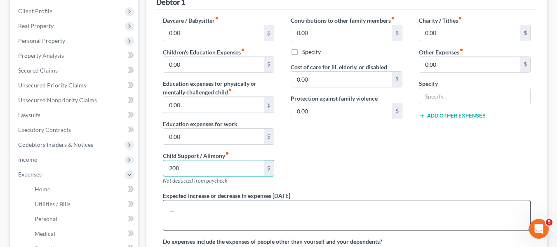
scroll to position [111, 0]
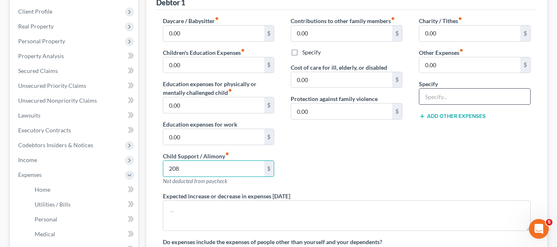
click at [445, 103] on input "text" at bounding box center [474, 97] width 111 height 16
click at [442, 89] on input "text" at bounding box center [474, 97] width 111 height 16
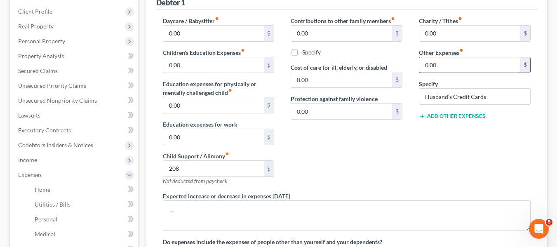
click at [460, 67] on input "0.00" at bounding box center [469, 65] width 101 height 16
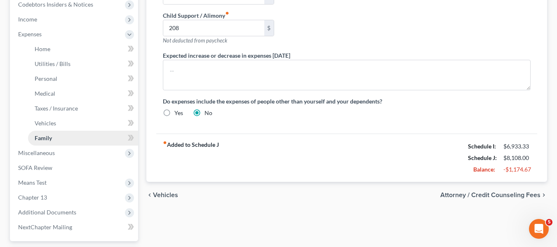
scroll to position [251, 0]
click at [53, 79] on span "Personal" at bounding box center [46, 78] width 23 height 7
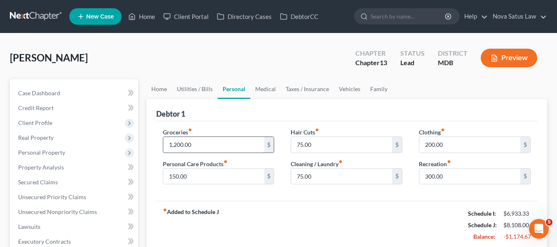
click at [218, 139] on input "1,200.00" at bounding box center [213, 145] width 101 height 16
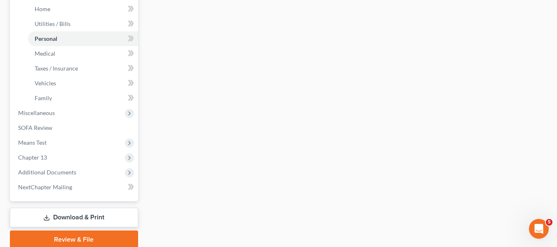
scroll to position [325, 0]
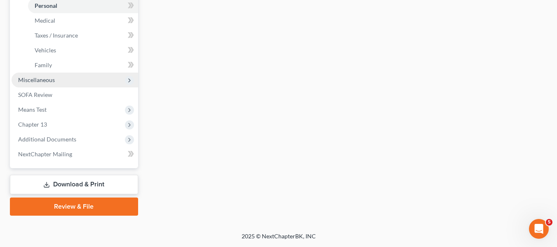
click at [40, 84] on span "Miscellaneous" at bounding box center [75, 80] width 127 height 15
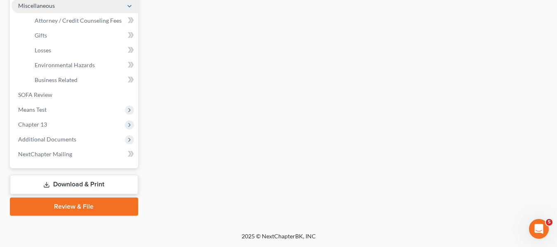
scroll to position [295, 0]
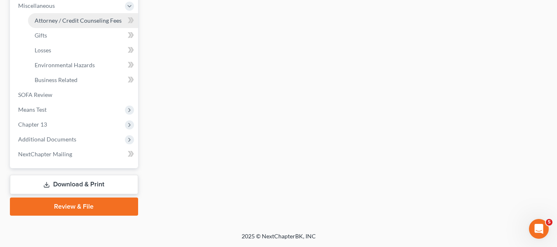
click at [77, 18] on span "Attorney / Credit Counseling Fees" at bounding box center [78, 20] width 87 height 7
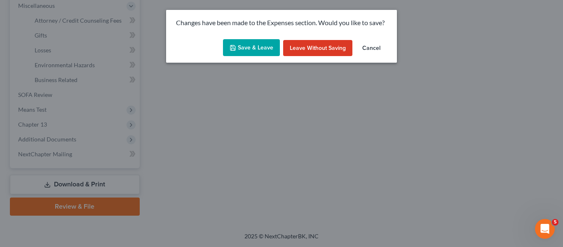
click at [236, 45] on icon "button" at bounding box center [233, 48] width 7 height 7
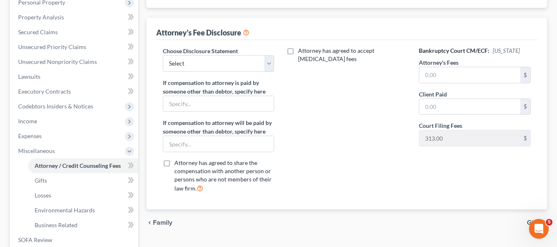
scroll to position [150, 0]
click at [239, 59] on select "Select [PERSON_NAME] Disclosure 7 Disclosure 13" at bounding box center [219, 63] width 112 height 16
click at [163, 55] on select "Select [PERSON_NAME] Disclosure 7 Disclosure 13" at bounding box center [219, 63] width 112 height 16
click at [449, 80] on input "text" at bounding box center [469, 75] width 101 height 16
click at [446, 112] on input "text" at bounding box center [469, 107] width 101 height 16
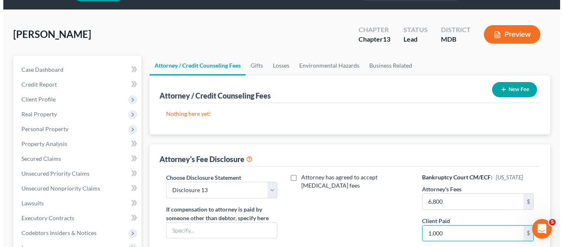
scroll to position [23, 0]
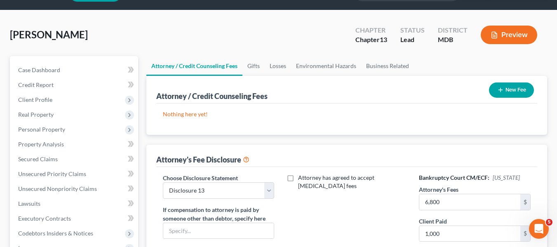
click at [506, 85] on button "New Fee" at bounding box center [511, 89] width 45 height 15
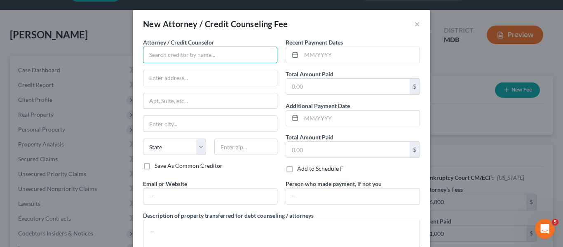
click at [181, 58] on input "text" at bounding box center [210, 55] width 134 height 16
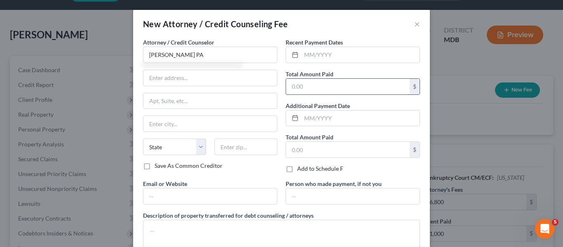
click at [308, 85] on input "text" at bounding box center [348, 87] width 124 height 16
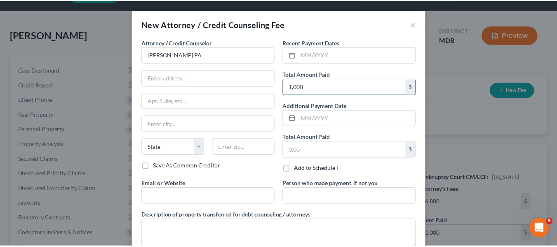
scroll to position [55, 0]
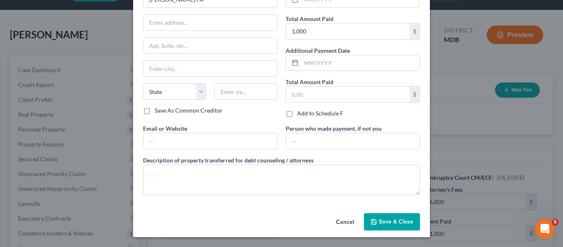
click at [371, 225] on icon "button" at bounding box center [374, 221] width 7 height 7
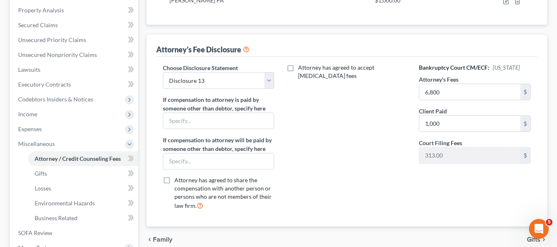
scroll to position [295, 0]
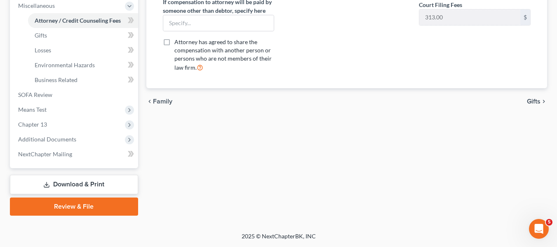
click at [67, 180] on link "Download & Print" at bounding box center [74, 184] width 128 height 19
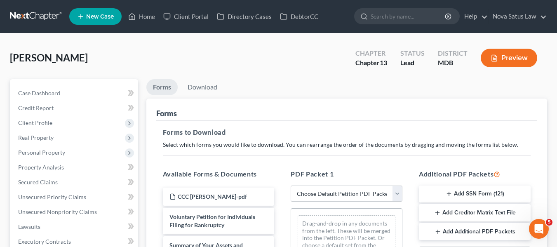
click at [317, 188] on select "Choose Default Petition PDF Packet Complete Bankruptcy Petition (all forms and …" at bounding box center [347, 193] width 112 height 16
click at [291, 185] on select "Choose Default Petition PDF Packet Complete Bankruptcy Petition (all forms and …" at bounding box center [347, 193] width 112 height 16
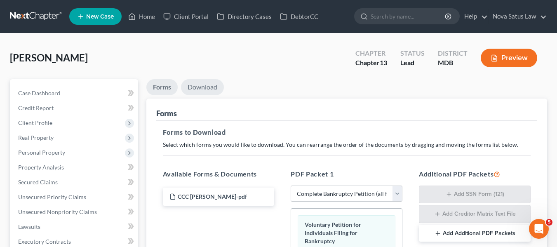
click at [199, 89] on link "Download" at bounding box center [202, 87] width 43 height 16
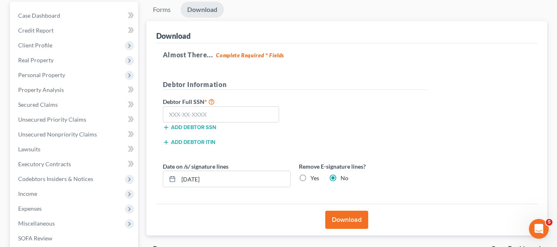
scroll to position [78, 0]
click at [171, 109] on input "text" at bounding box center [221, 114] width 117 height 16
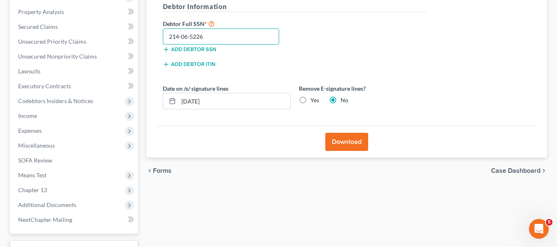
scroll to position [156, 0]
click at [340, 141] on button "Download" at bounding box center [346, 141] width 43 height 18
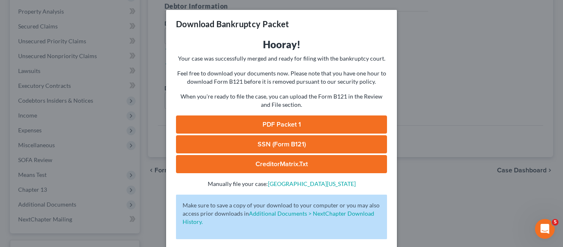
click at [273, 120] on link "PDF Packet 1" at bounding box center [281, 124] width 211 height 18
click at [255, 136] on link "SSN (Form B121)" at bounding box center [281, 144] width 211 height 18
click at [445, 83] on div "Download Bankruptcy Packet Hooray! Your case was successfully merged and ready …" at bounding box center [281, 123] width 563 height 247
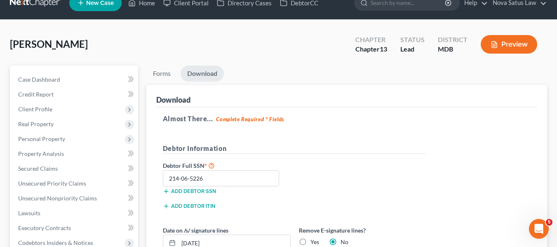
scroll to position [0, 0]
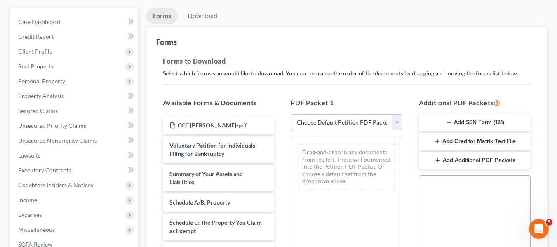
click at [328, 122] on select "Choose Default Petition PDF Packet Complete Bankruptcy Petition (all forms and …" at bounding box center [347, 122] width 112 height 16
select select "0"
click at [291, 114] on select "Choose Default Petition PDF Packet Complete Bankruptcy Petition (all forms and …" at bounding box center [347, 122] width 112 height 16
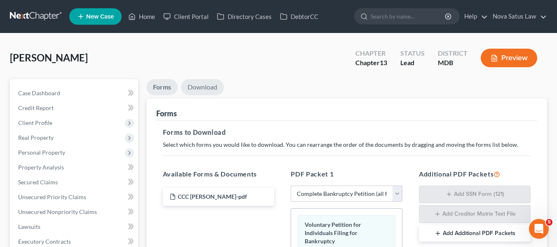
click at [194, 89] on link "Download" at bounding box center [202, 87] width 43 height 16
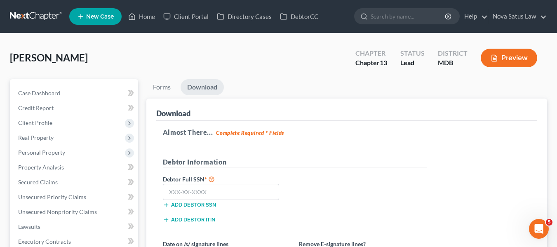
scroll to position [64, 0]
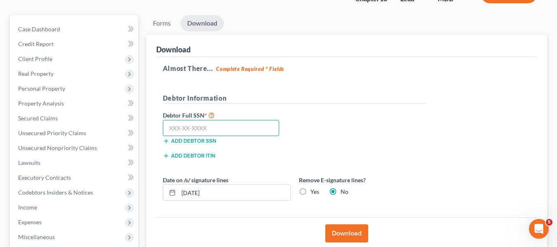
click at [169, 125] on input "text" at bounding box center [221, 128] width 117 height 16
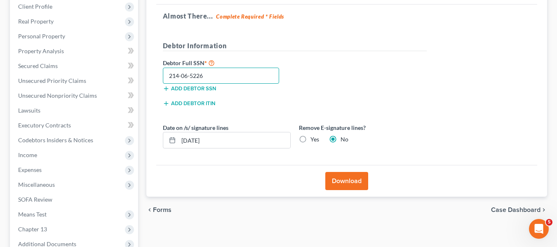
scroll to position [117, 0]
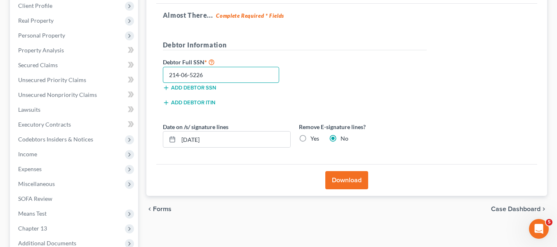
type input "214-06-5226"
click at [329, 175] on button "Download" at bounding box center [346, 180] width 43 height 18
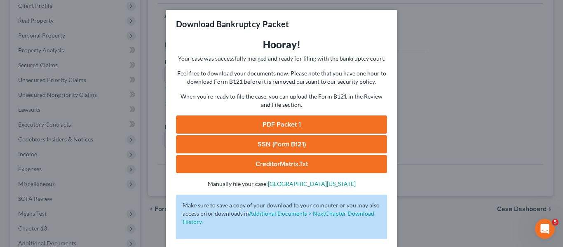
click at [283, 146] on link "SSN (Form B121)" at bounding box center [281, 144] width 211 height 18
click at [485, 75] on div "Download Bankruptcy Packet Hooray! Your case was successfully merged and ready …" at bounding box center [281, 123] width 563 height 247
